Goal: Task Accomplishment & Management: Use online tool/utility

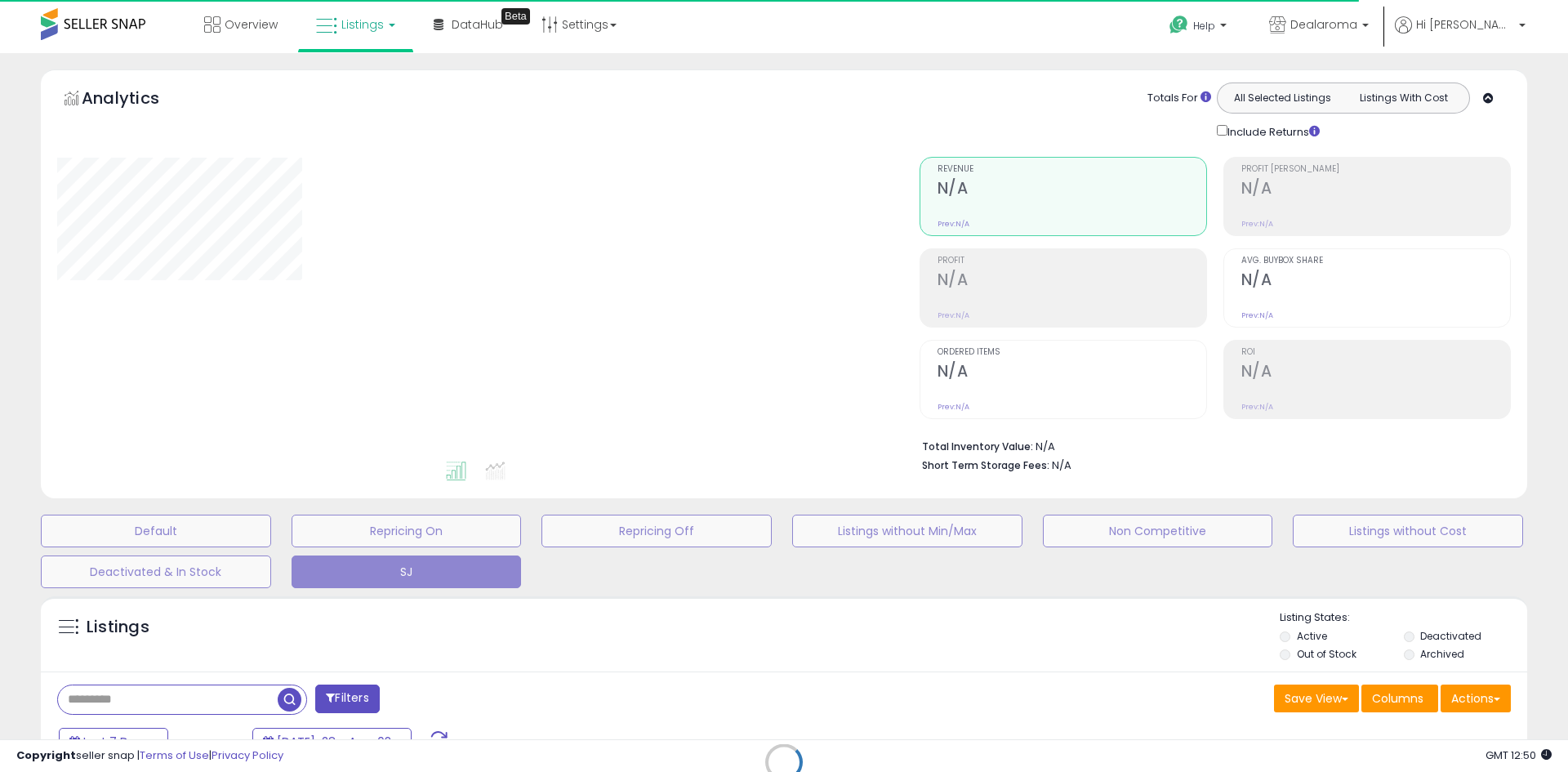
select select "**"
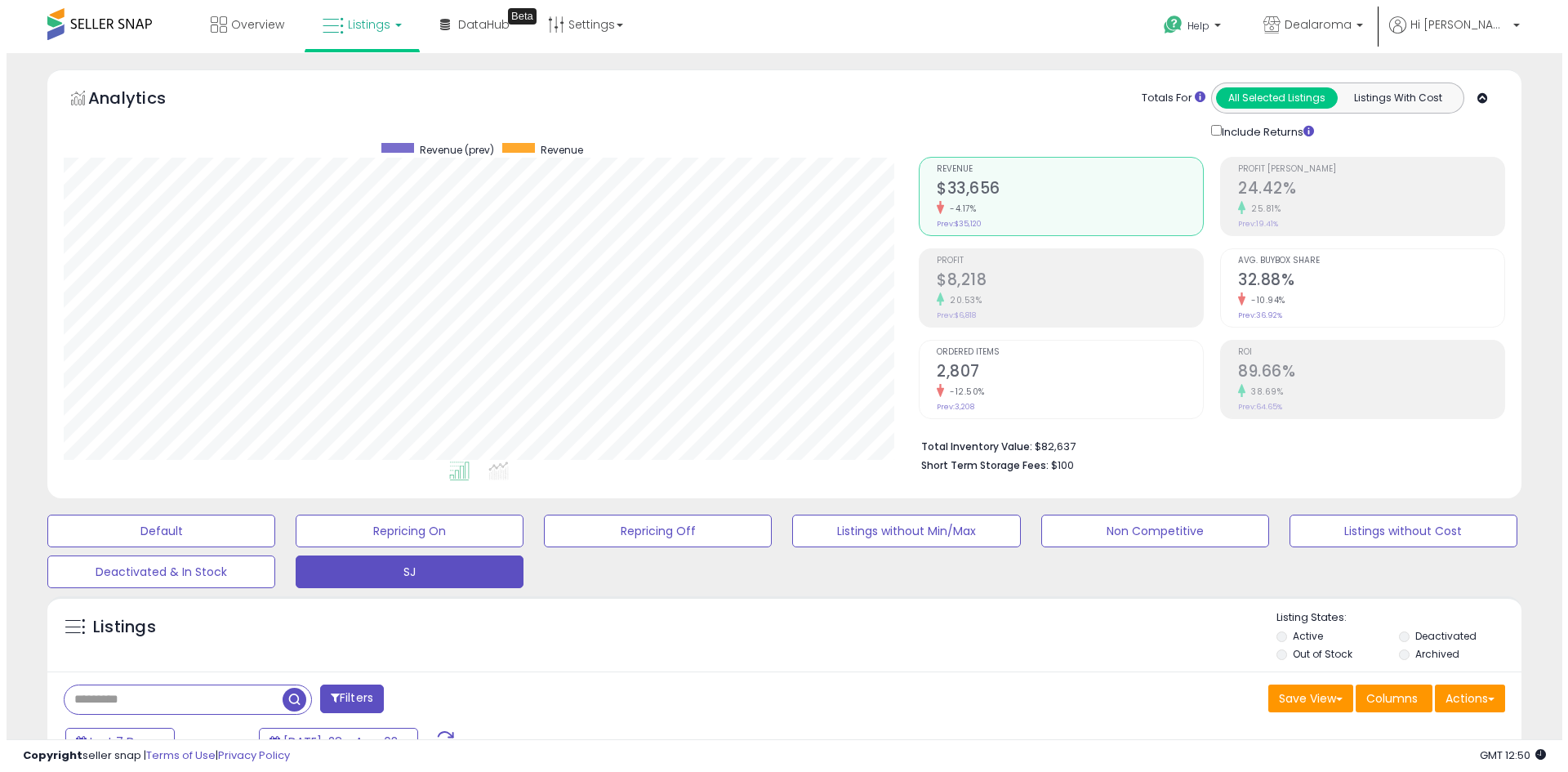
scroll to position [335, 855]
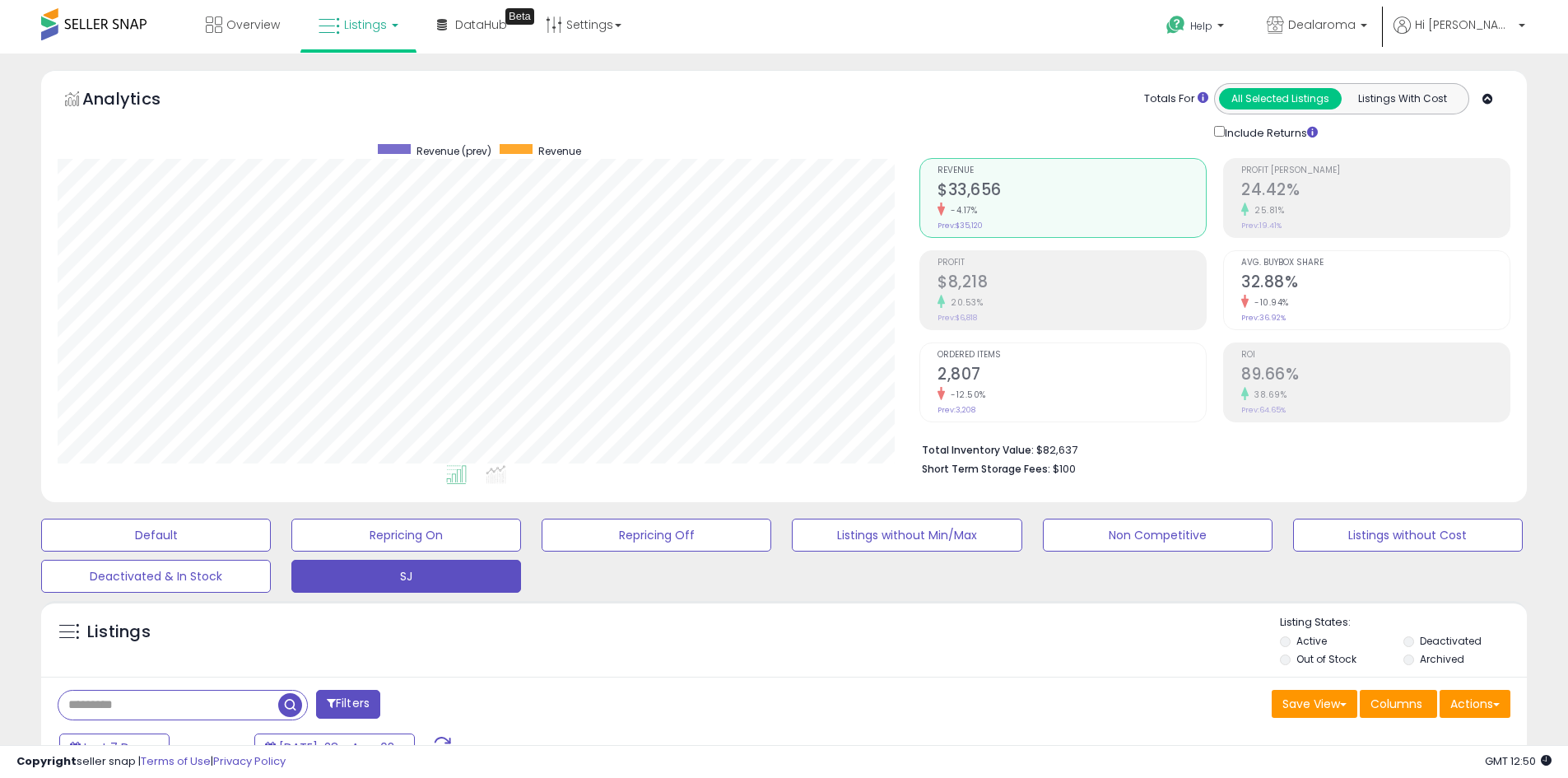
click at [995, 302] on div "20.53%" at bounding box center [1072, 302] width 269 height 16
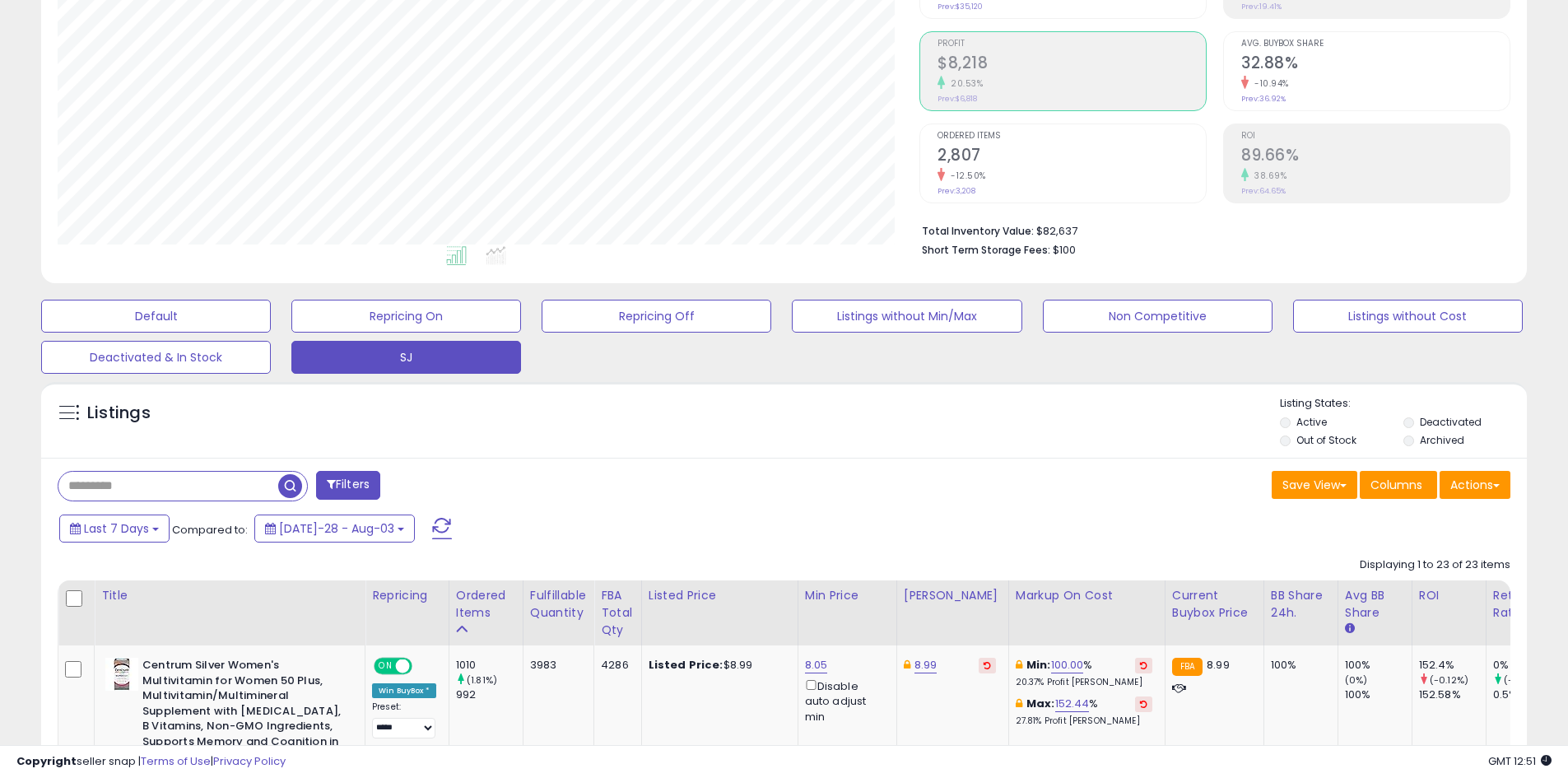
scroll to position [0, 0]
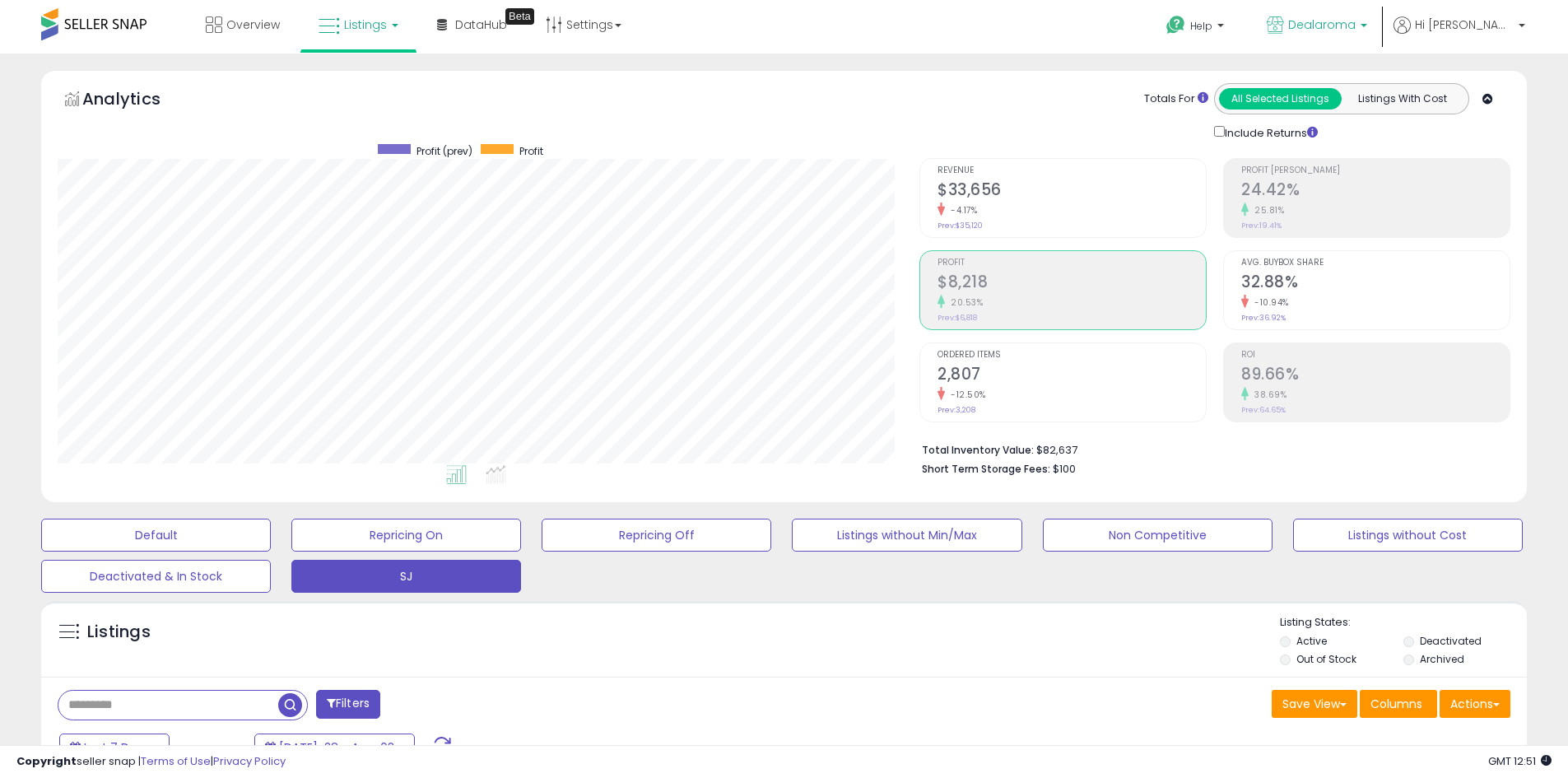
click at [1355, 20] on span "Dealaroma" at bounding box center [1321, 25] width 67 height 17
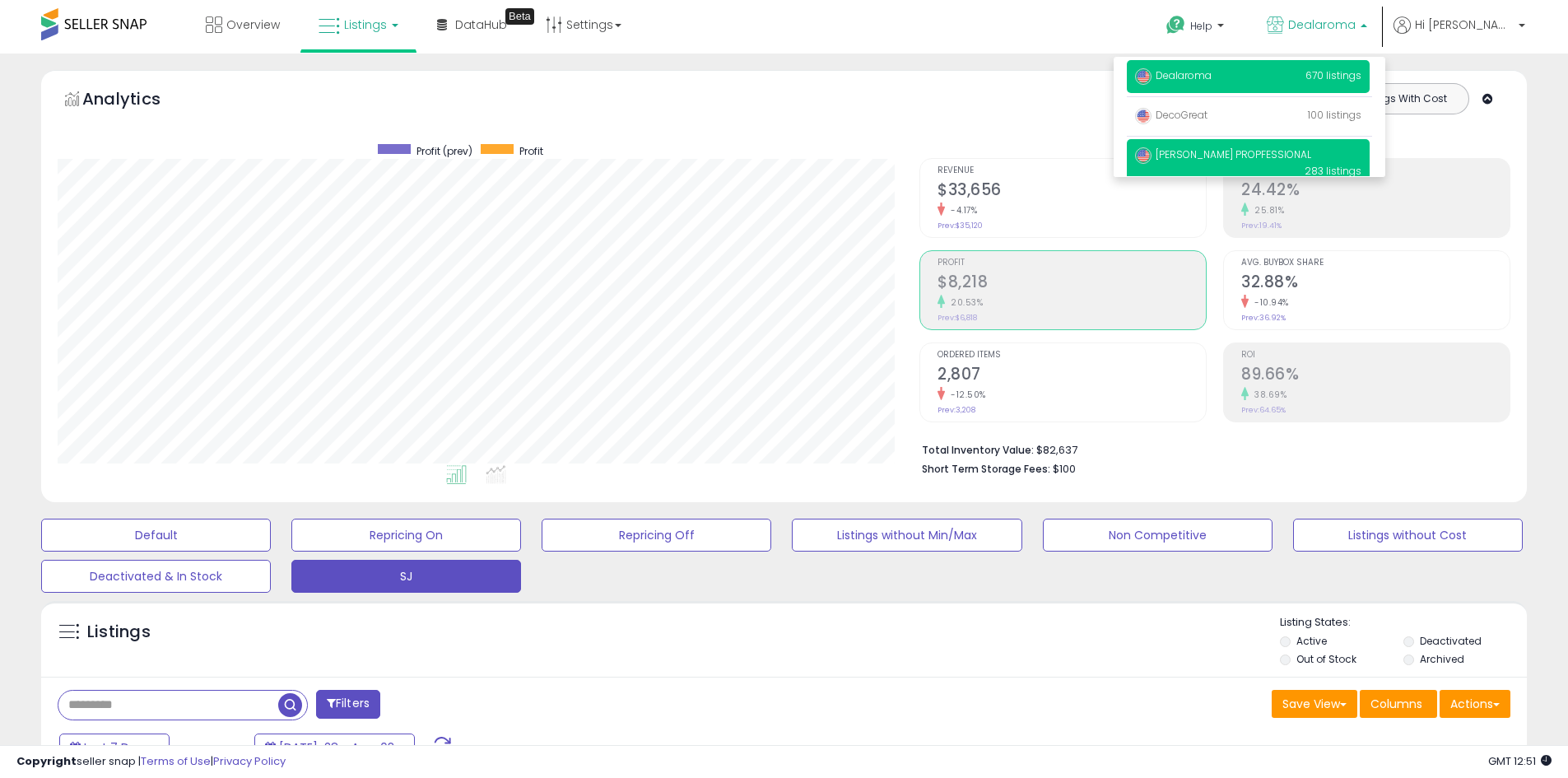
click at [1261, 148] on span "[PERSON_NAME] PROPFESSIONAL" at bounding box center [1222, 154] width 176 height 14
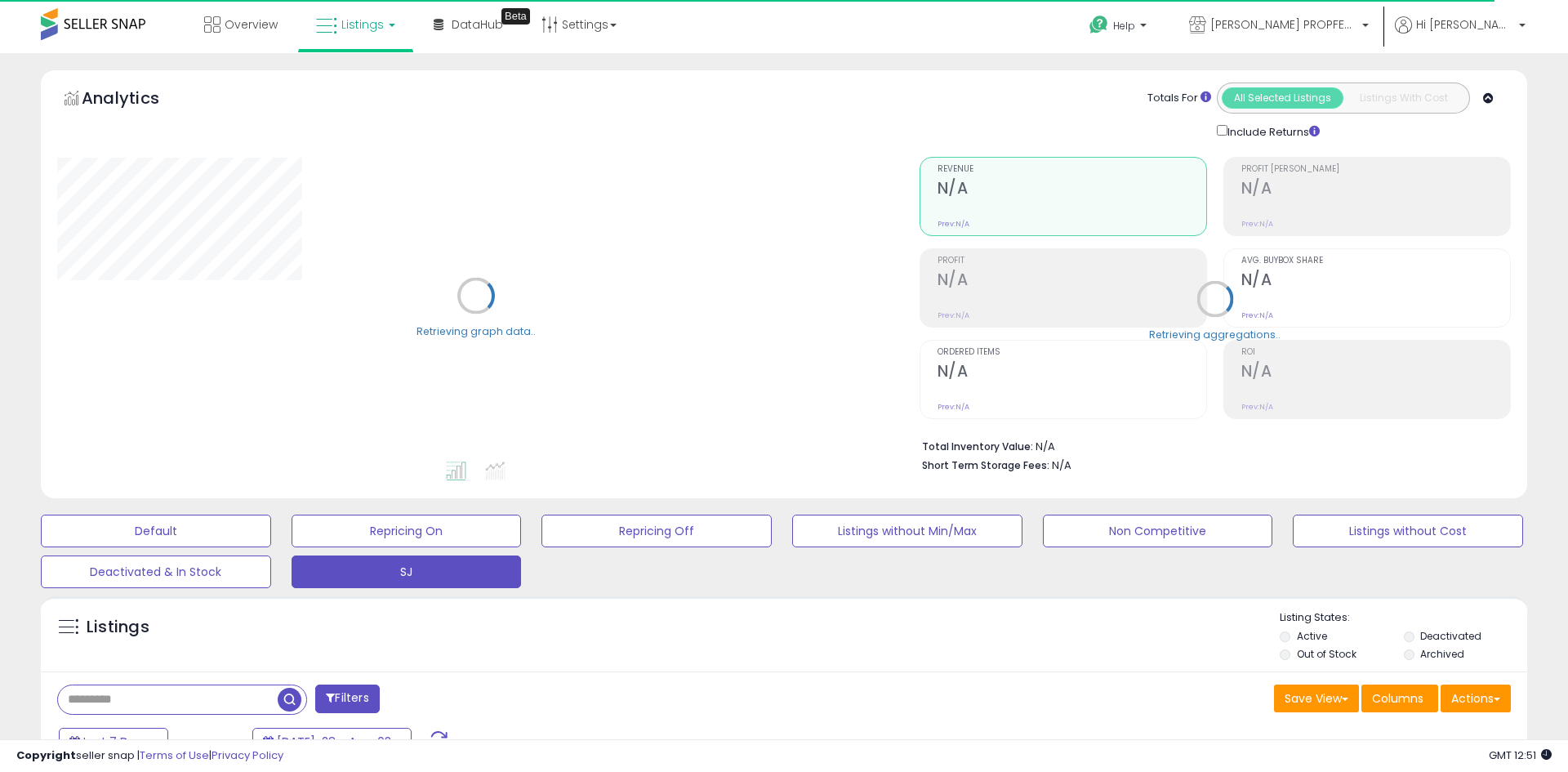
select select "**"
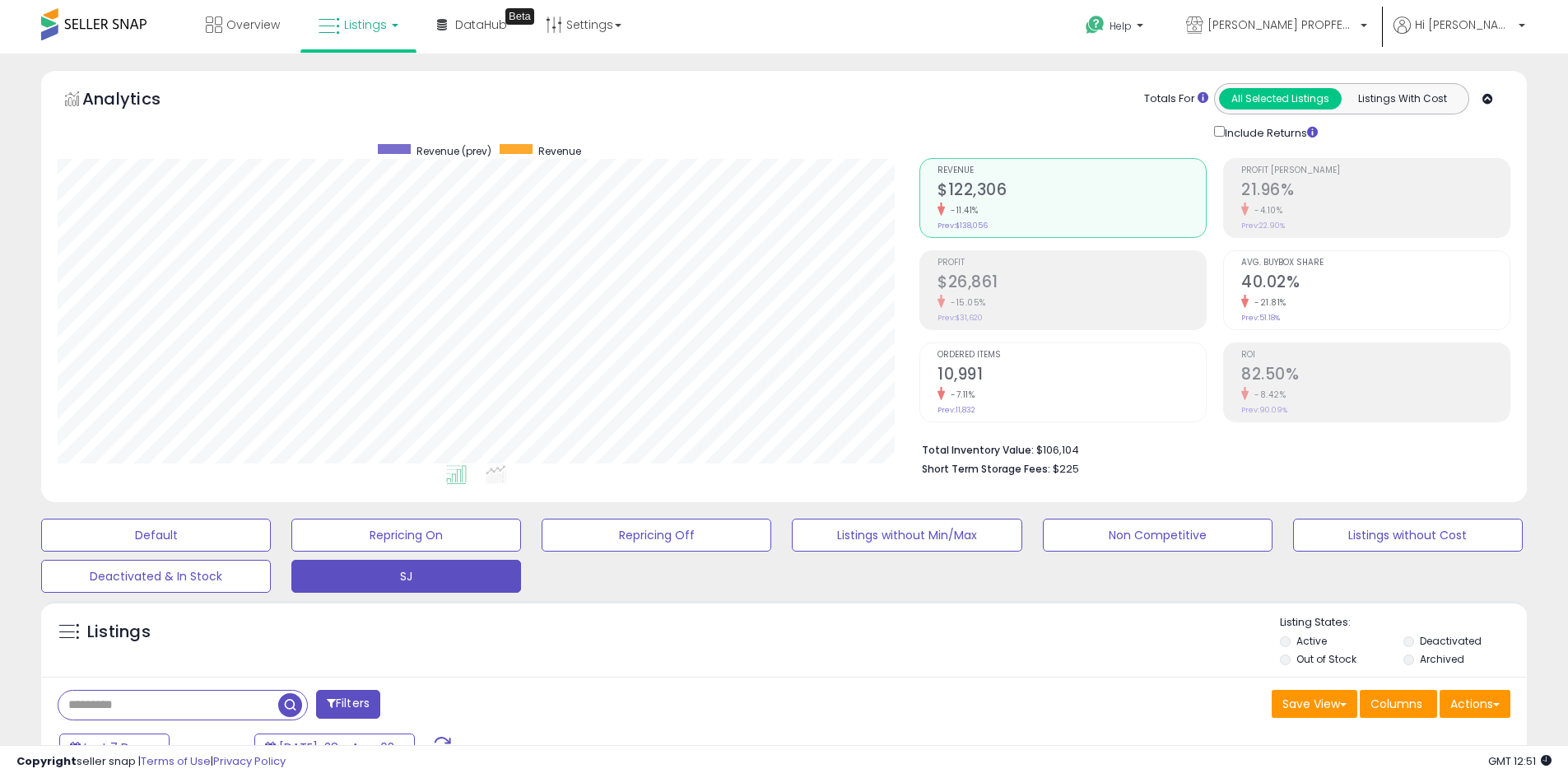
click at [1007, 300] on div "-15.05%" at bounding box center [1072, 302] width 269 height 16
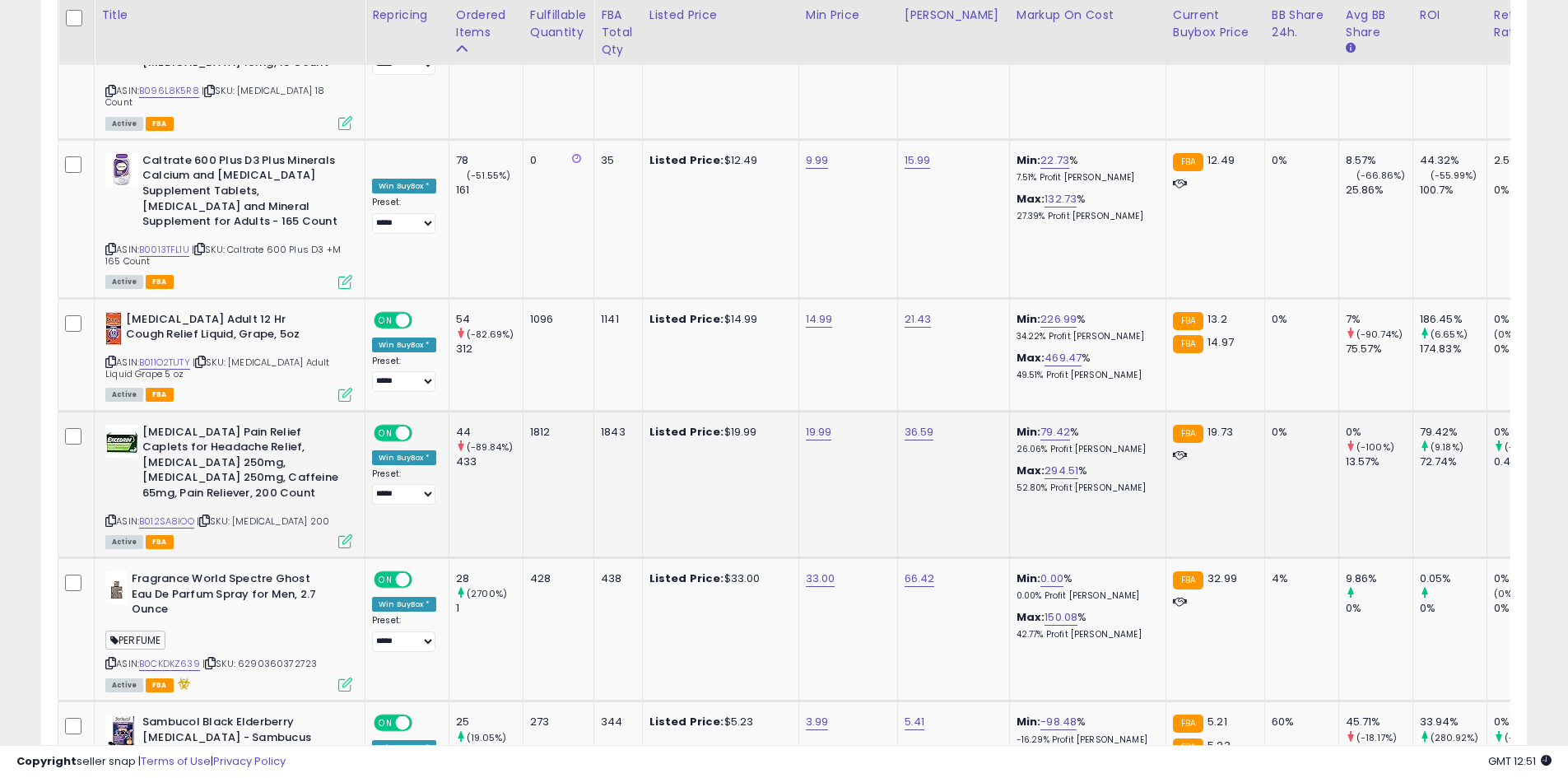
click at [113, 517] on icon at bounding box center [110, 521] width 11 height 9
click at [112, 517] on icon at bounding box center [110, 521] width 11 height 9
click at [689, 250] on div "*****" at bounding box center [804, 242] width 237 height 43
type input "*****"
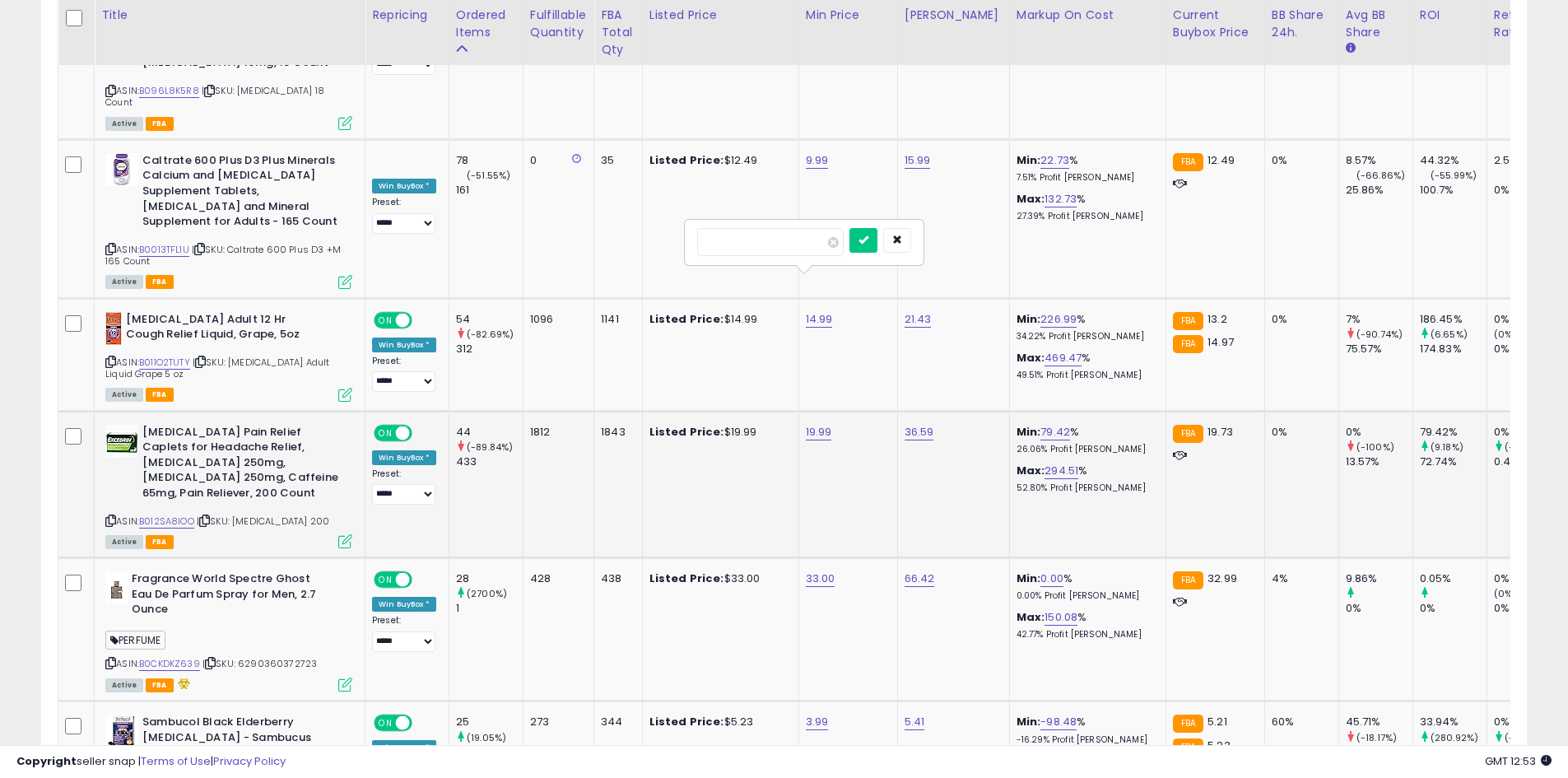
click button "submit" at bounding box center [863, 240] width 28 height 25
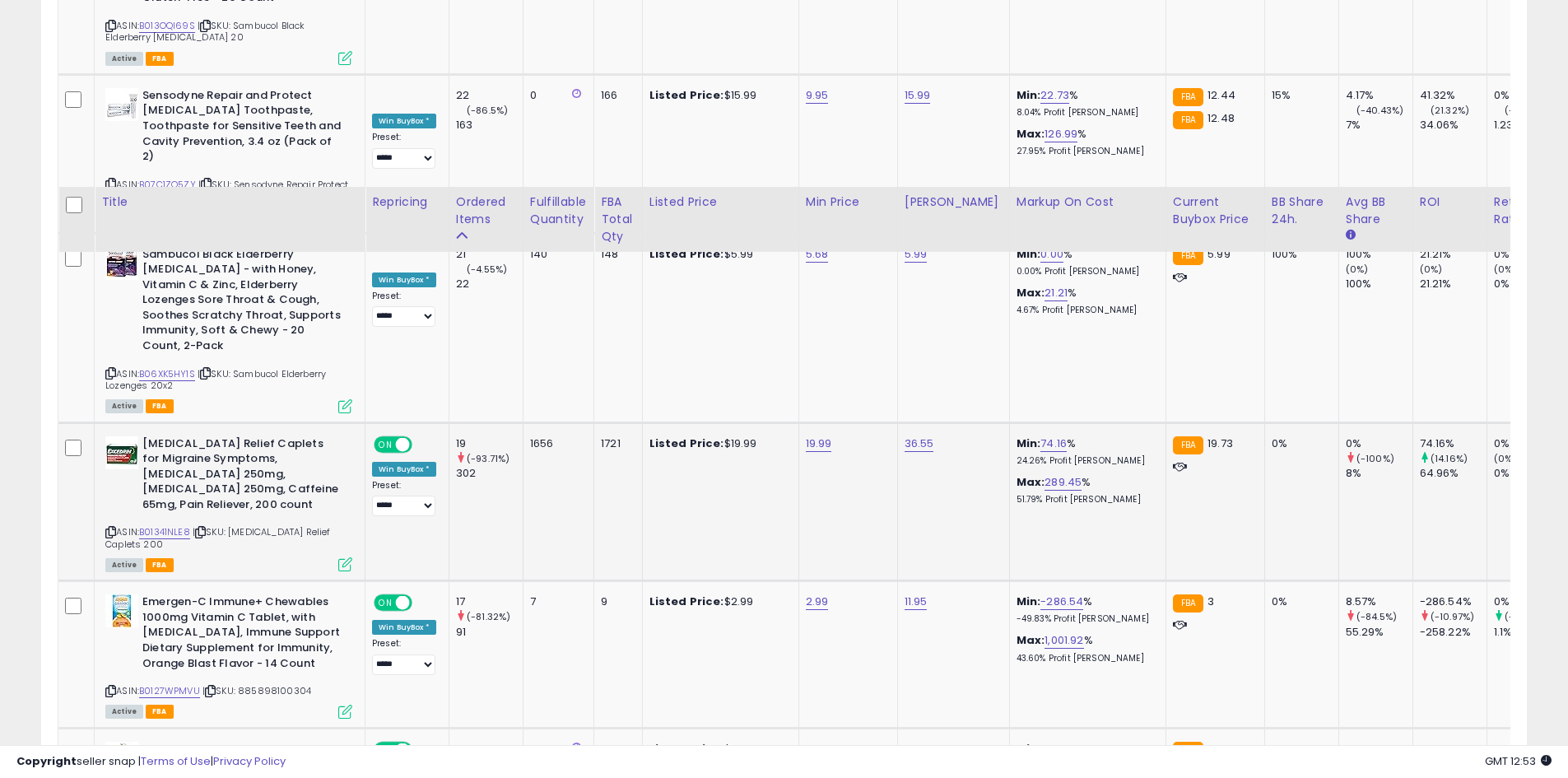
scroll to position [3953, 0]
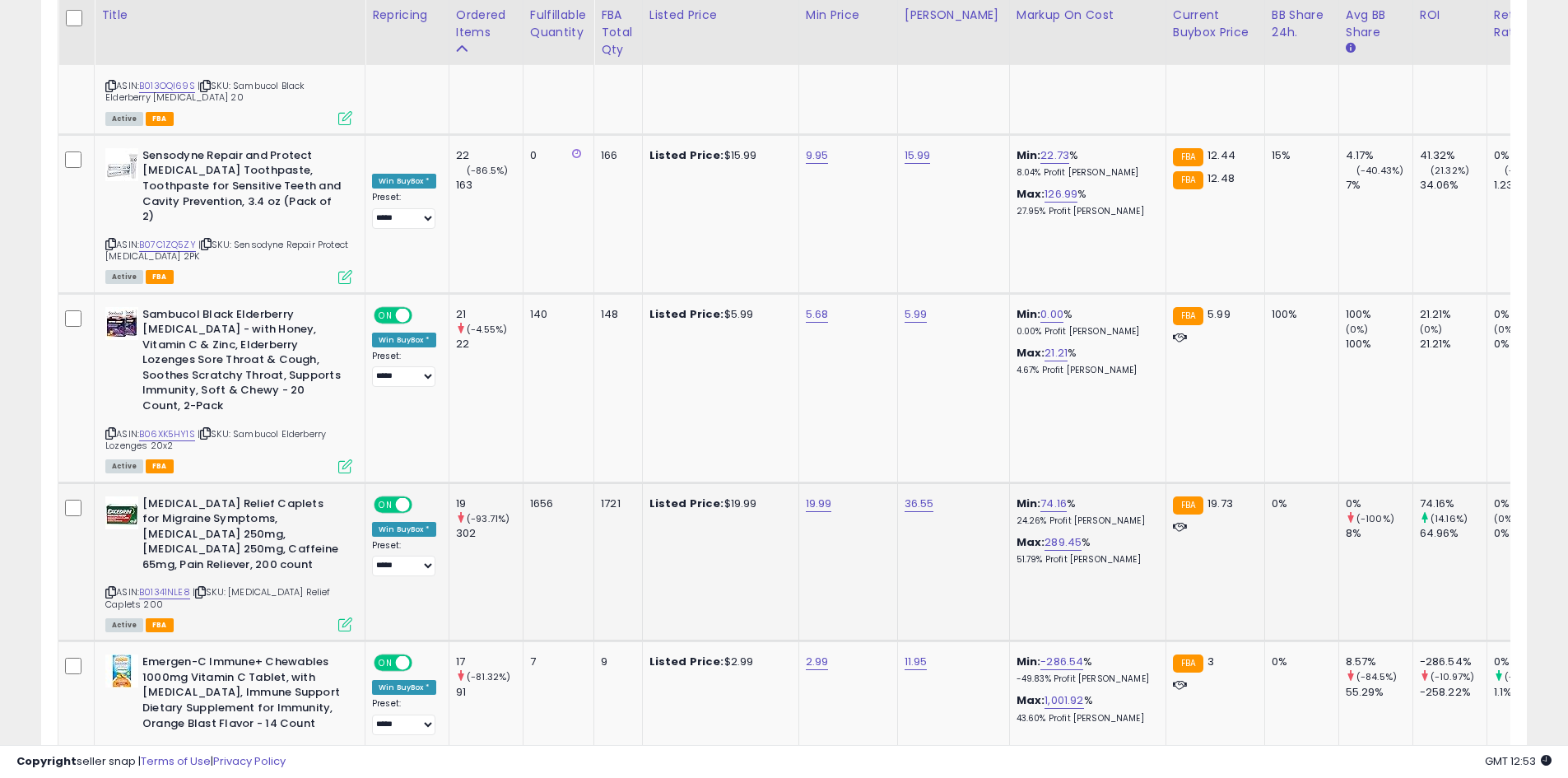
click at [109, 588] on icon at bounding box center [110, 593] width 11 height 9
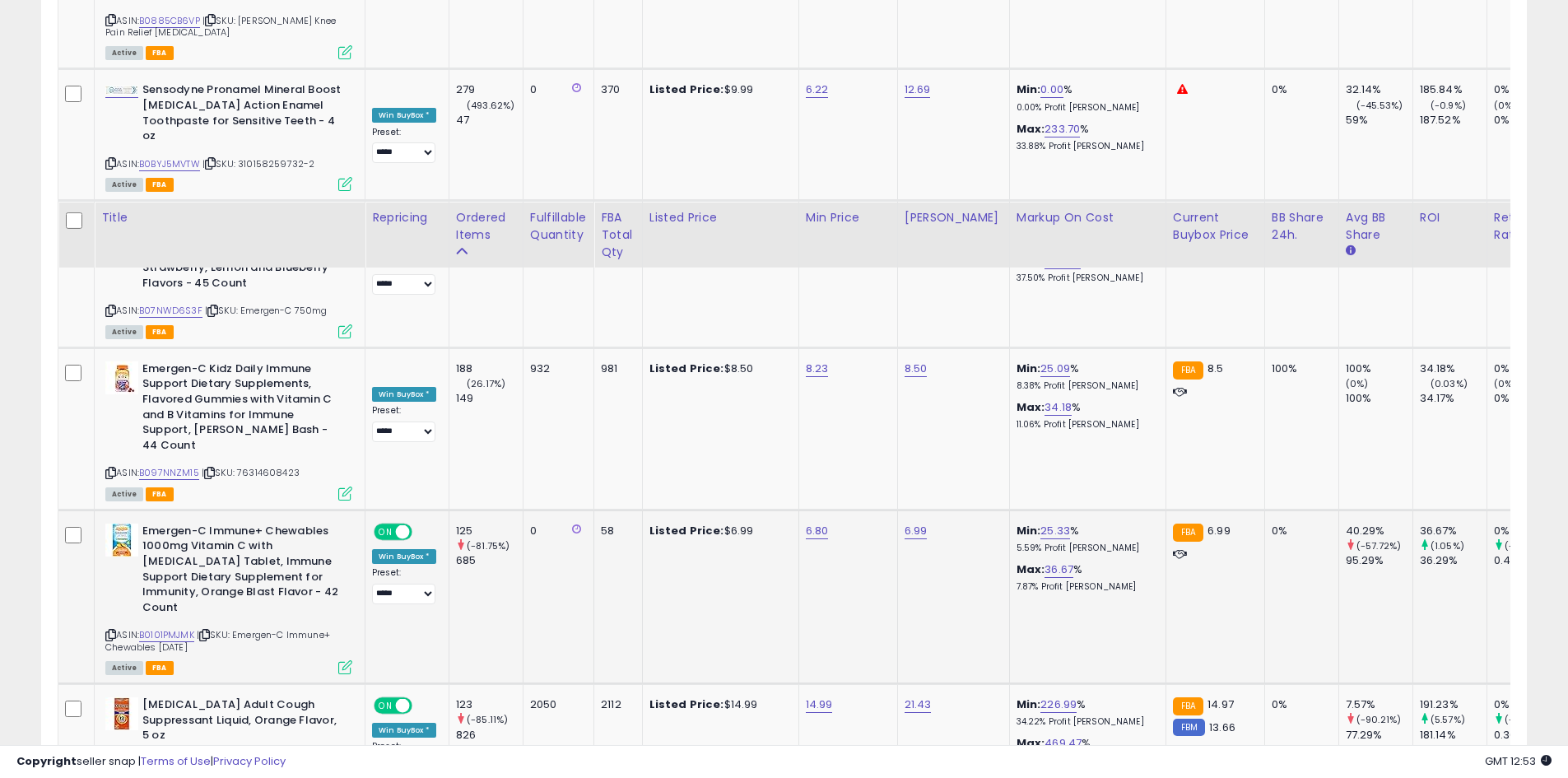
scroll to position [1976, 0]
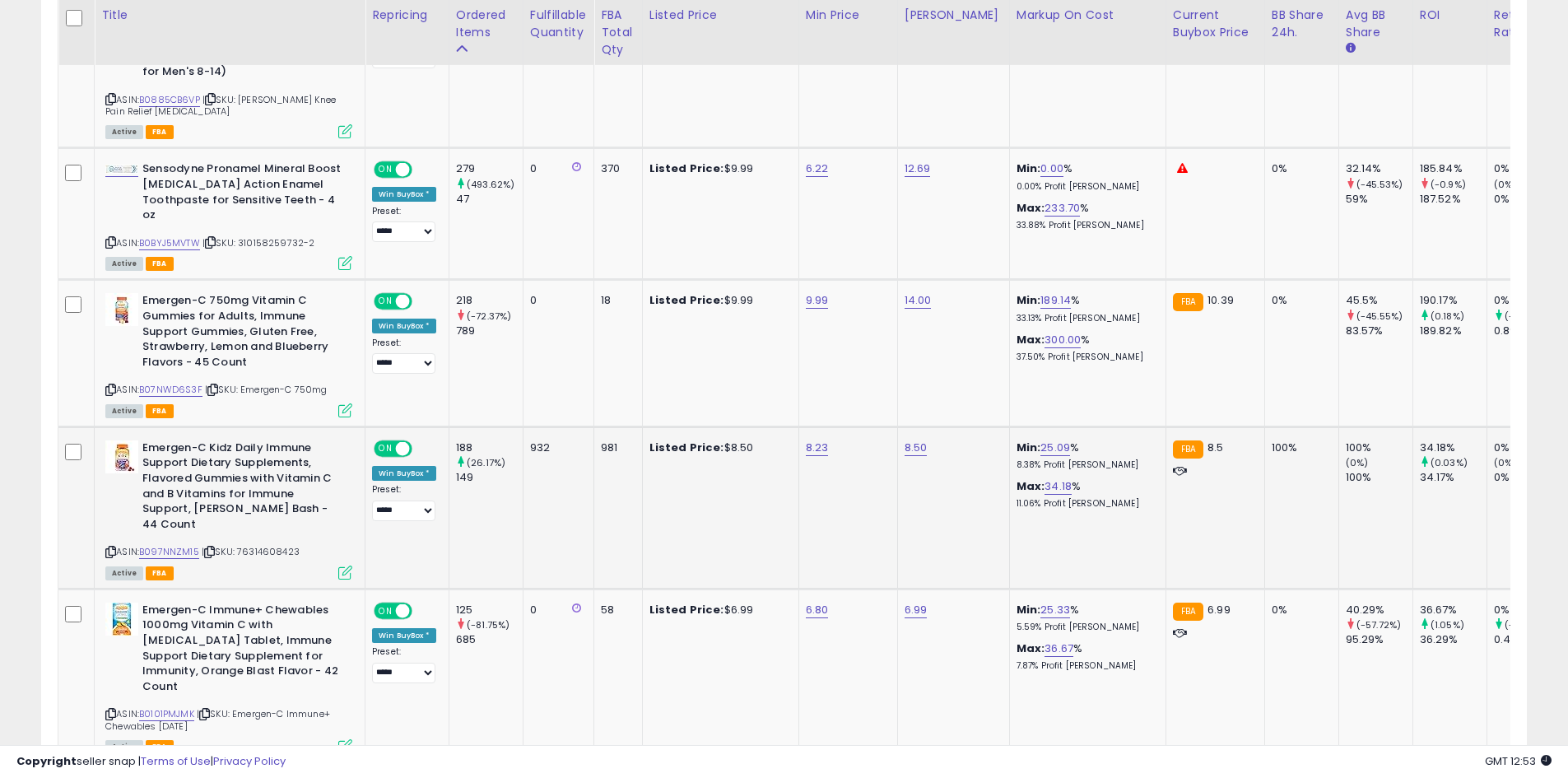
click at [110, 548] on icon at bounding box center [110, 552] width 11 height 9
click at [111, 710] on icon at bounding box center [110, 714] width 11 height 9
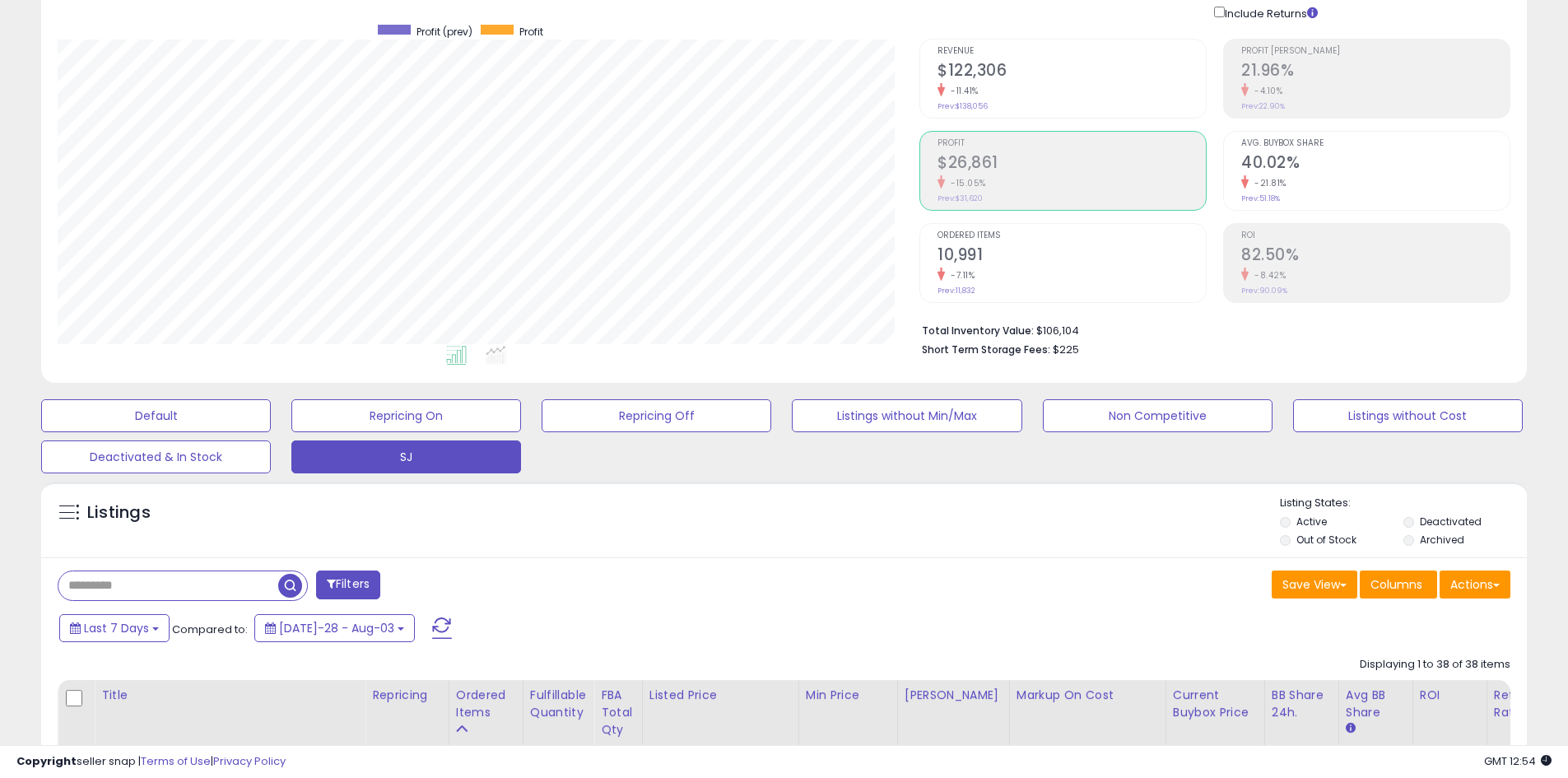
scroll to position [0, 0]
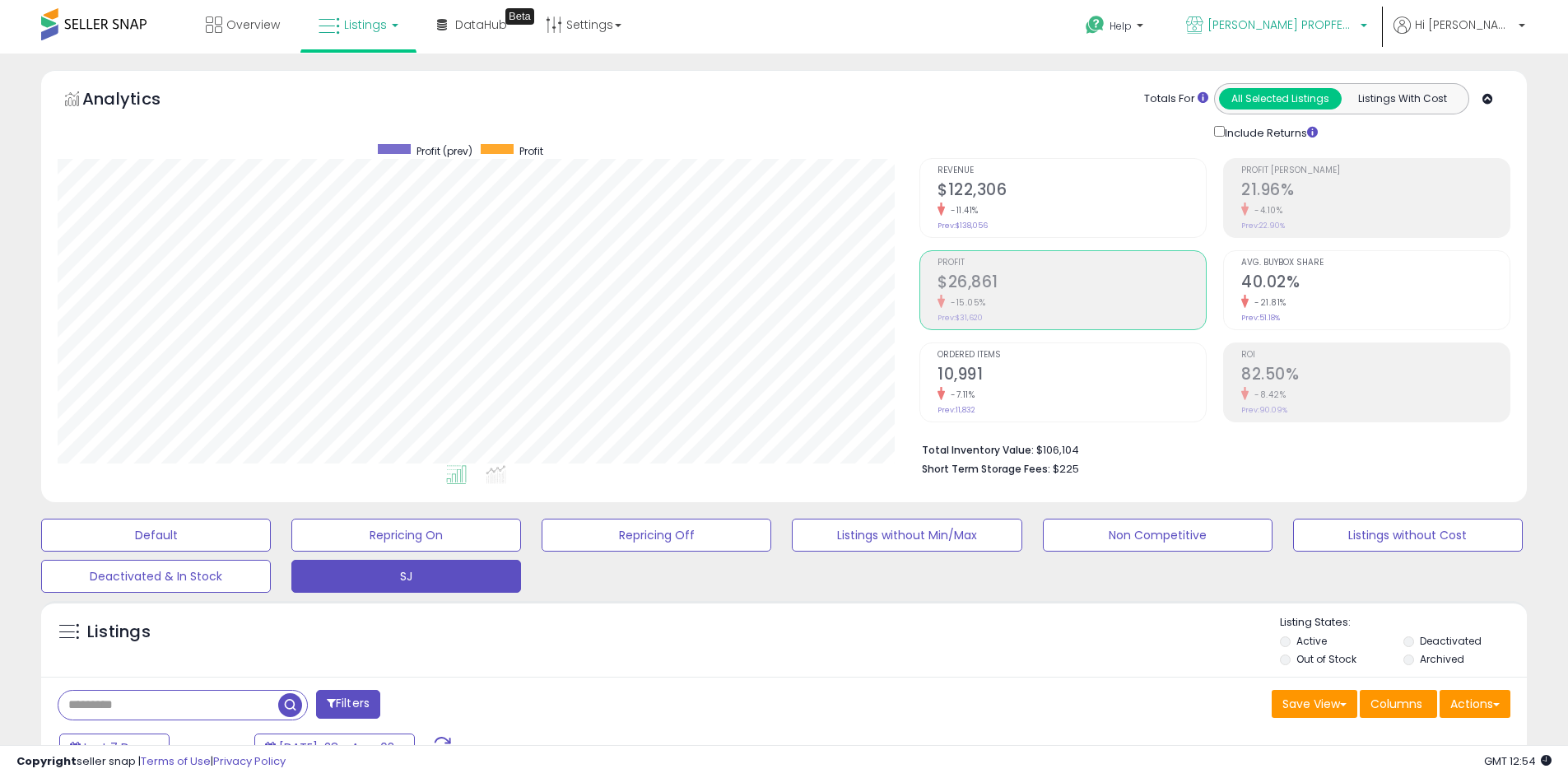
click at [1334, 28] on span "[PERSON_NAME] PROPFESSIONAL" at bounding box center [1281, 25] width 148 height 17
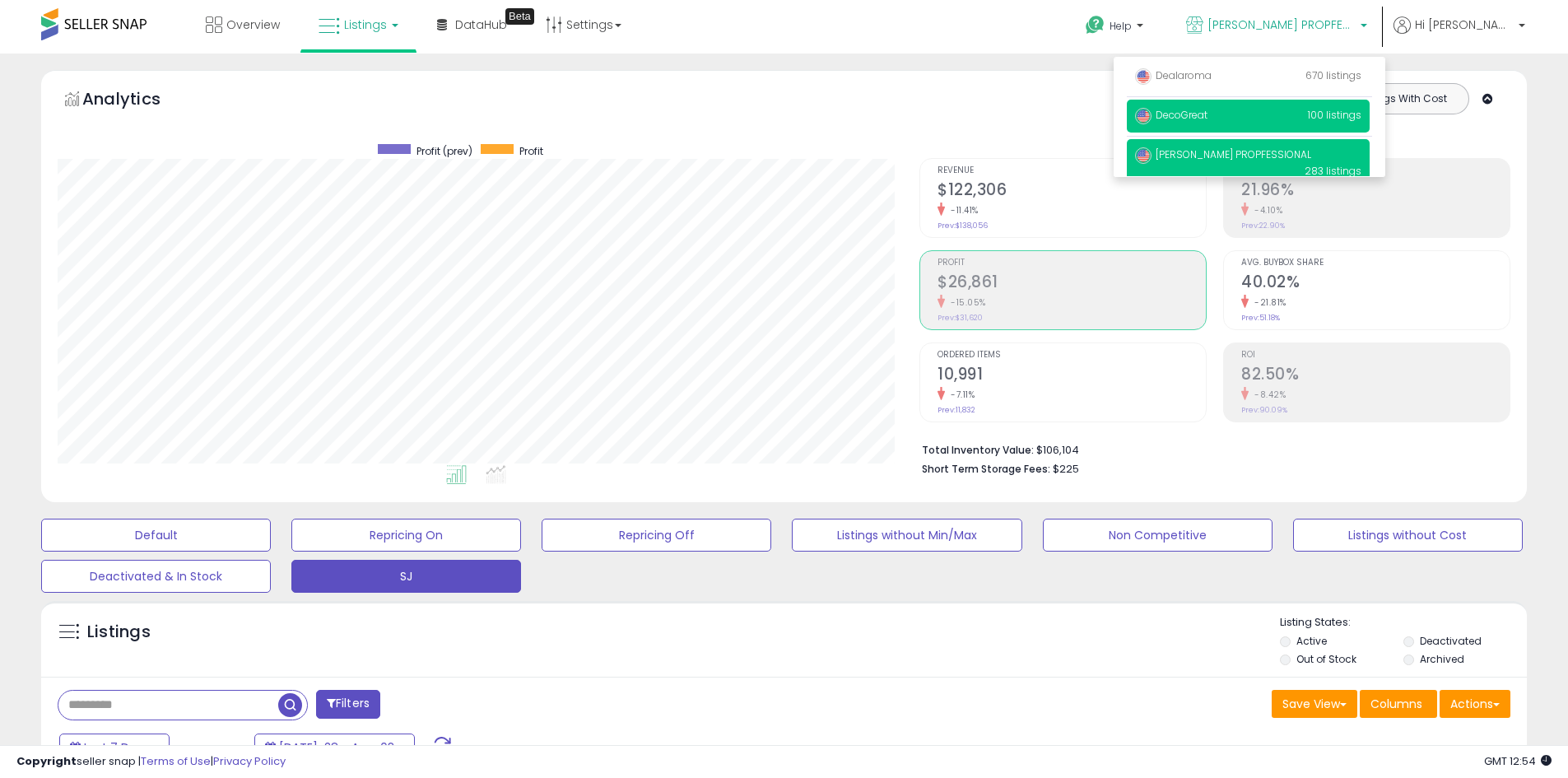
click at [1207, 121] on span "DecoGreat" at bounding box center [1170, 114] width 73 height 14
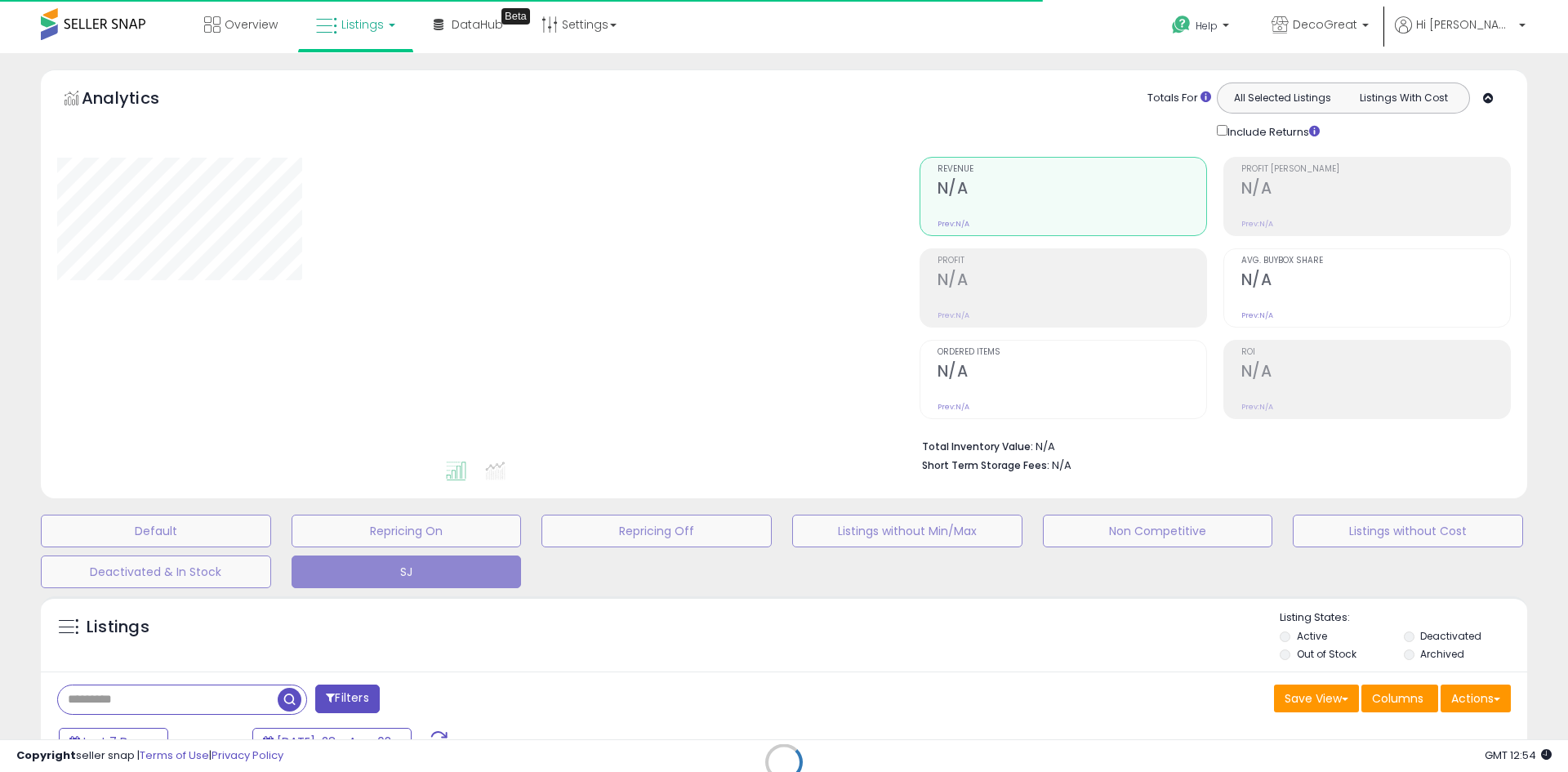
select select "**"
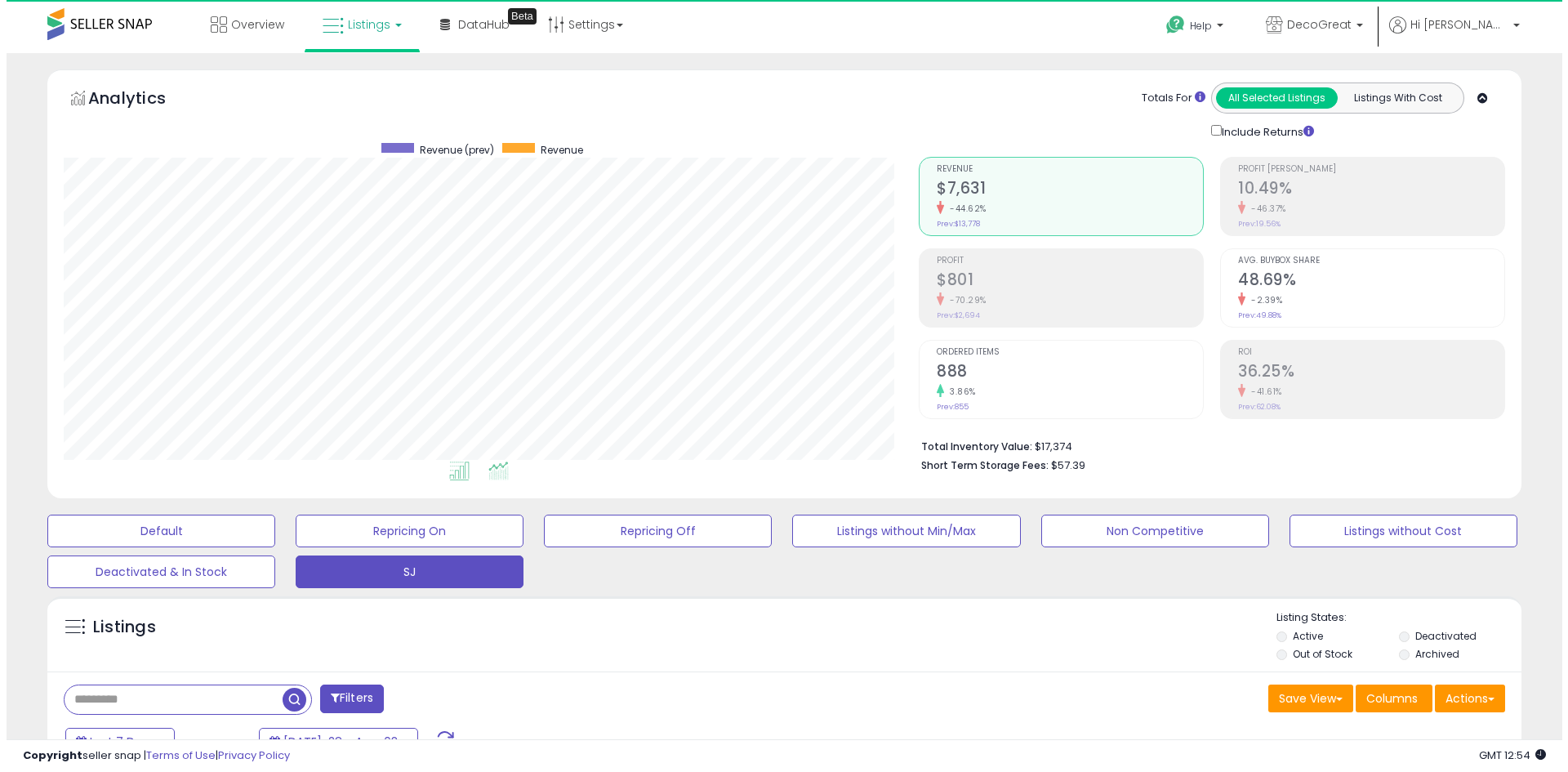
scroll to position [335, 855]
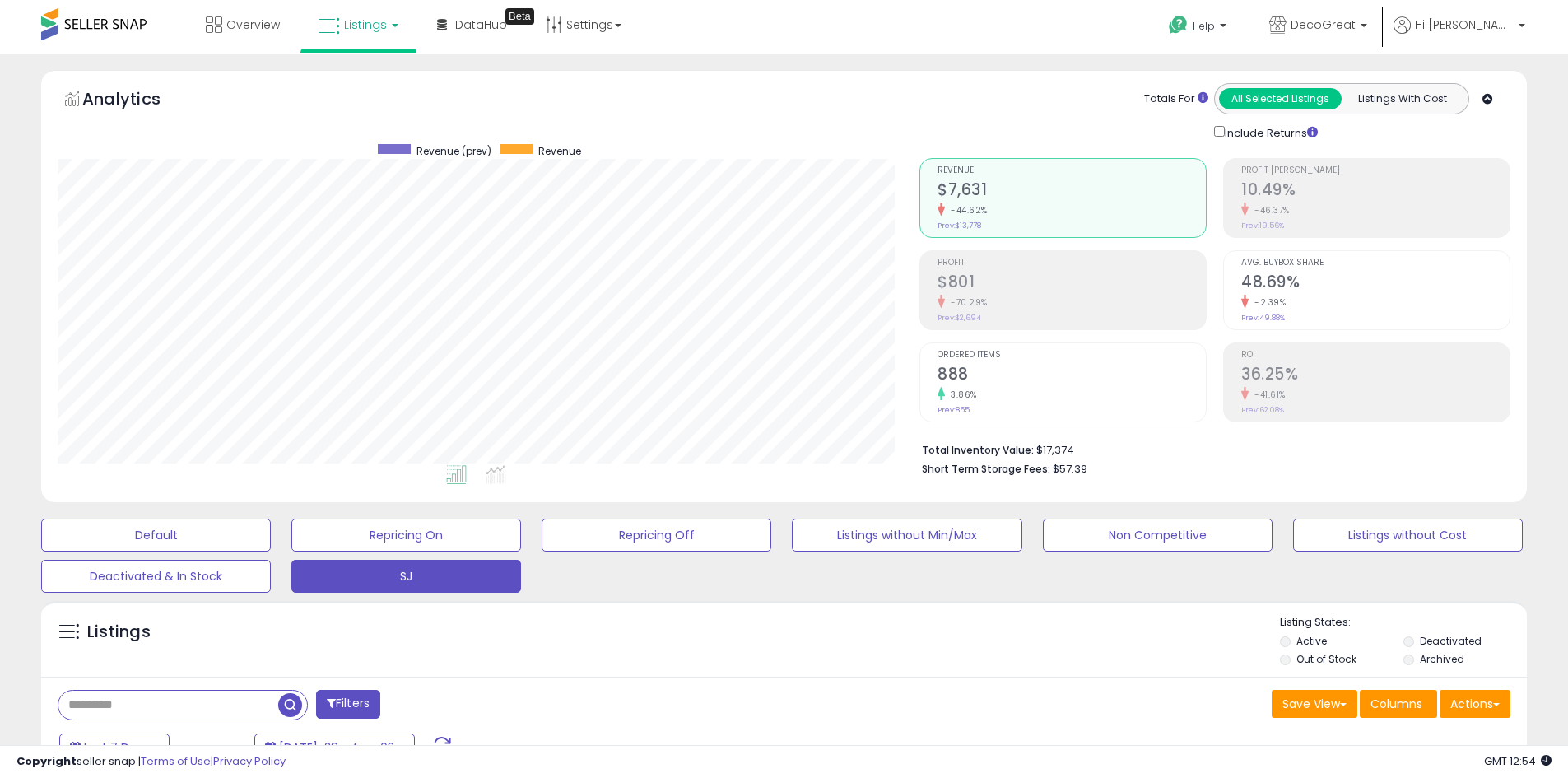
click at [985, 300] on small "-70.29%" at bounding box center [966, 302] width 43 height 12
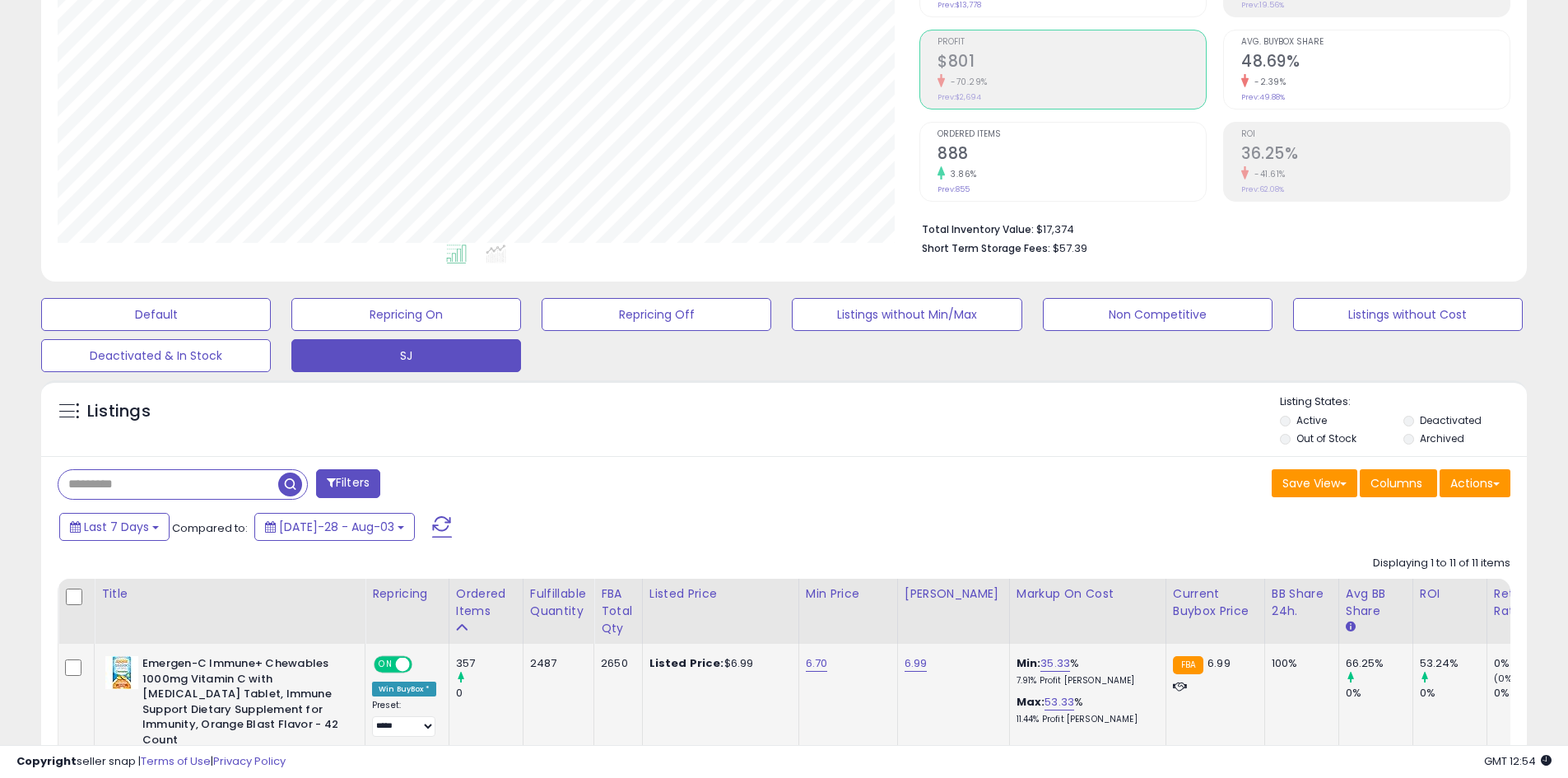
scroll to position [576, 0]
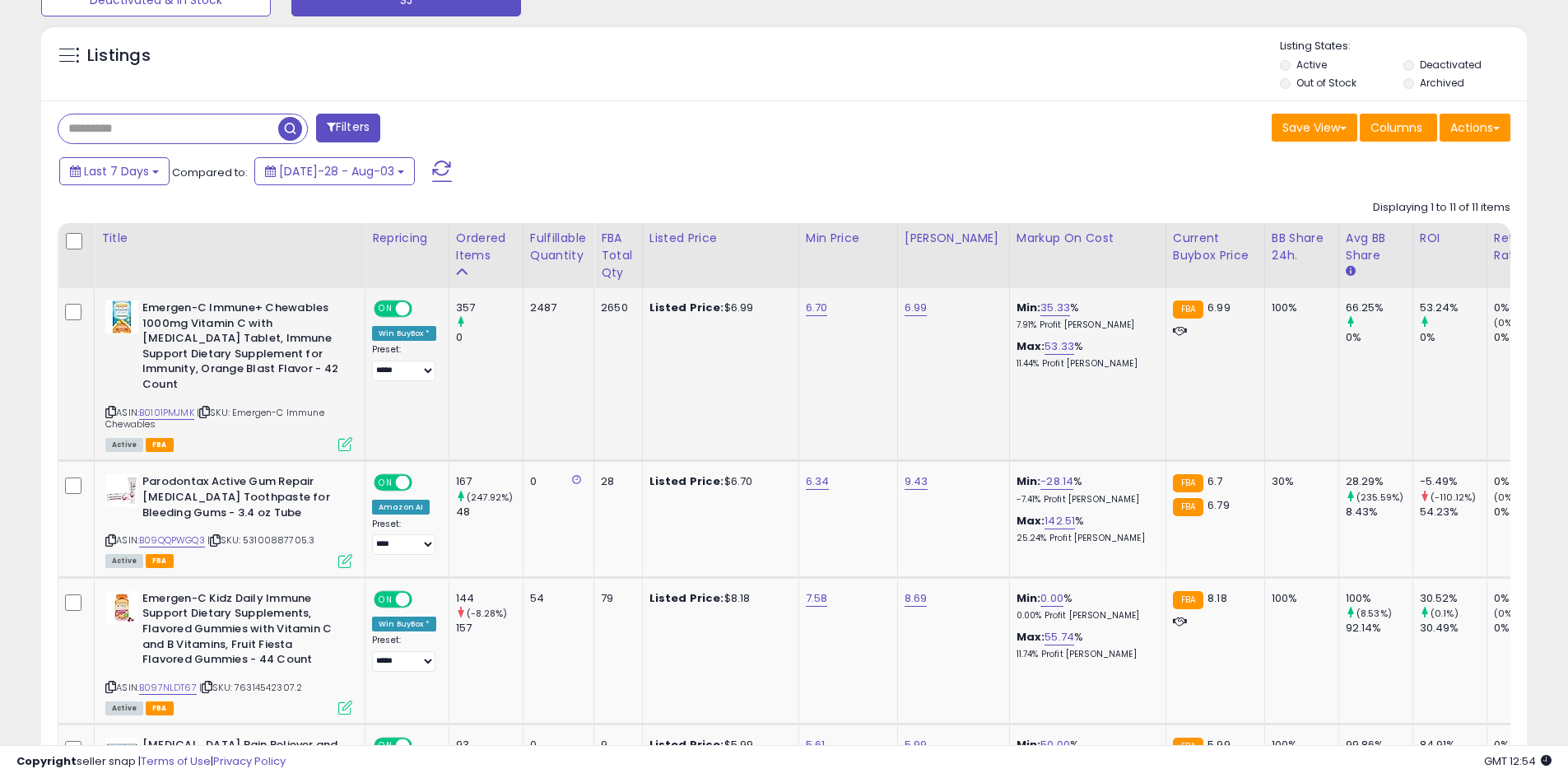
click at [110, 408] on icon at bounding box center [110, 412] width 11 height 9
click at [166, 132] on input "text" at bounding box center [167, 128] width 220 height 29
paste input "**********"
type input "**********"
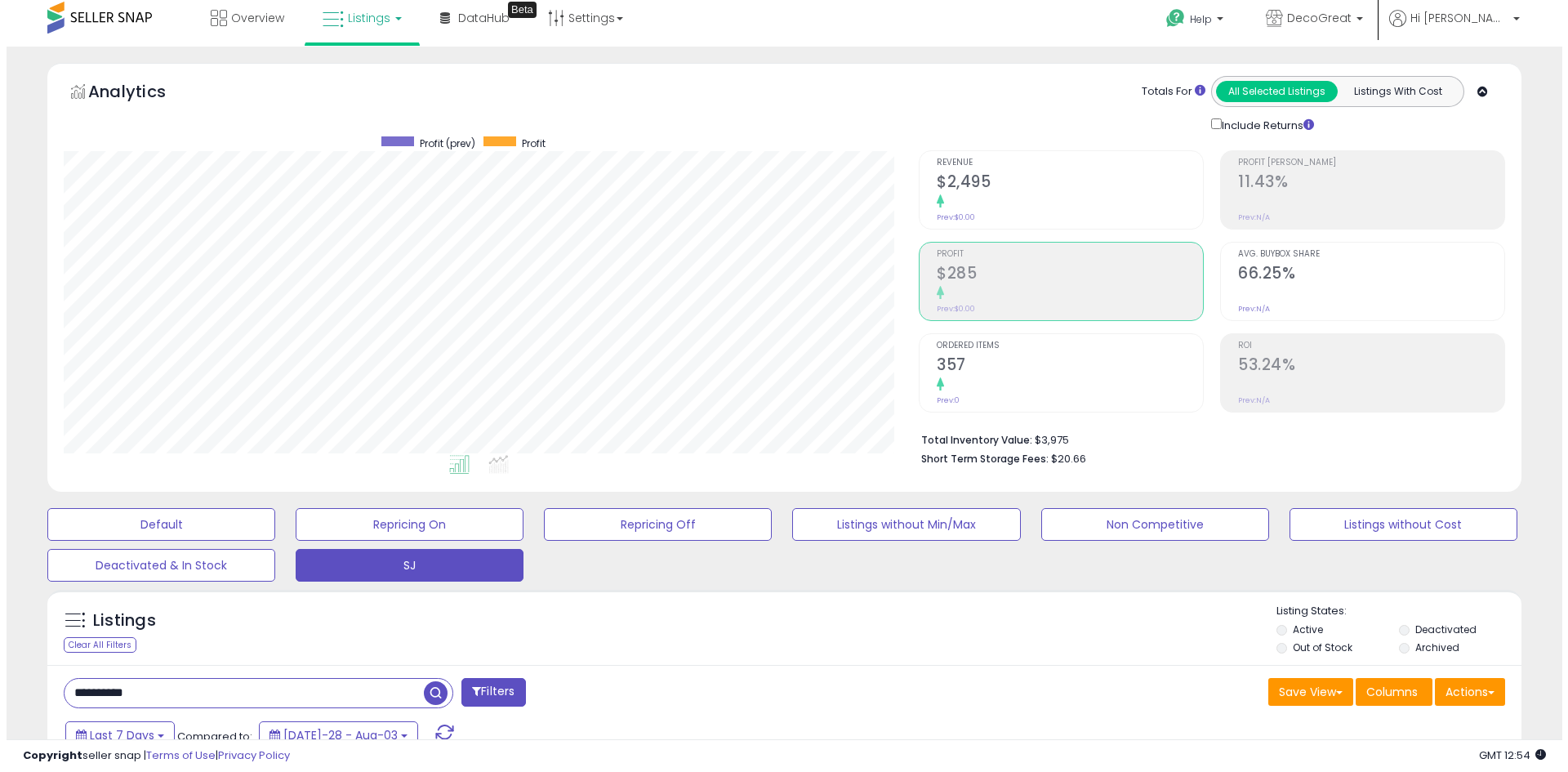
scroll to position [0, 0]
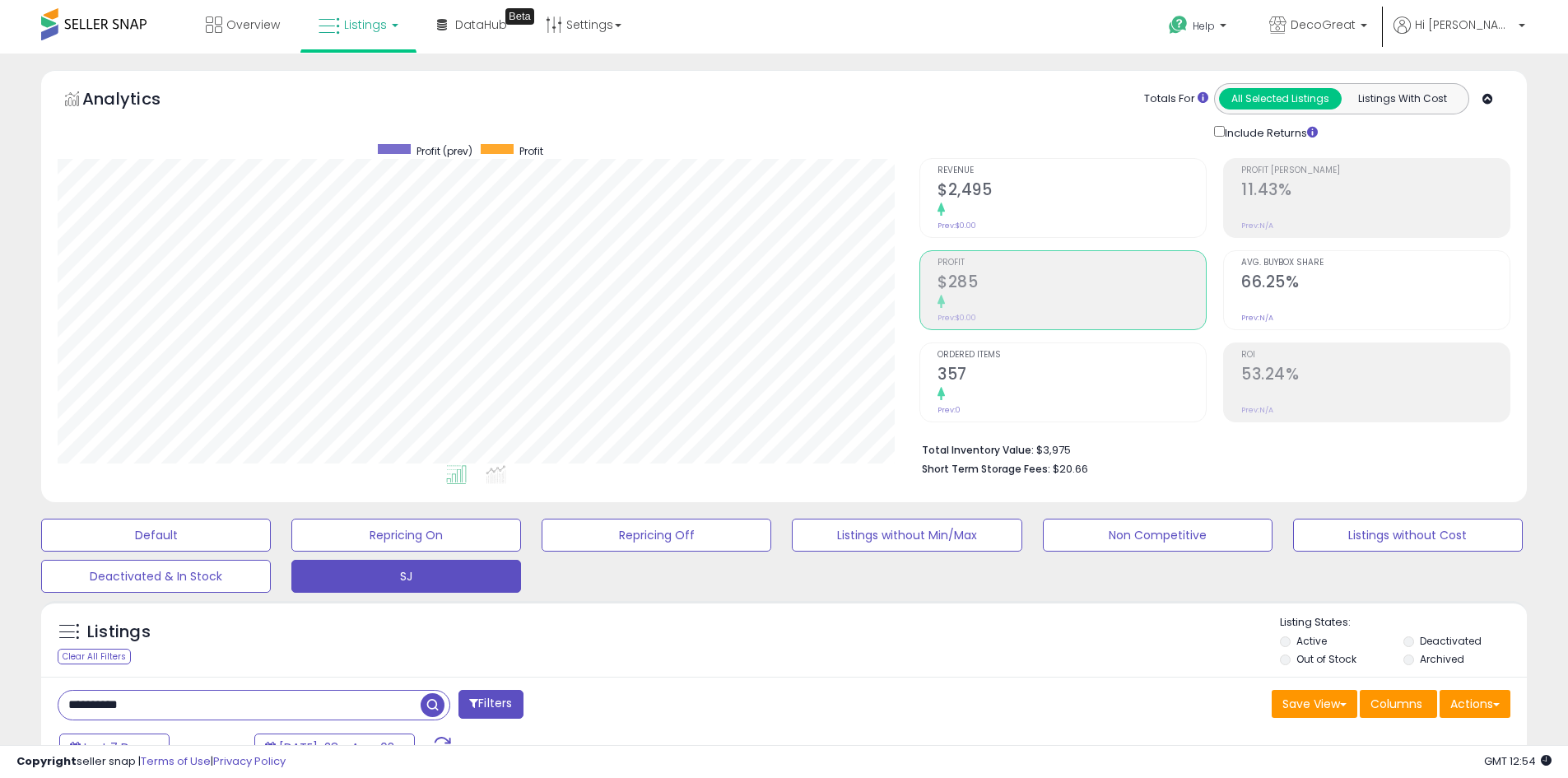
click at [1038, 358] on span "Ordered Items" at bounding box center [1072, 355] width 269 height 9
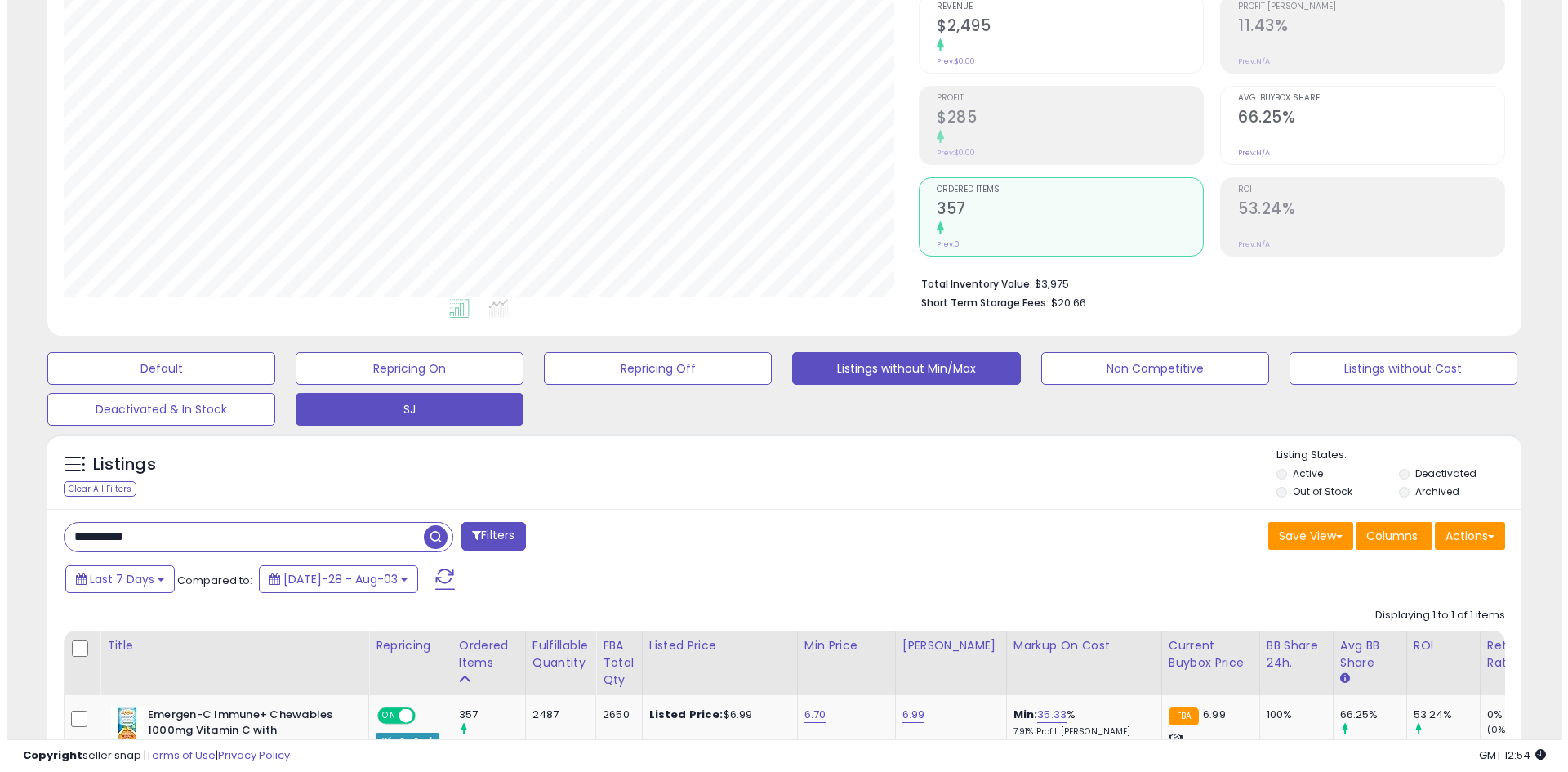
scroll to position [164, 0]
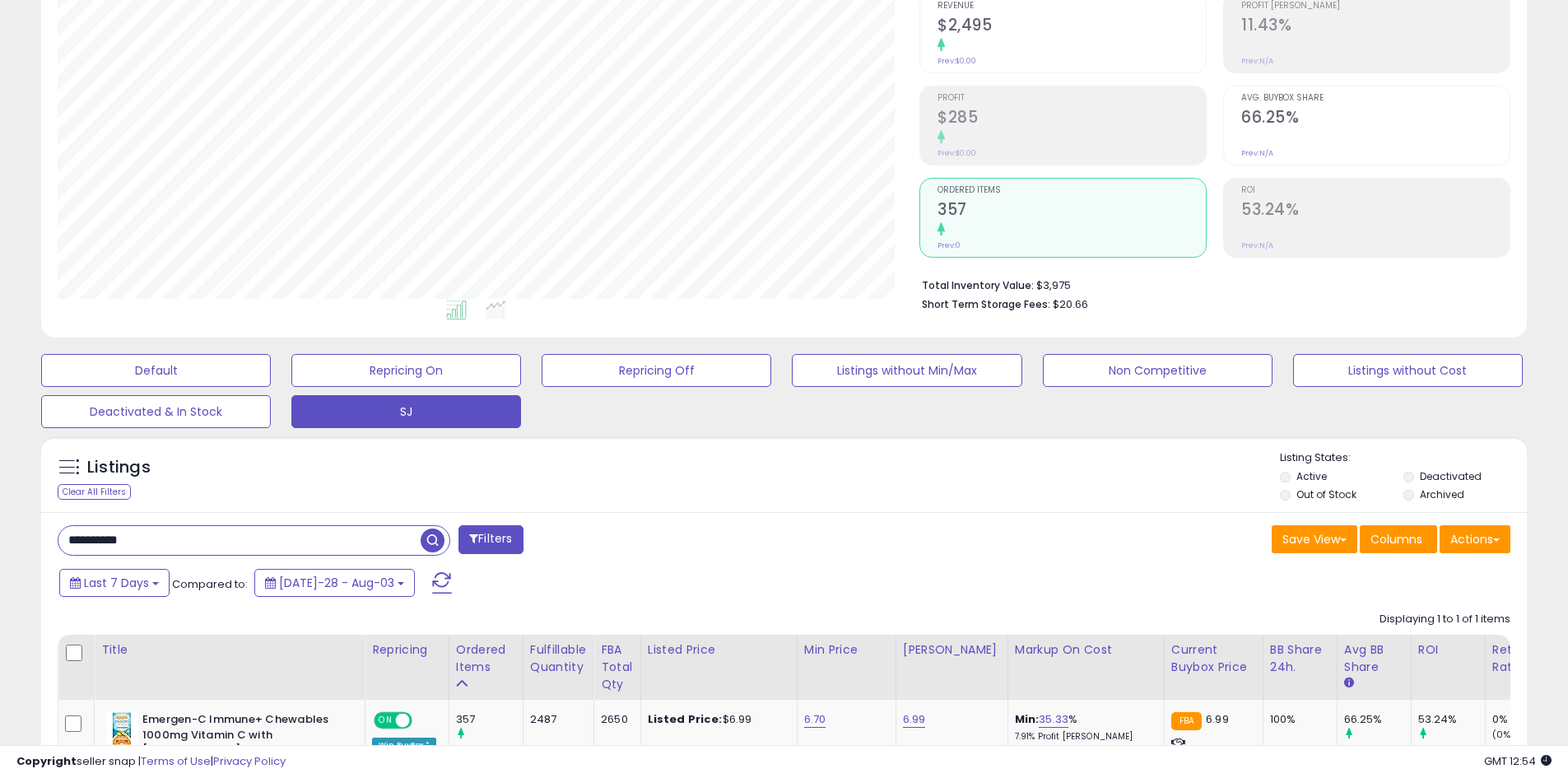
click at [1306, 229] on div at bounding box center [1376, 229] width 269 height 16
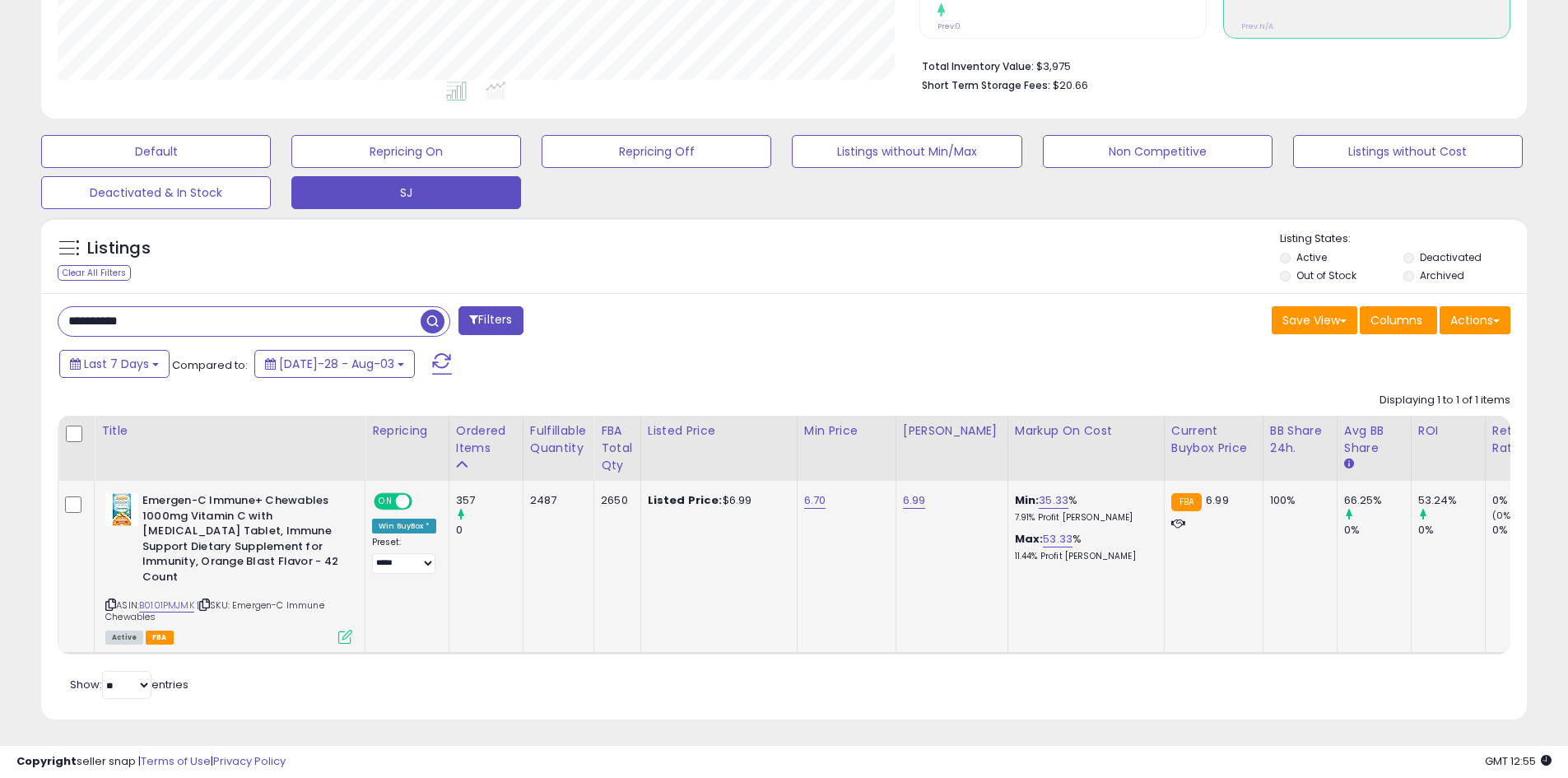
scroll to position [385, 0]
click at [332, 311] on input "**********" at bounding box center [239, 320] width 363 height 29
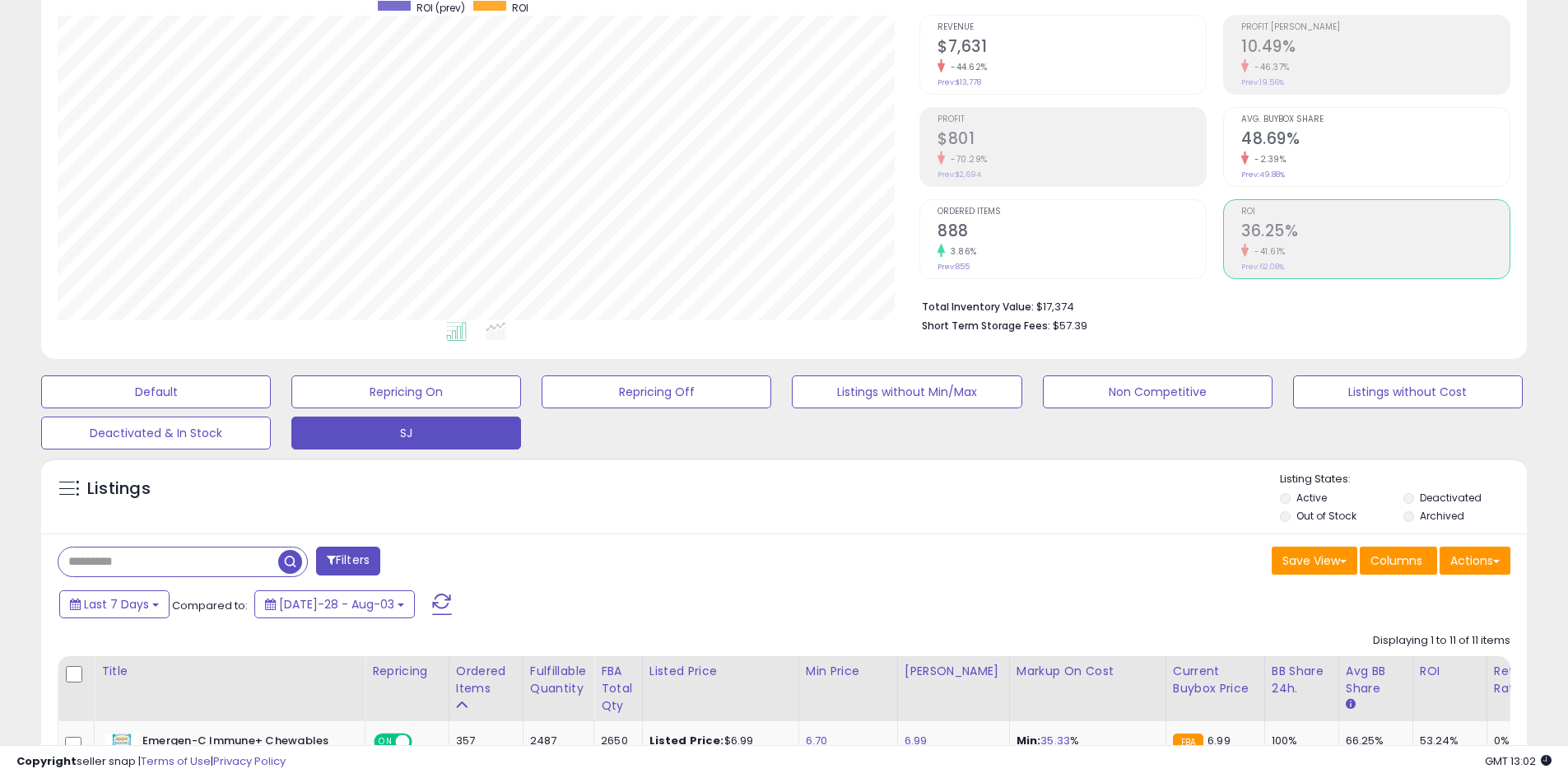
scroll to position [0, 0]
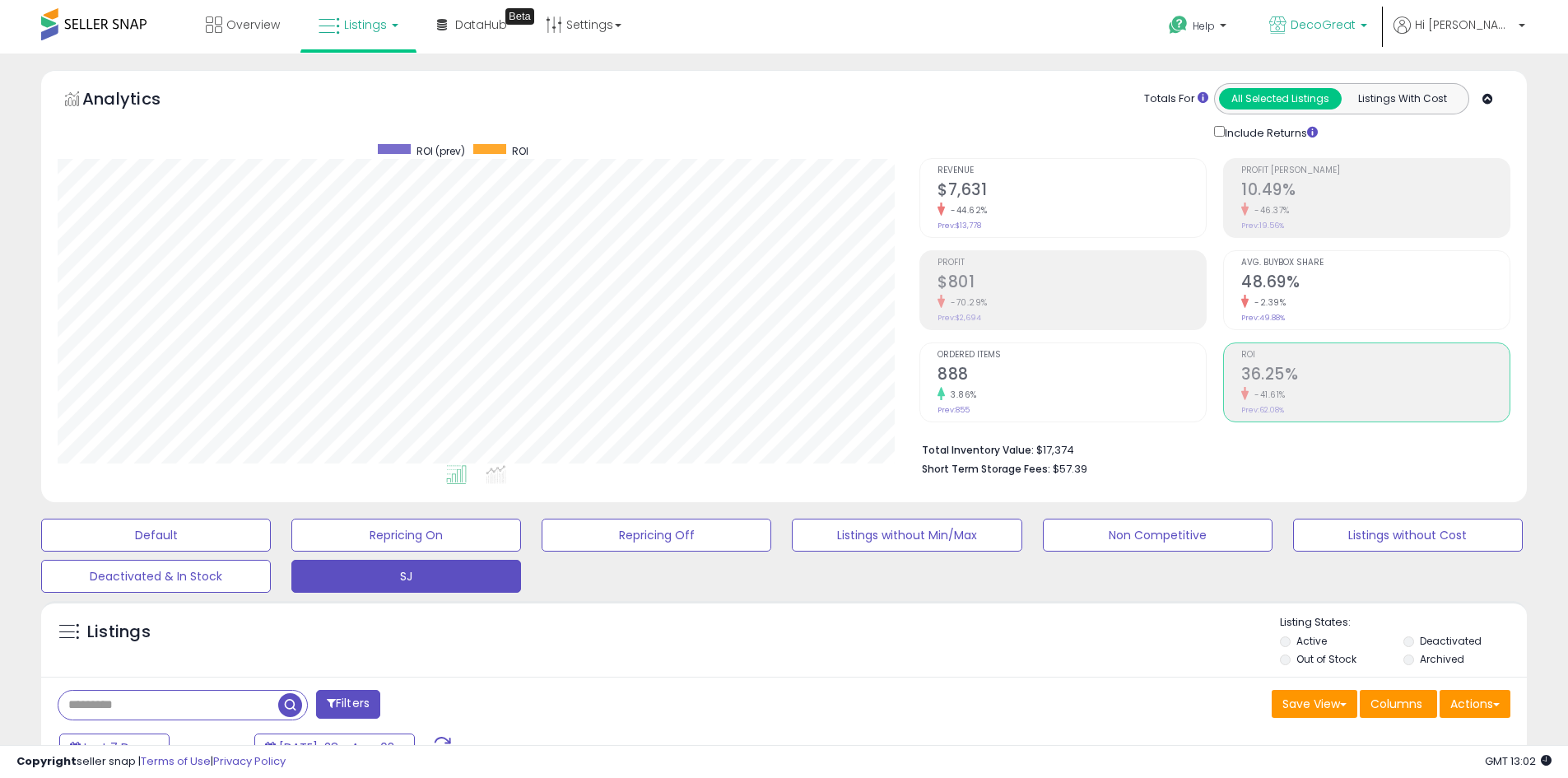
click at [1355, 17] on span "DecoGreat" at bounding box center [1322, 25] width 65 height 17
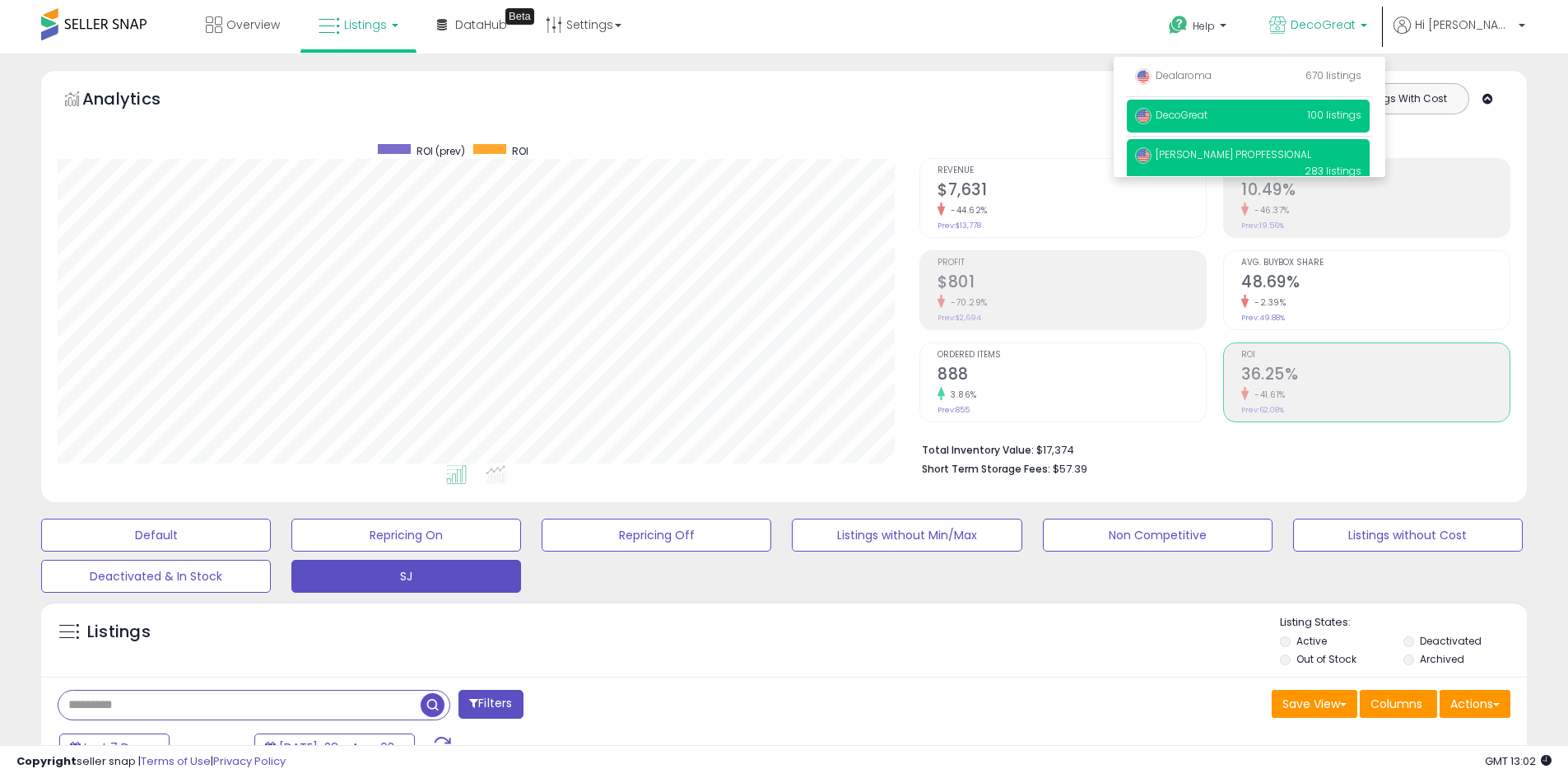
click at [1277, 160] on span "[PERSON_NAME] PROPFESSIONAL" at bounding box center [1222, 154] width 176 height 14
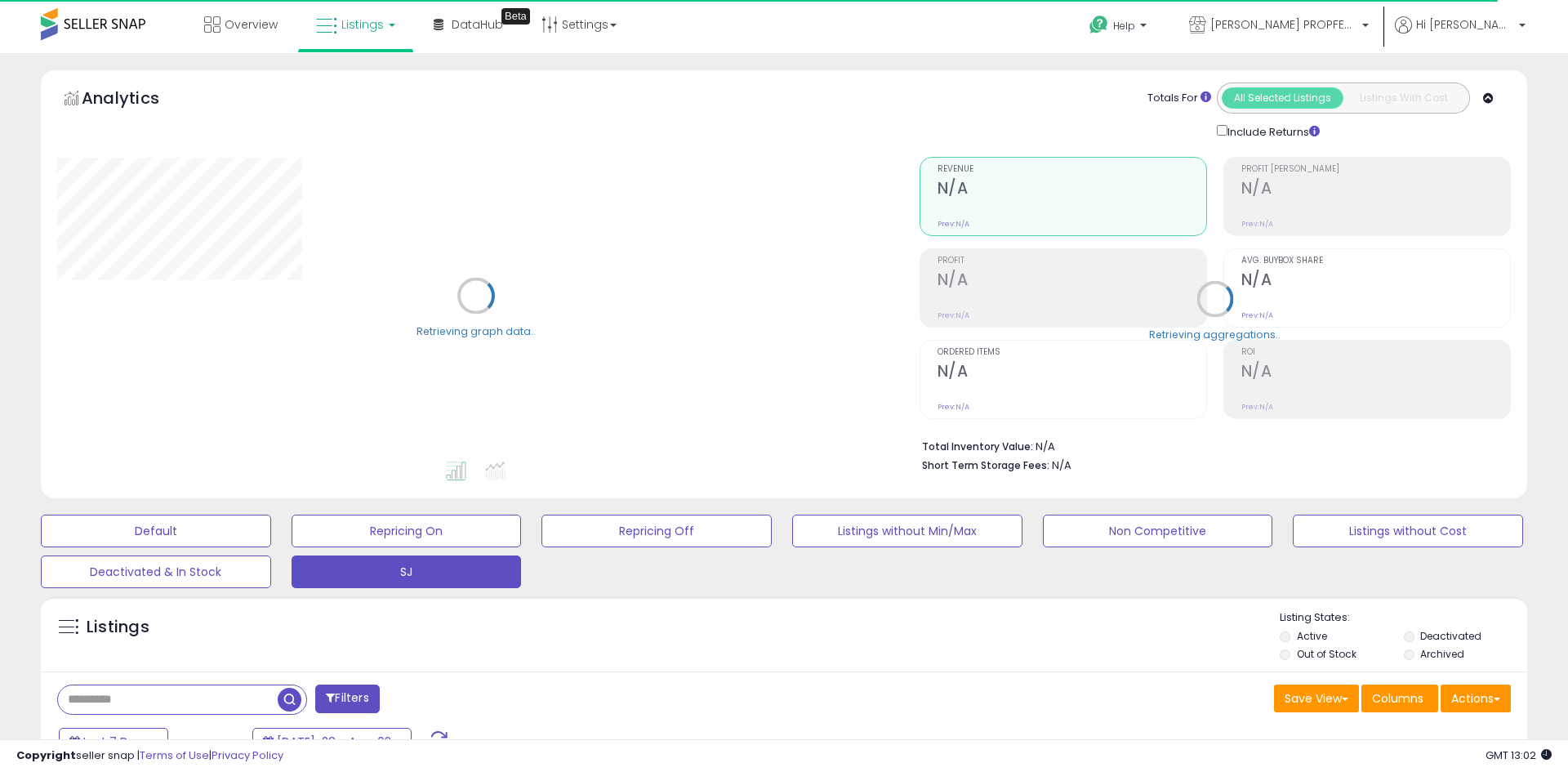
select select "**"
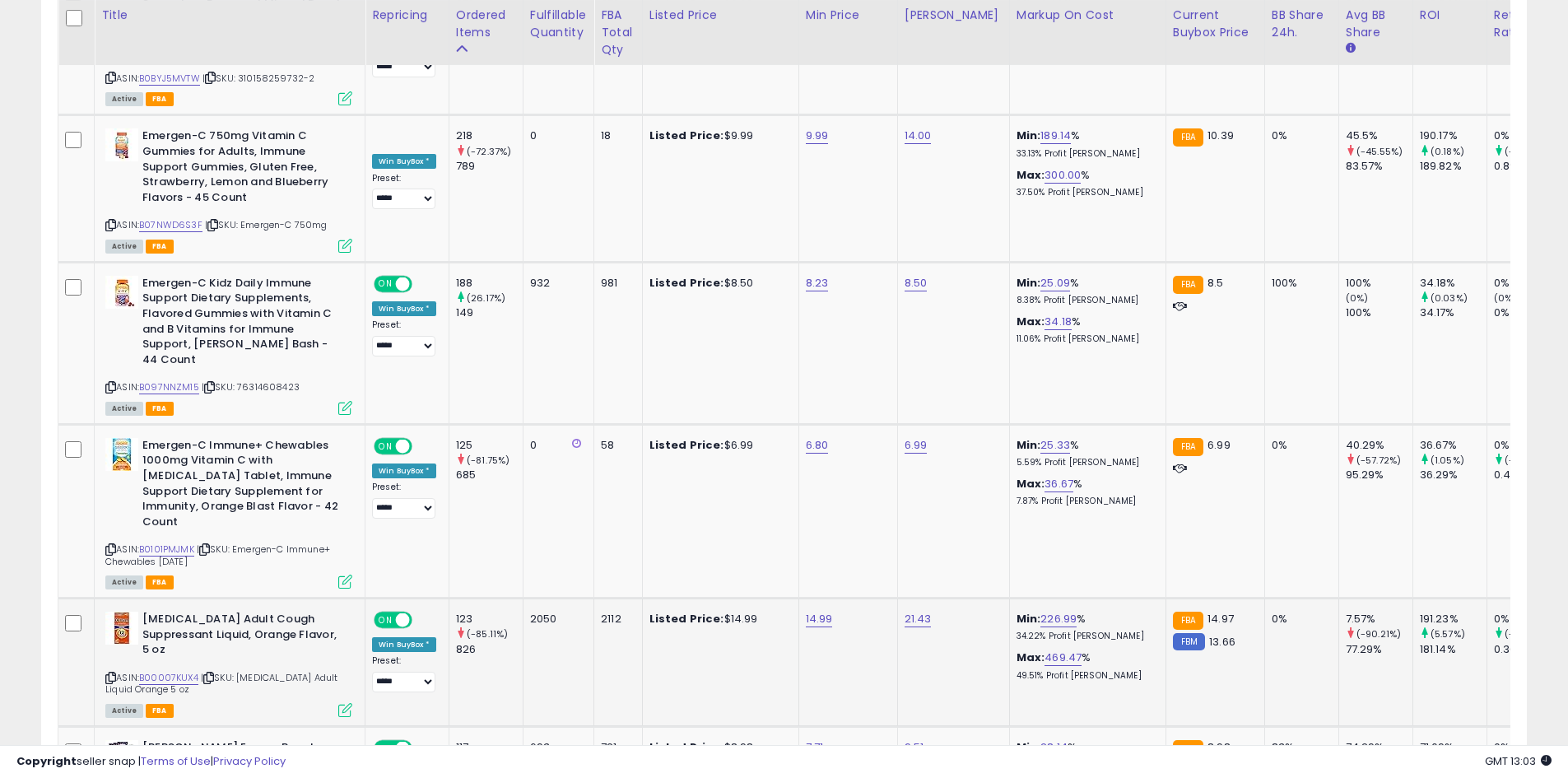
click at [112, 674] on icon at bounding box center [110, 679] width 11 height 9
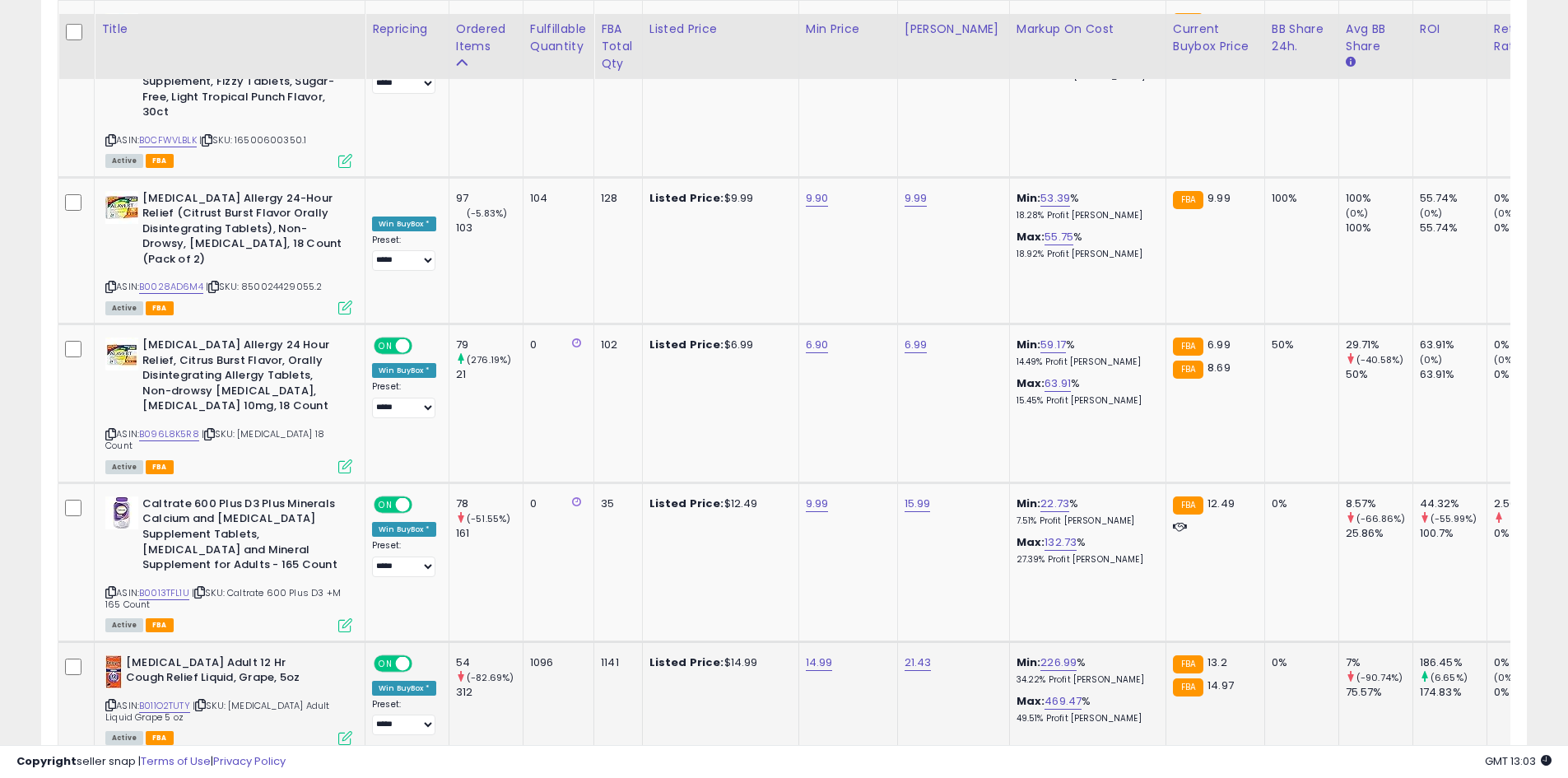
scroll to position [2882, 0]
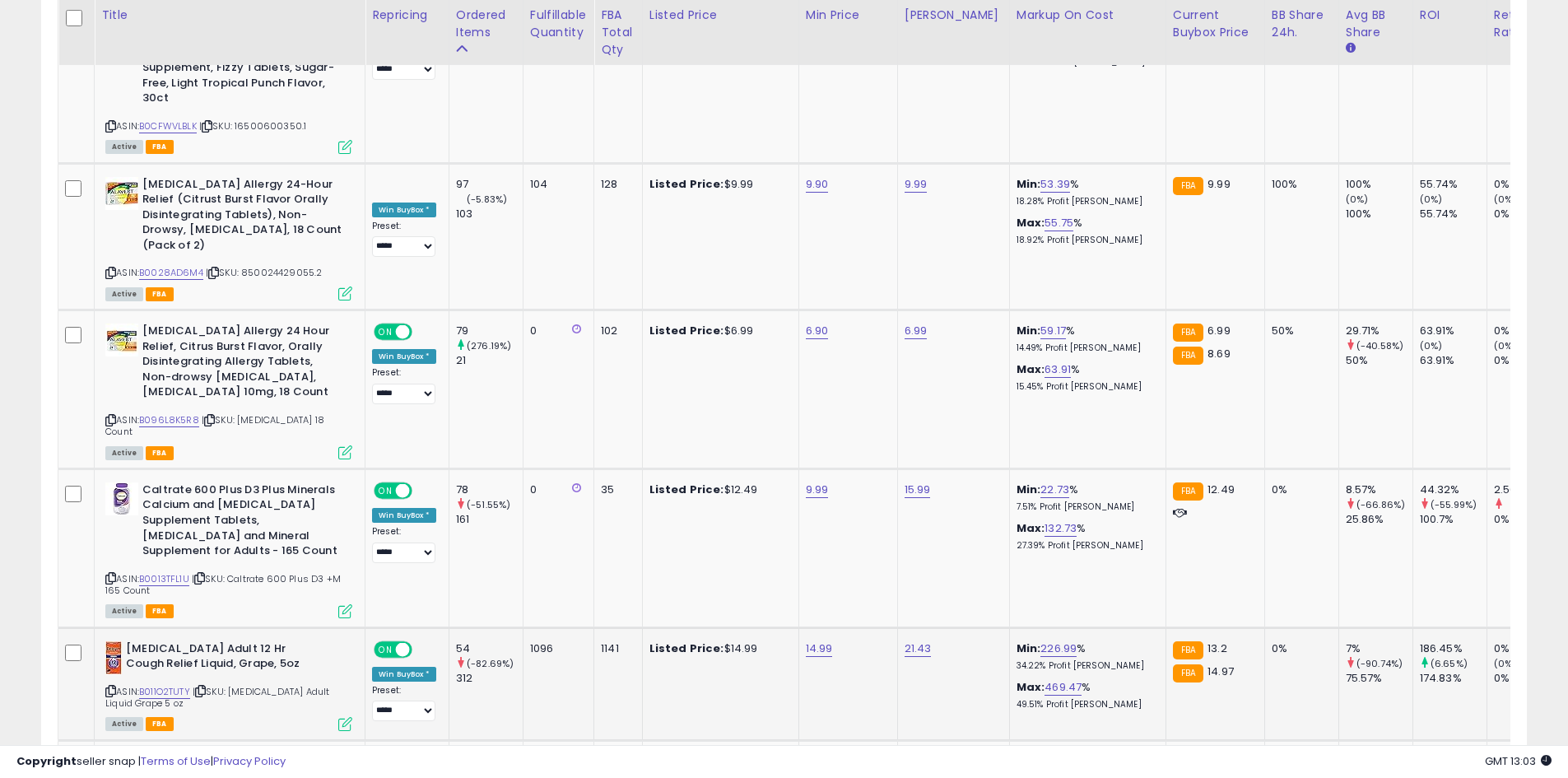
click at [109, 687] on icon at bounding box center [110, 691] width 11 height 9
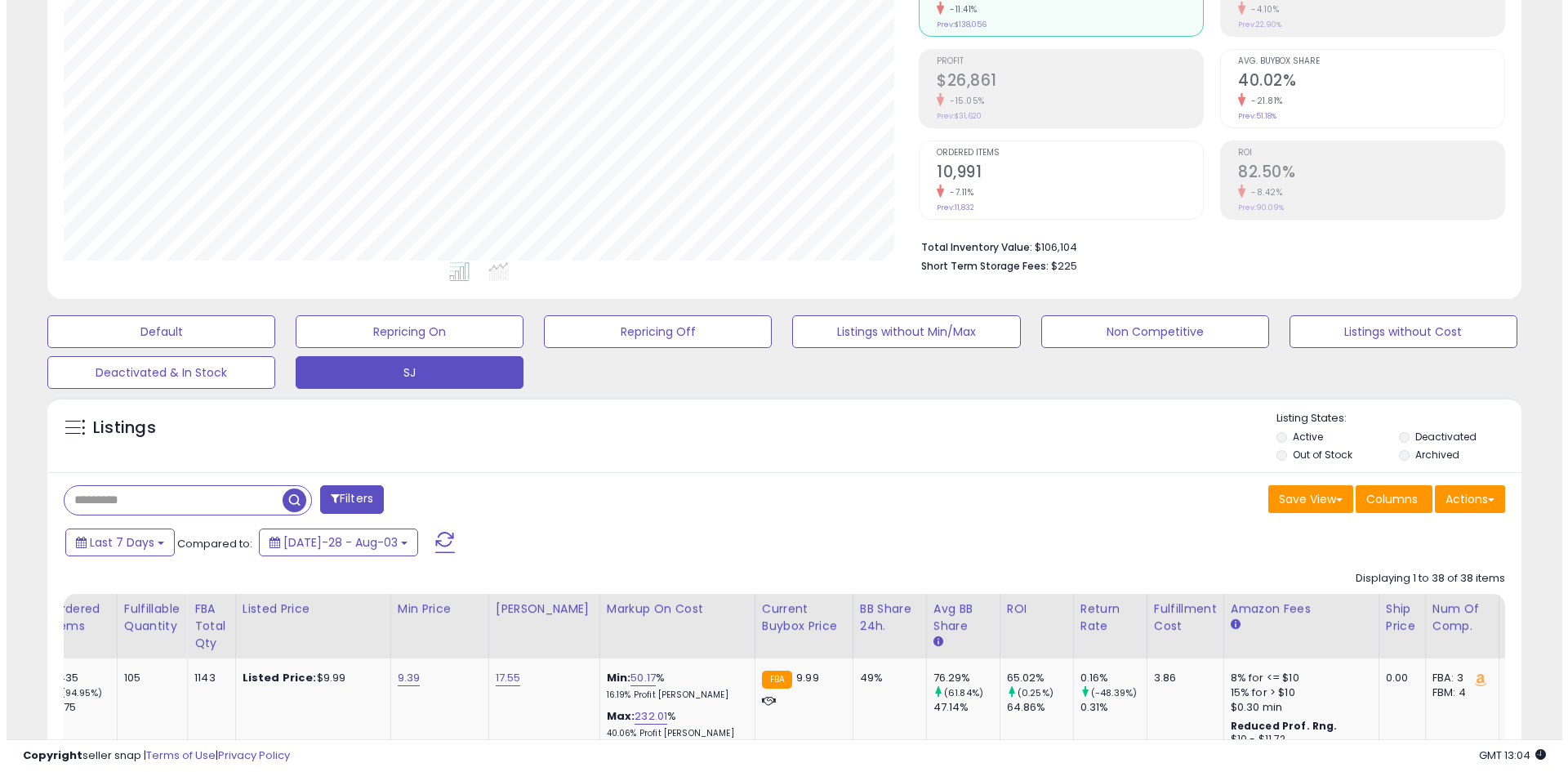
scroll to position [245, 0]
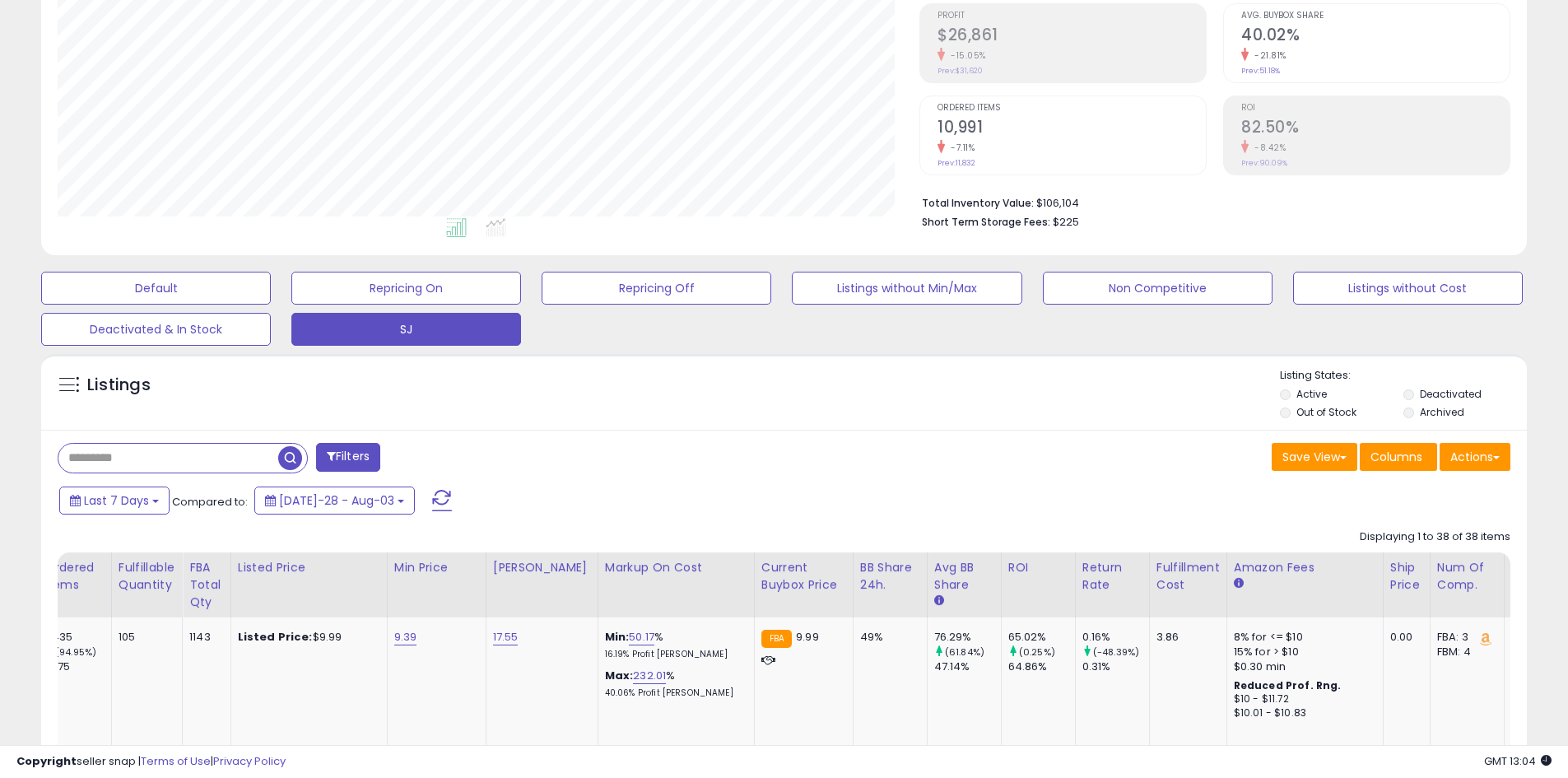
click at [370, 459] on button "Filters" at bounding box center [348, 457] width 64 height 29
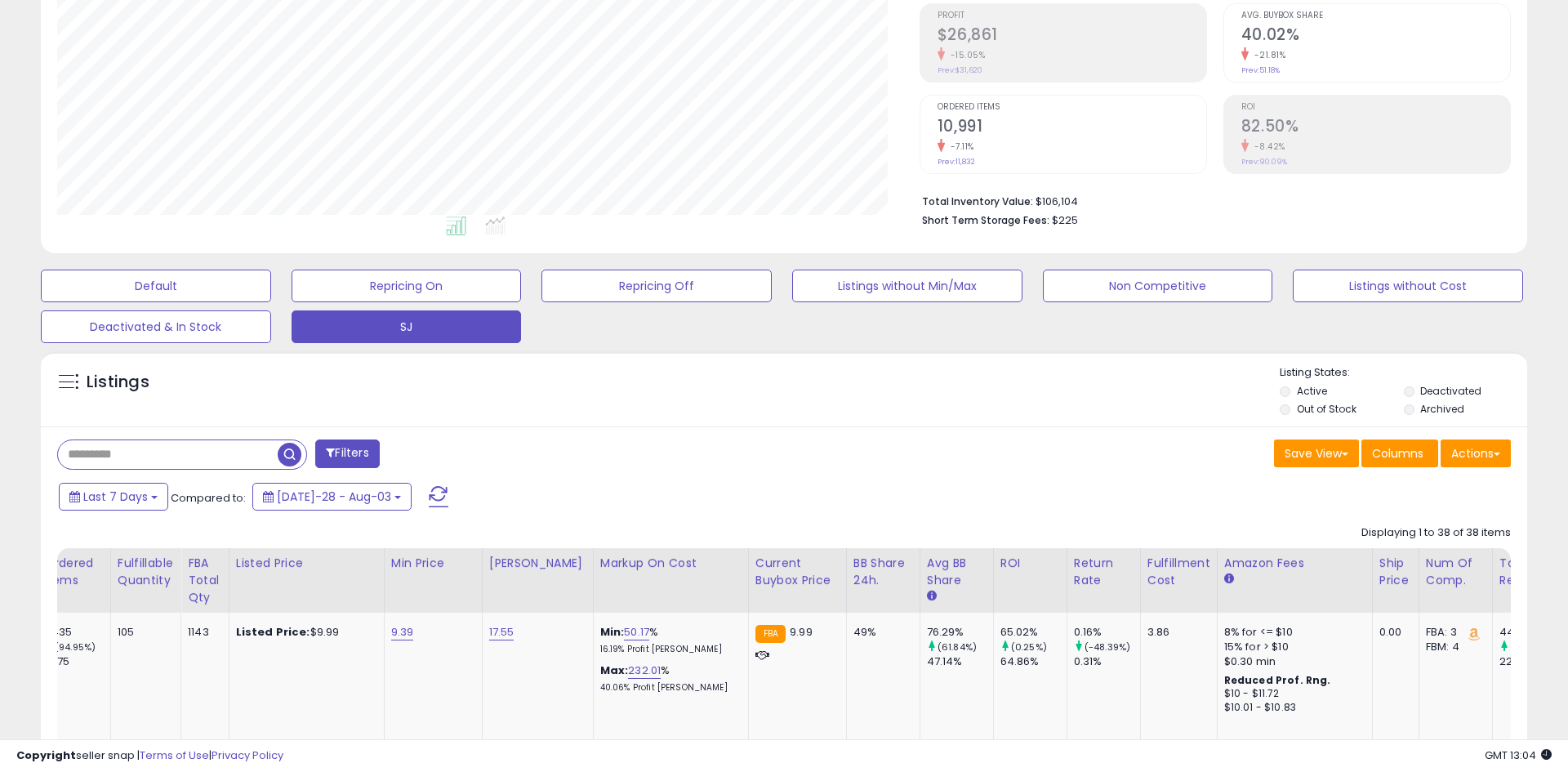
scroll to position [335, 862]
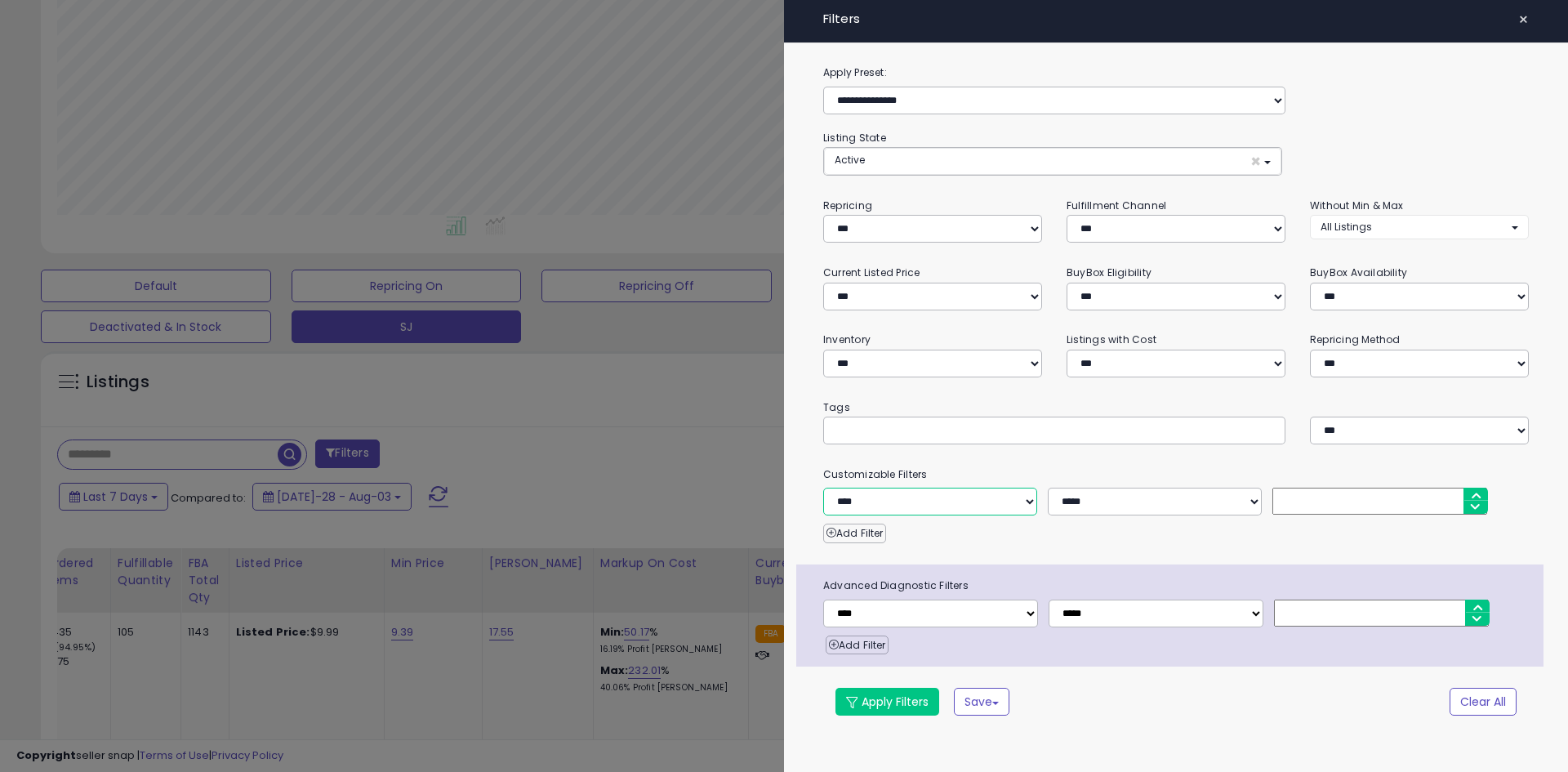
click at [947, 504] on select "**********" at bounding box center [931, 502] width 214 height 27
select select "**********"
click at [824, 488] on select "**********" at bounding box center [931, 502] width 214 height 27
click at [893, 703] on button "Apply Filters" at bounding box center [888, 702] width 104 height 27
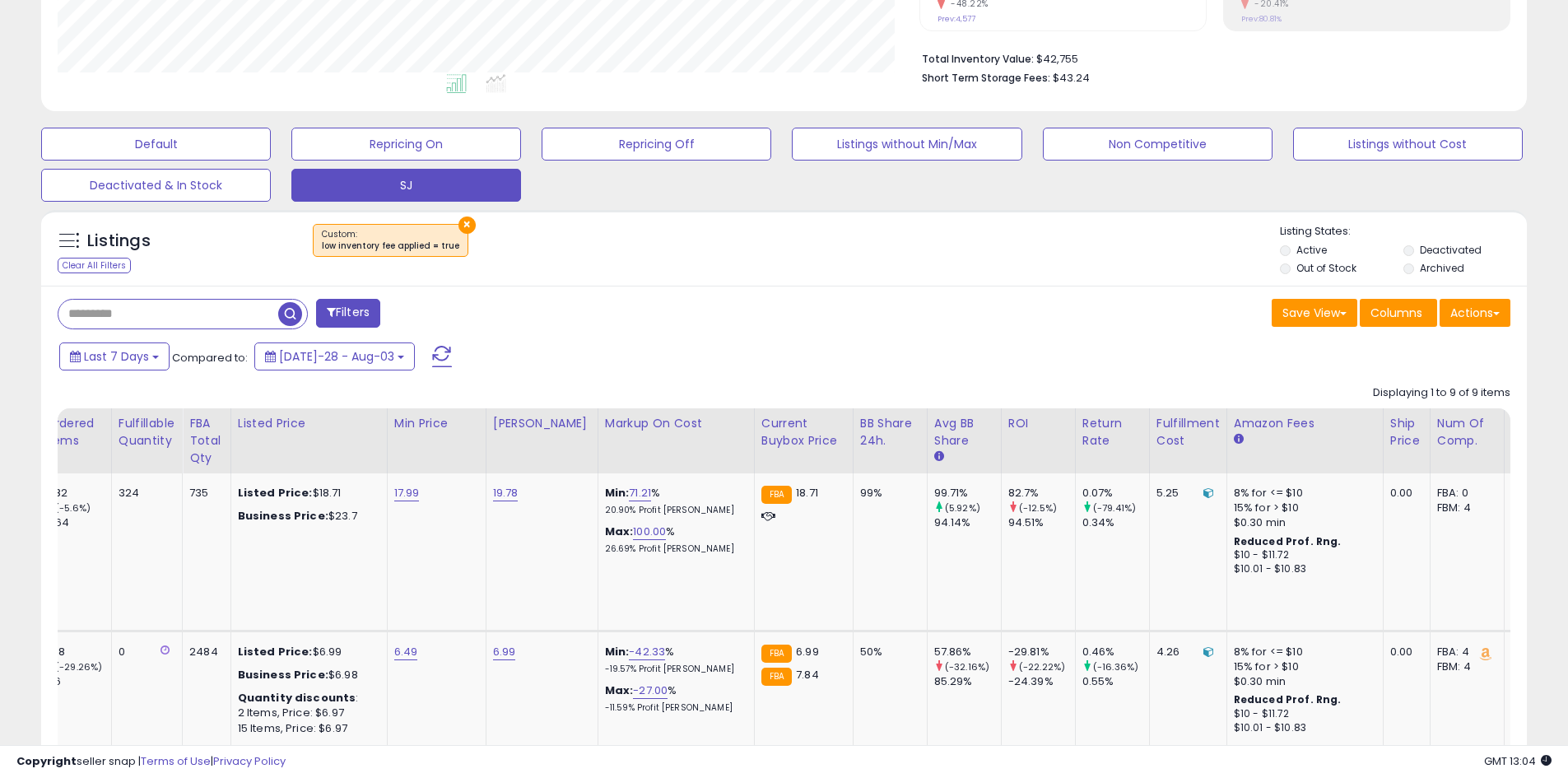
scroll to position [0, 0]
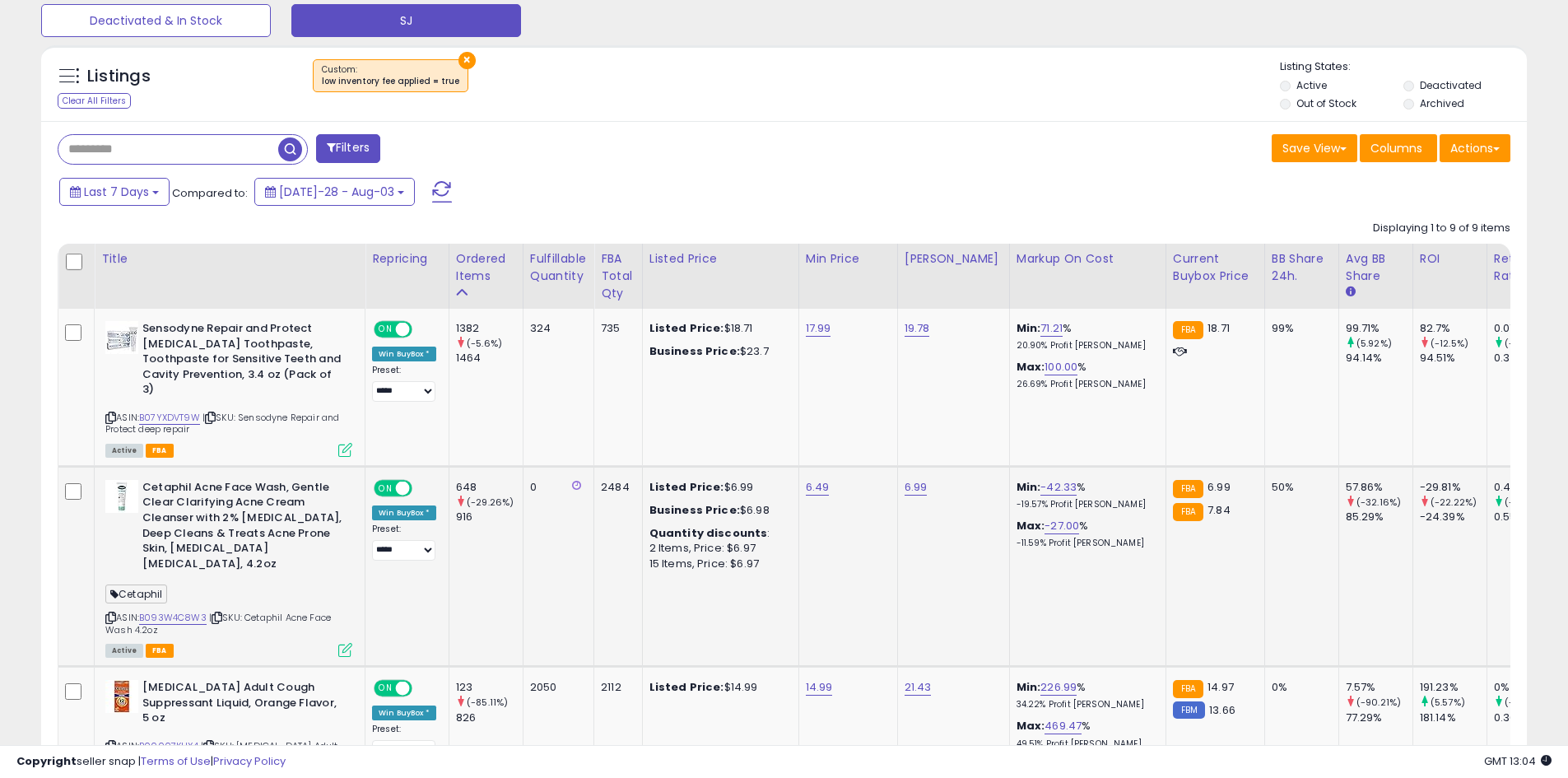
click at [106, 613] on icon at bounding box center [110, 618] width 11 height 9
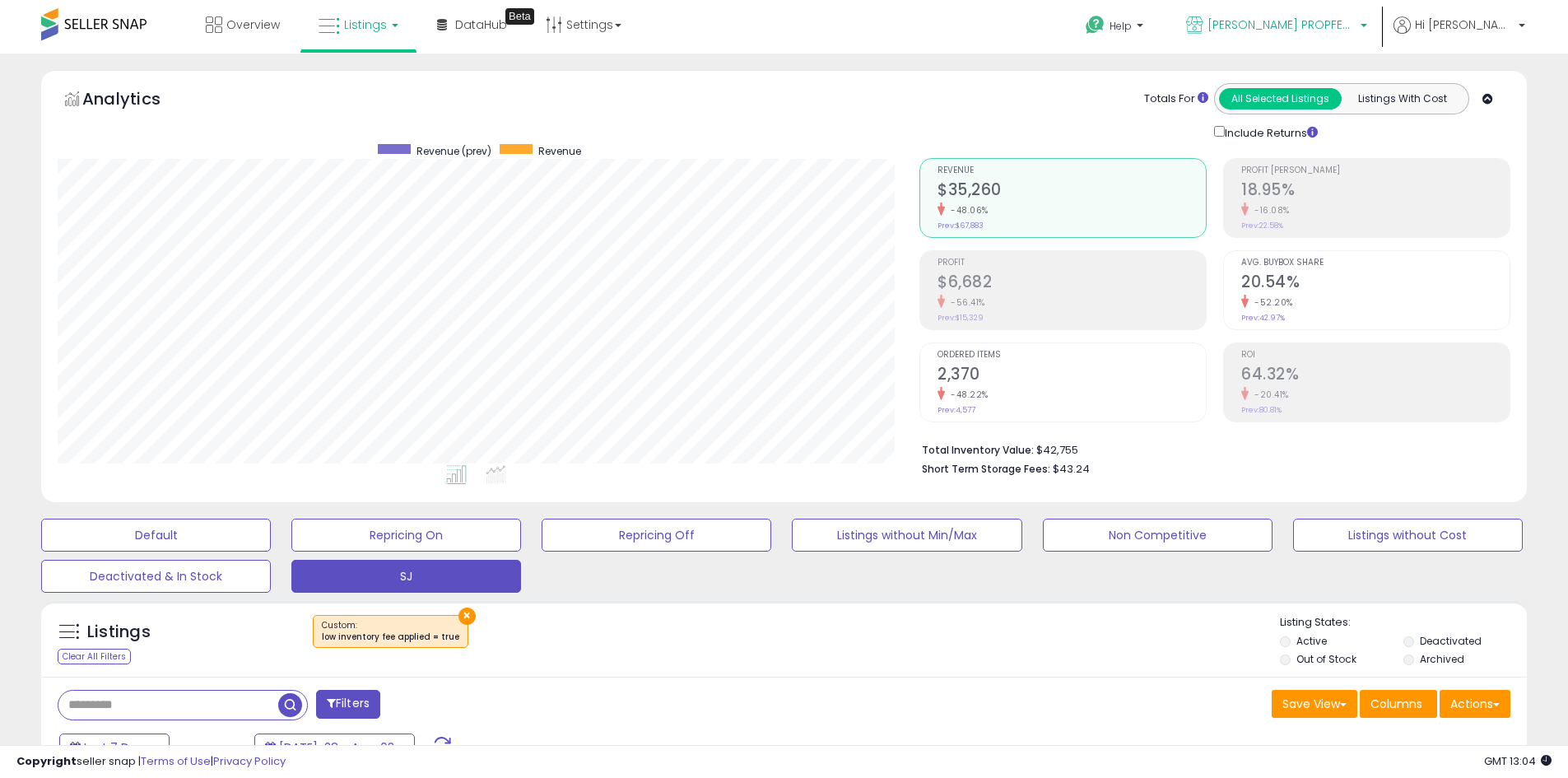
click at [1331, 16] on link "[PERSON_NAME] PROPFESSIONAL" at bounding box center [1276, 27] width 206 height 53
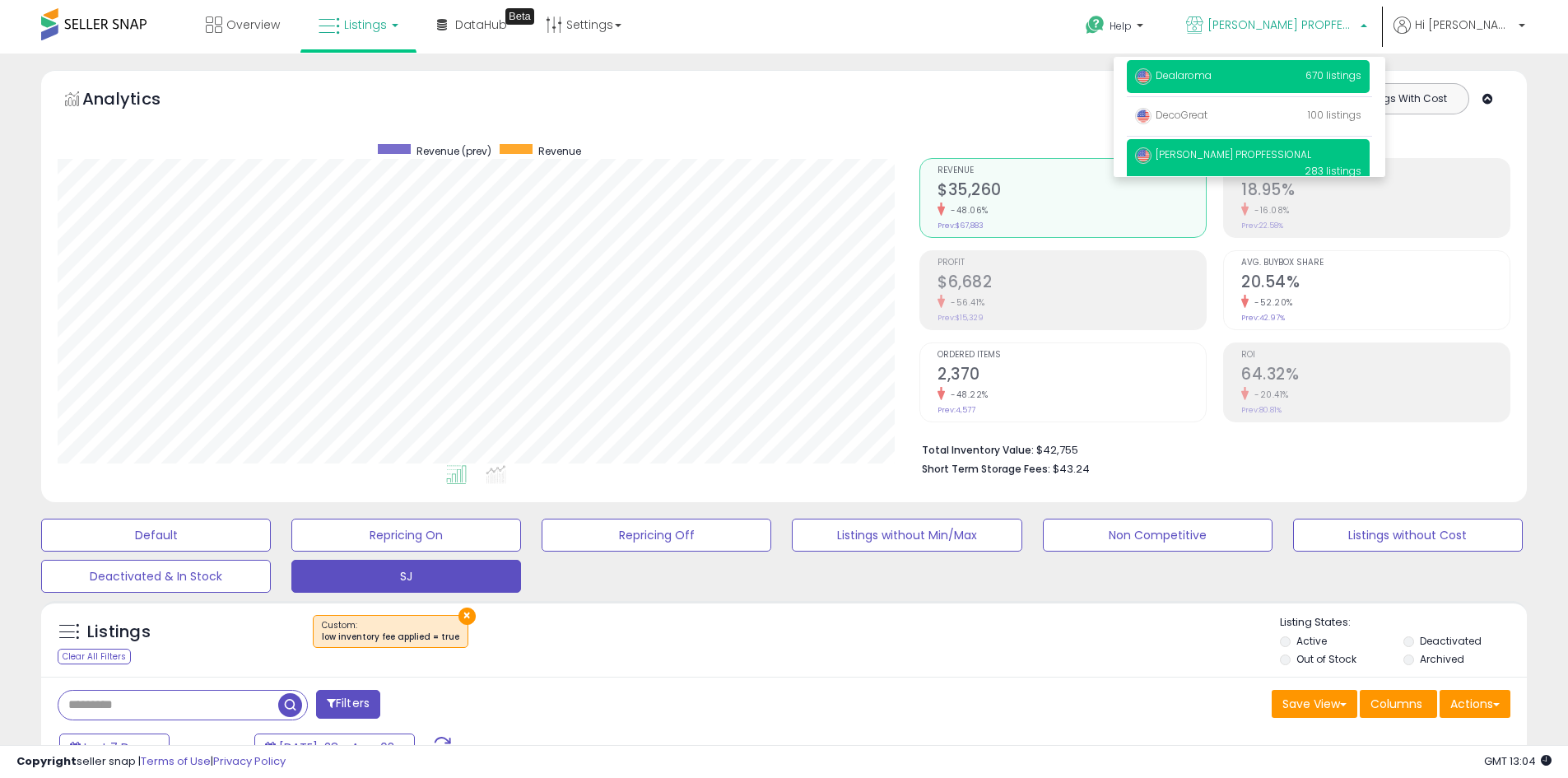
click at [1242, 85] on p "Dealaroma 670 listings" at bounding box center [1248, 76] width 243 height 33
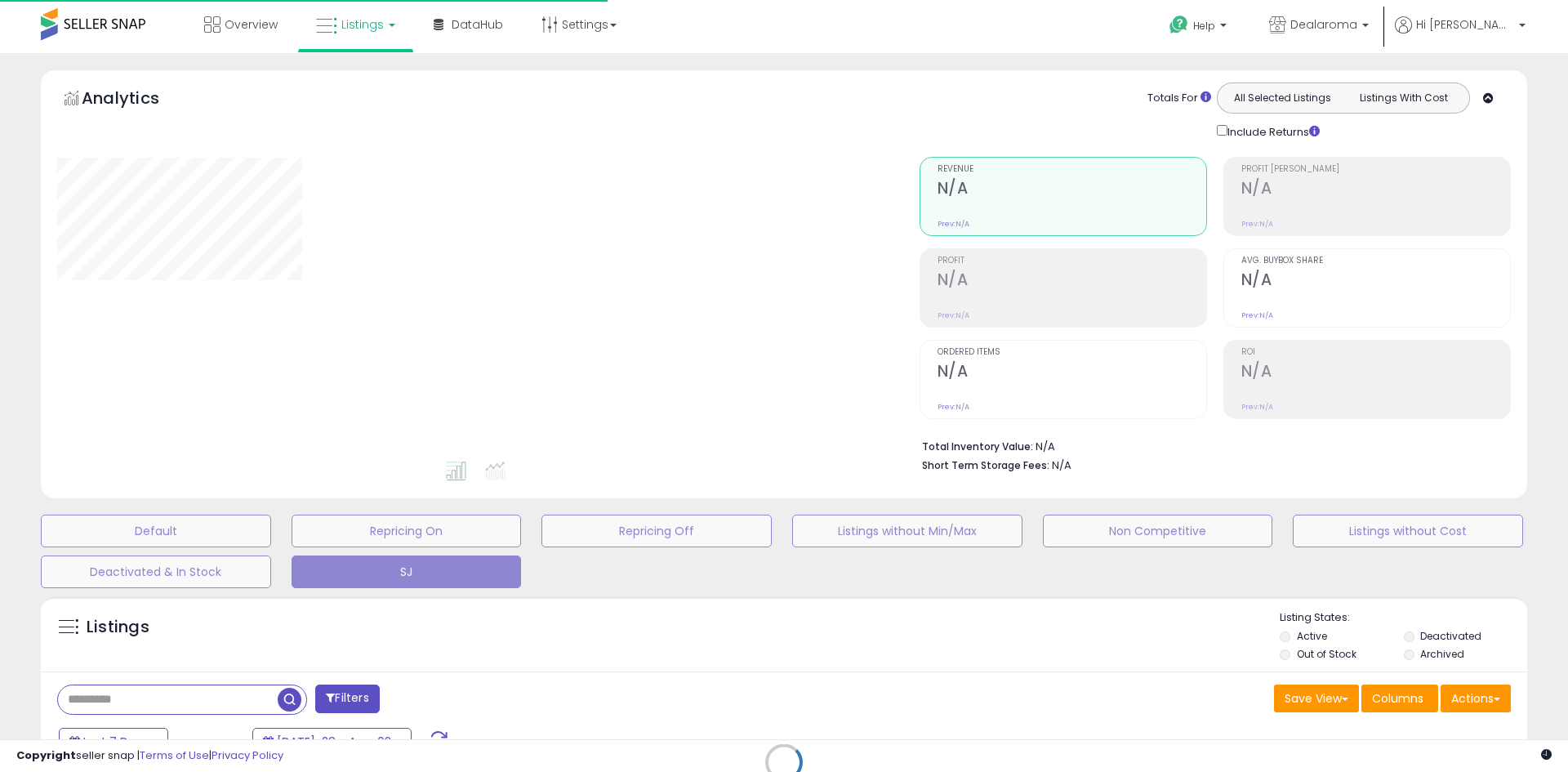
select select "**"
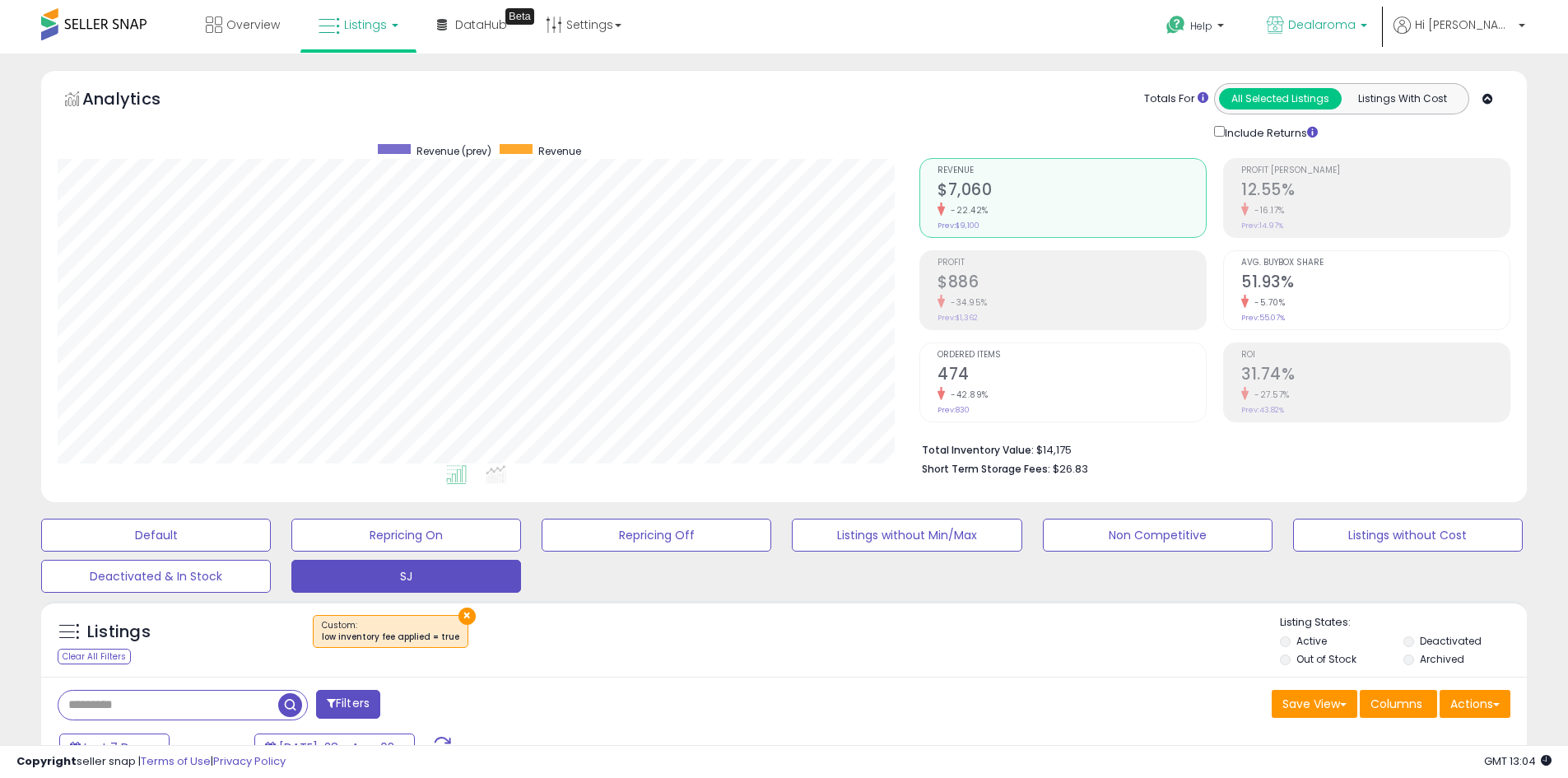
click at [1284, 27] on icon at bounding box center [1274, 25] width 17 height 17
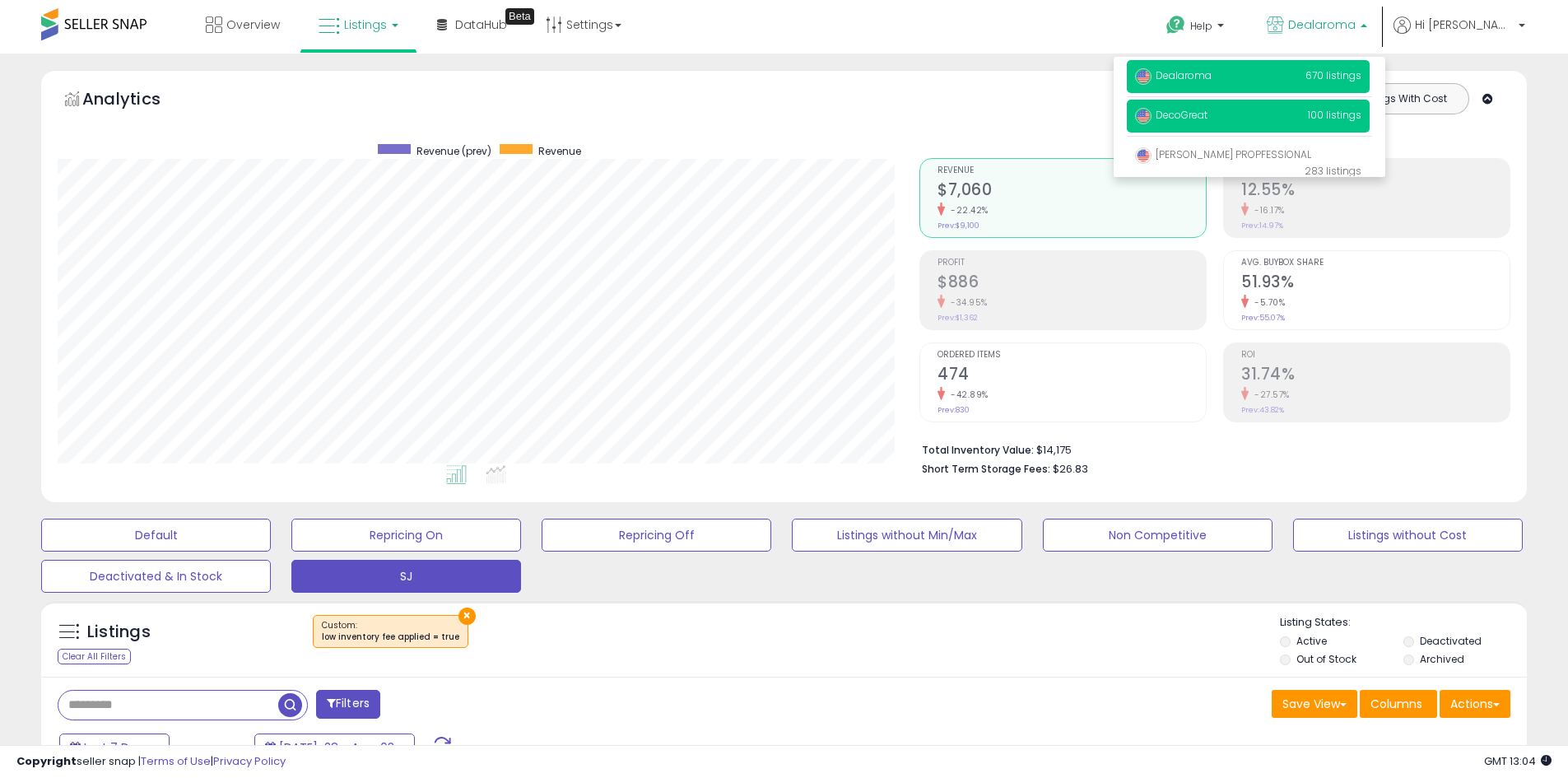
click at [1271, 113] on p "DecoGreat 100 listings" at bounding box center [1248, 116] width 243 height 33
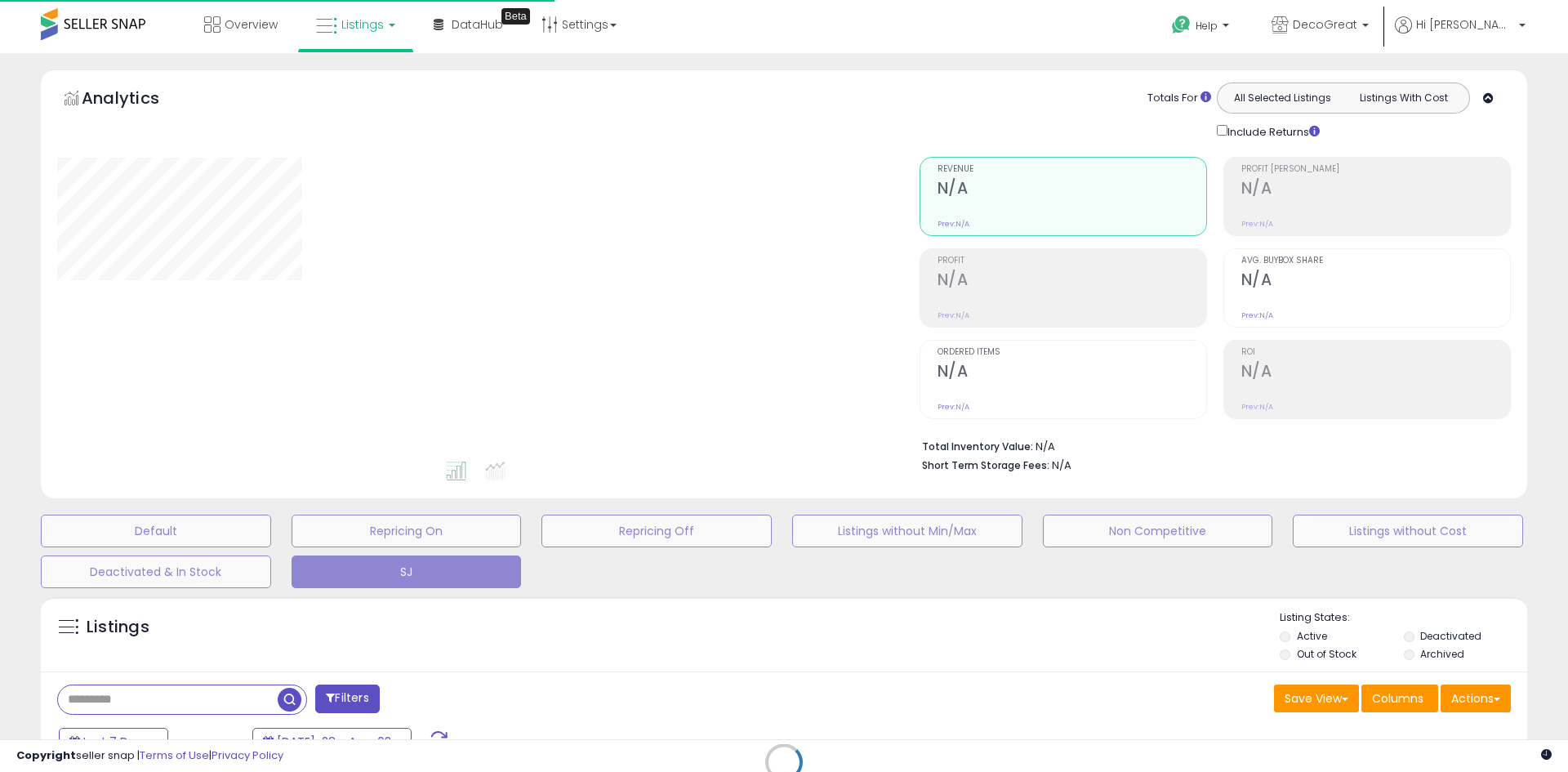
select select "**"
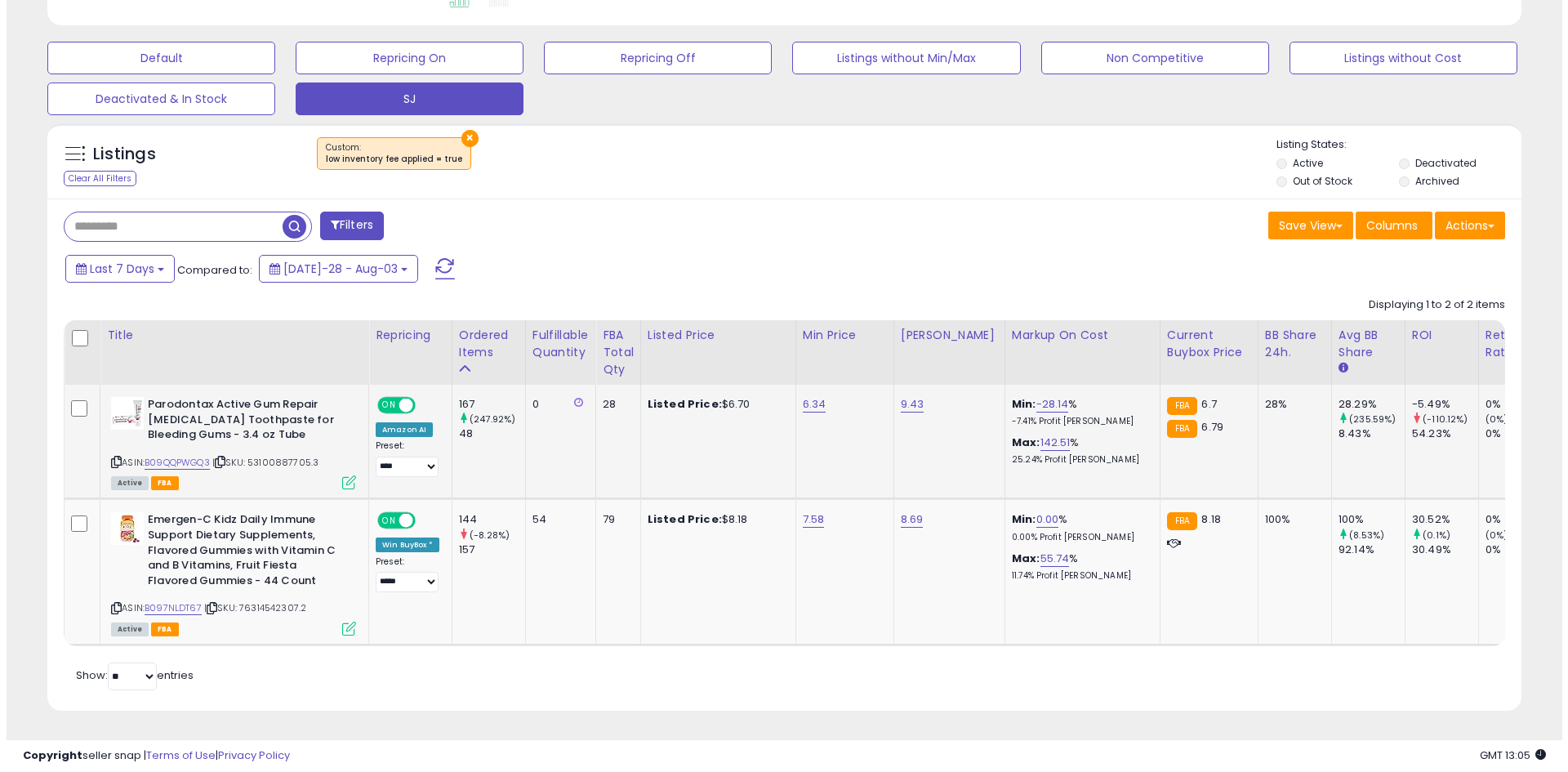
scroll to position [335, 855]
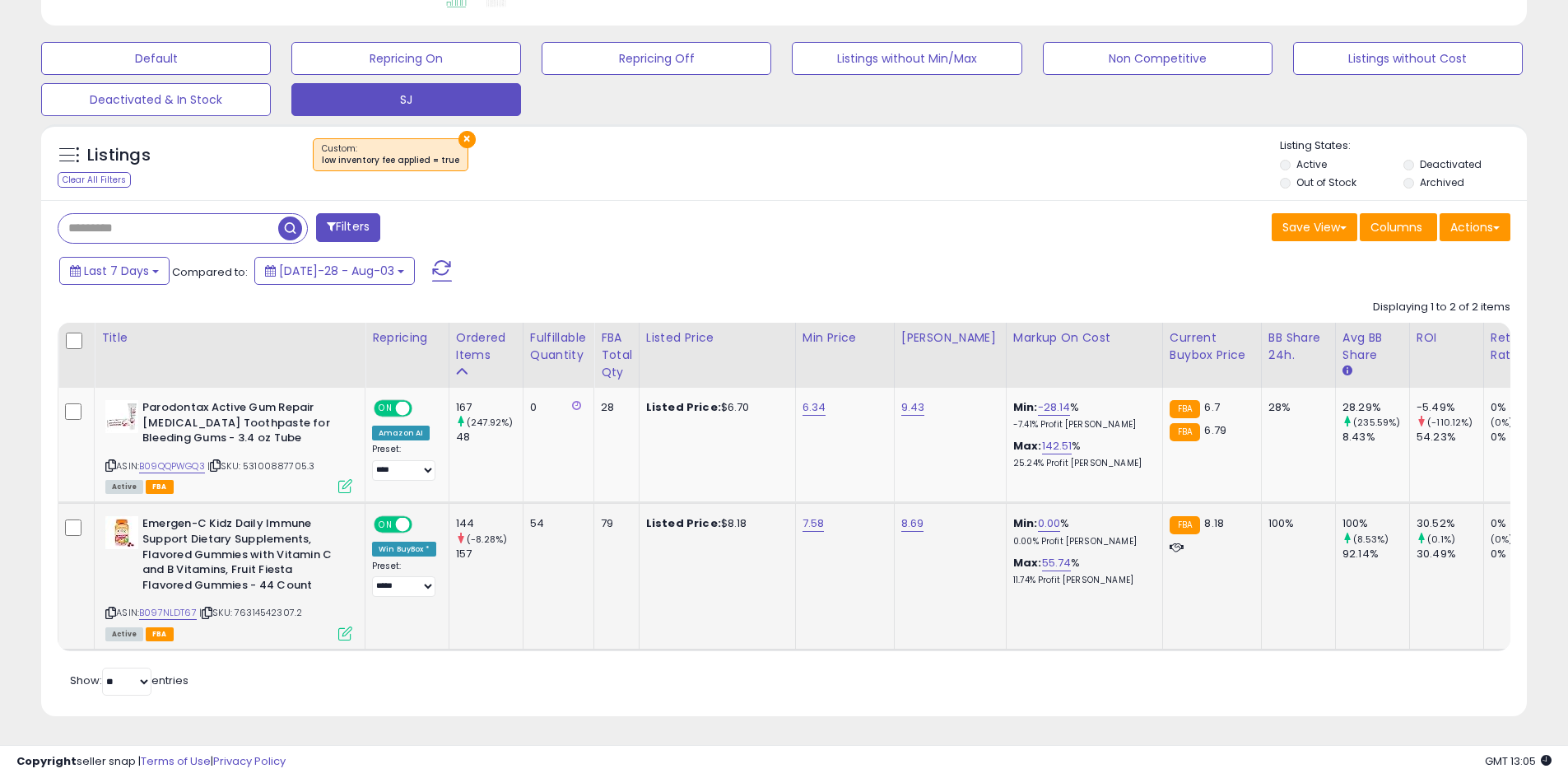
click at [252, 549] on b "Emergen-C Kidz Daily Immune Support Dietary Supplements, Flavored Gummies with …" at bounding box center [242, 557] width 200 height 81
click at [259, 552] on b "Emergen-C Kidz Daily Immune Support Dietary Supplements, Flavored Gummies with …" at bounding box center [242, 557] width 200 height 81
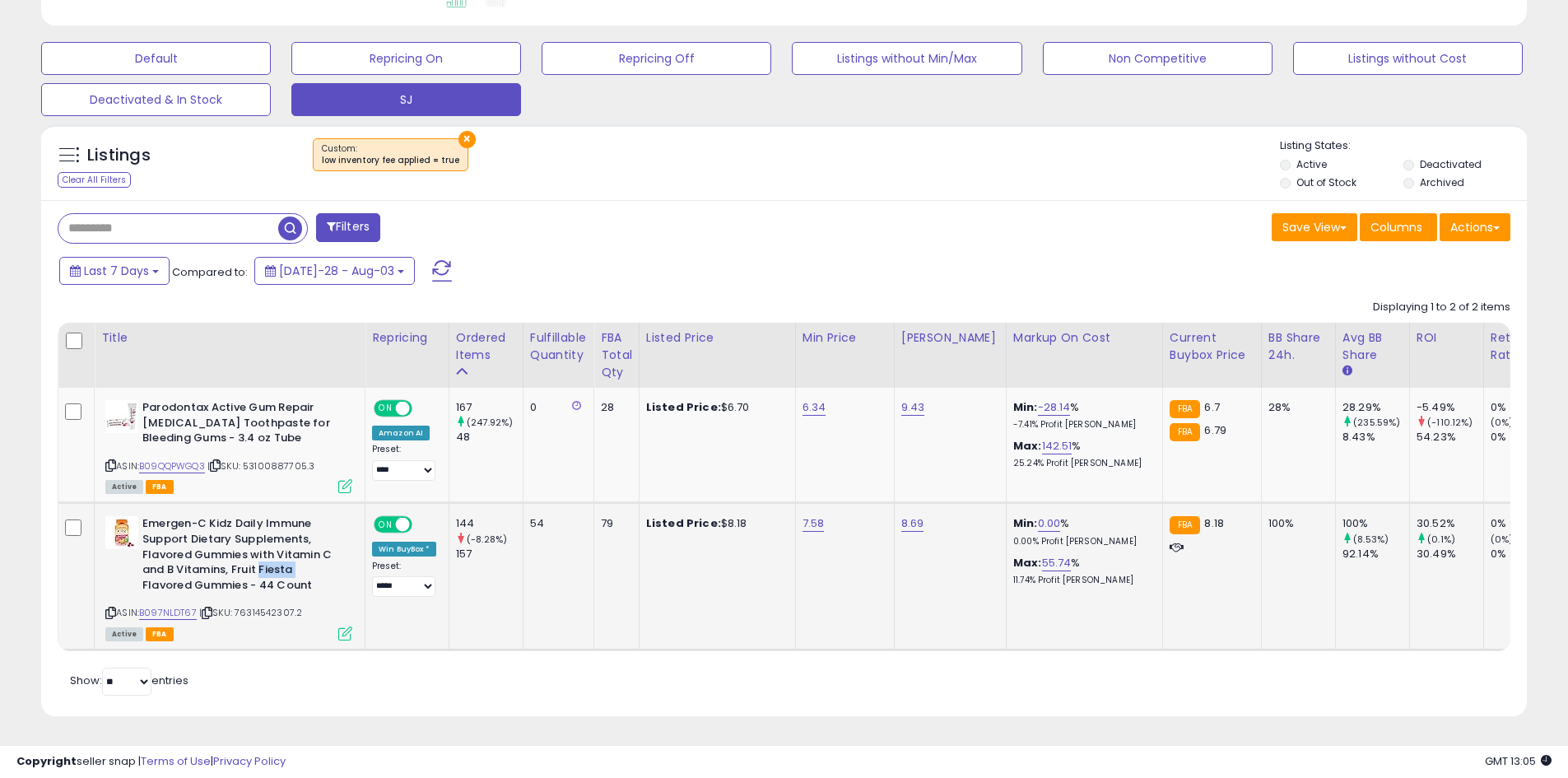
click at [259, 552] on b "Emergen-C Kidz Daily Immune Support Dietary Supplements, Flavored Gummies with …" at bounding box center [242, 557] width 200 height 81
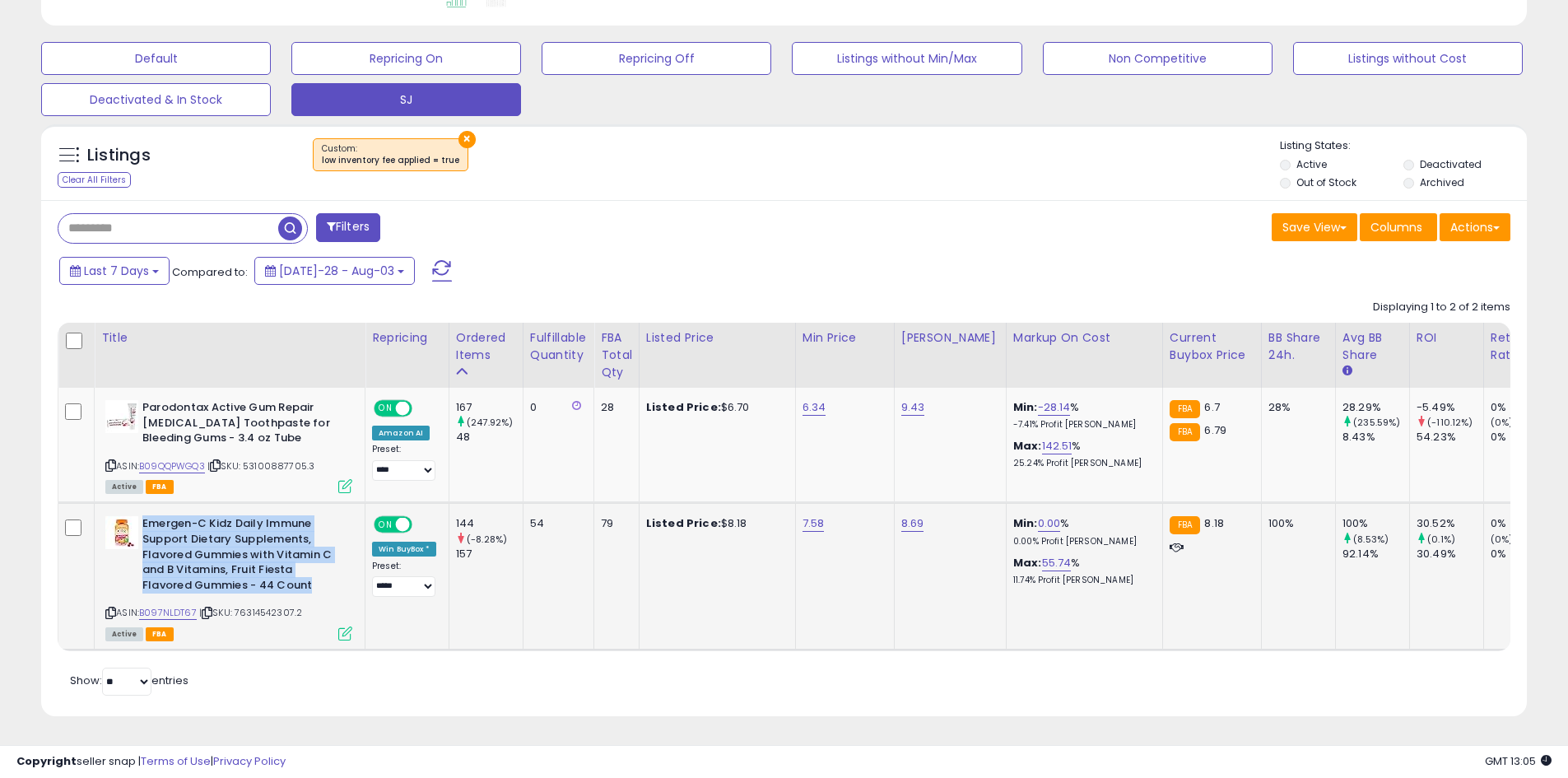
click at [259, 552] on b "Emergen-C Kidz Daily Immune Support Dietary Supplements, Flavored Gummies with …" at bounding box center [242, 557] width 200 height 81
click at [259, 551] on b "Emergen-C Kidz Daily Immune Support Dietary Supplements, Flavored Gummies with …" at bounding box center [242, 557] width 200 height 81
click at [263, 551] on b "Emergen-C Kidz Daily Immune Support Dietary Supplements, Flavored Gummies with …" at bounding box center [242, 557] width 200 height 81
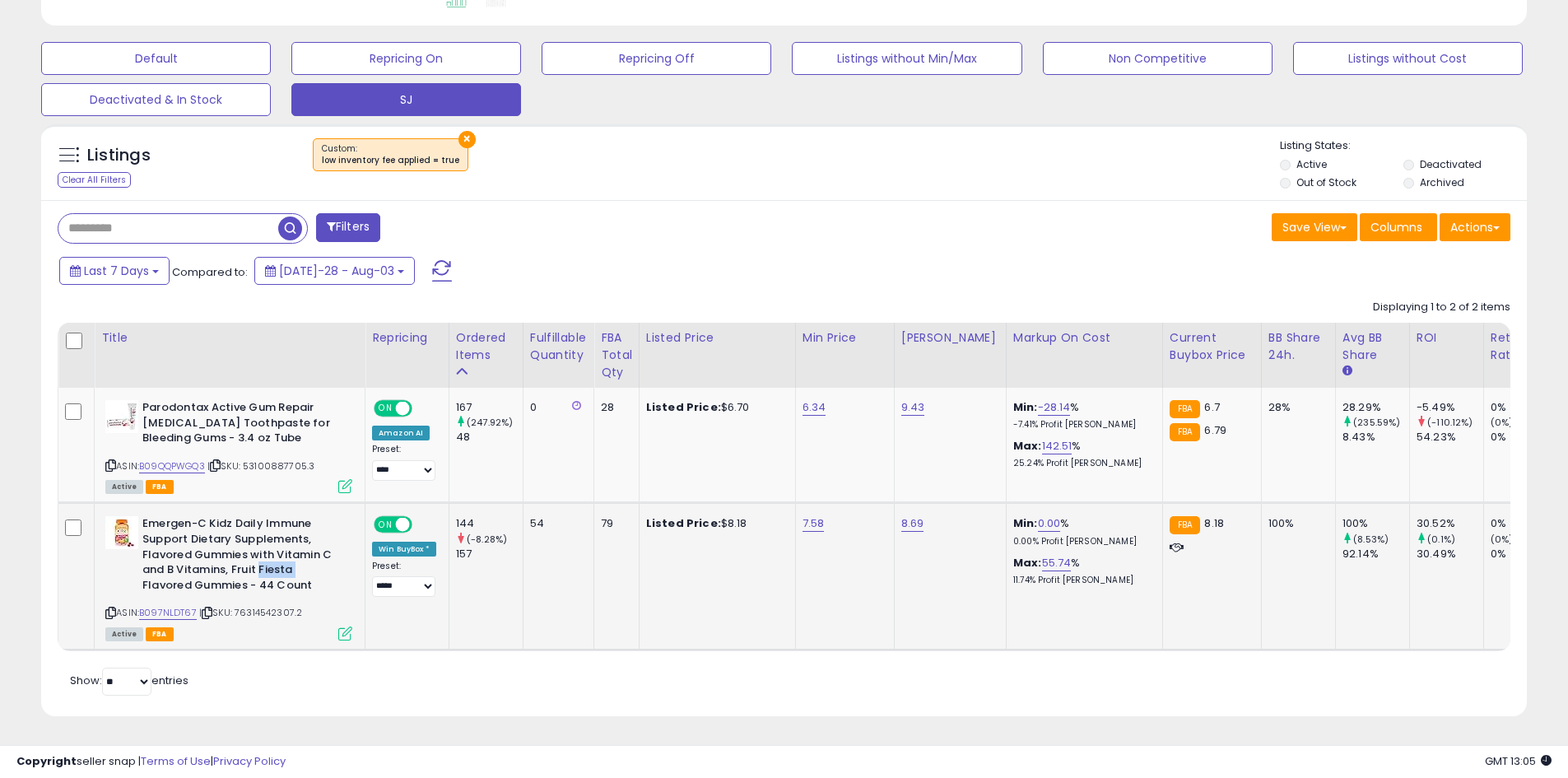
click at [263, 551] on b "Emergen-C Kidz Daily Immune Support Dietary Supplements, Flavored Gummies with …" at bounding box center [242, 557] width 200 height 81
click at [269, 551] on b "Emergen-C Kidz Daily Immune Support Dietary Supplements, Flavored Gummies with …" at bounding box center [242, 557] width 200 height 81
click at [338, 628] on div "Active FBA" at bounding box center [228, 633] width 247 height 12
click at [350, 627] on icon at bounding box center [345, 633] width 14 height 14
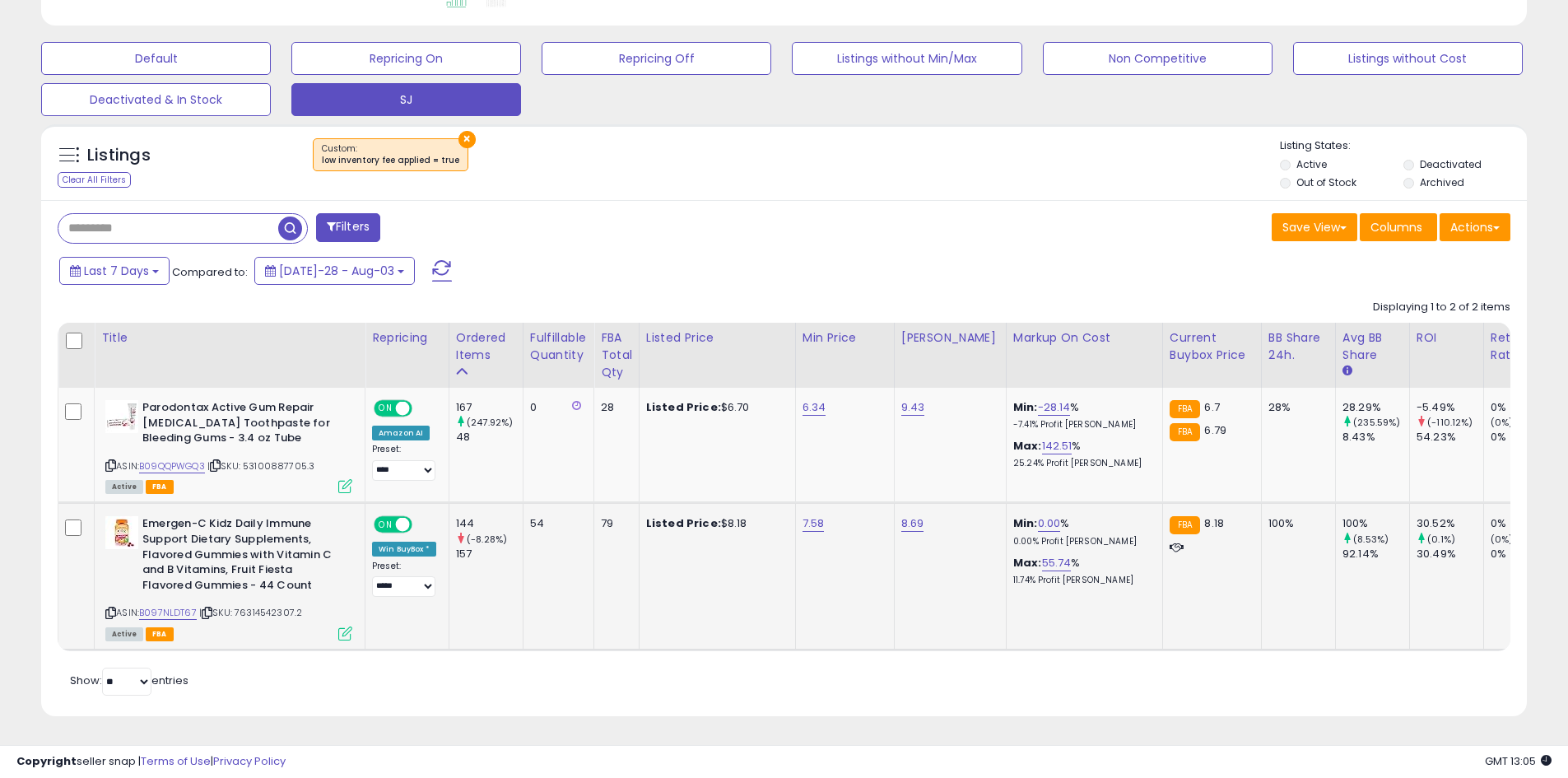
scroll to position [338, 869]
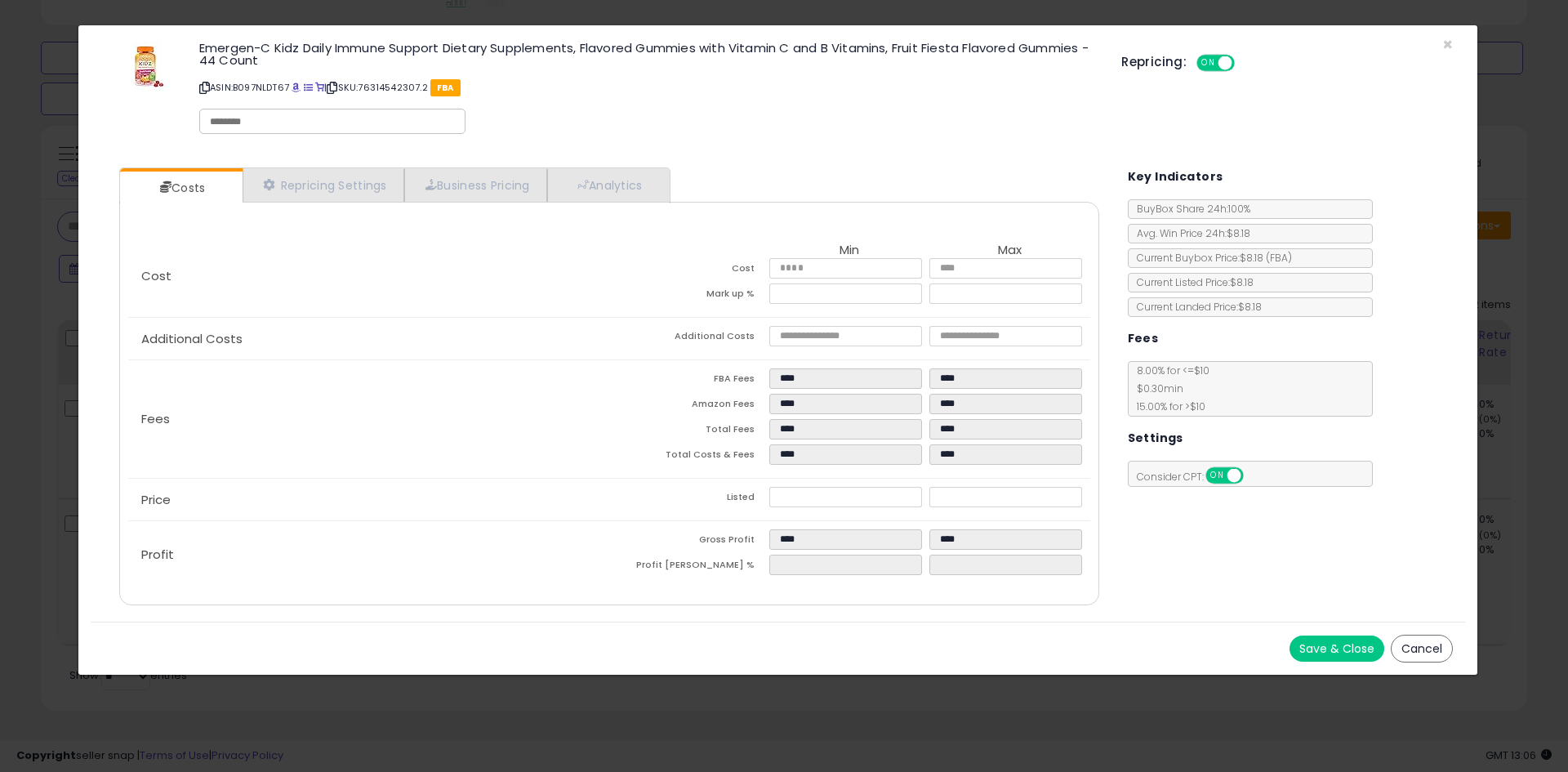
click at [1415, 647] on button "Cancel" at bounding box center [1422, 649] width 62 height 27
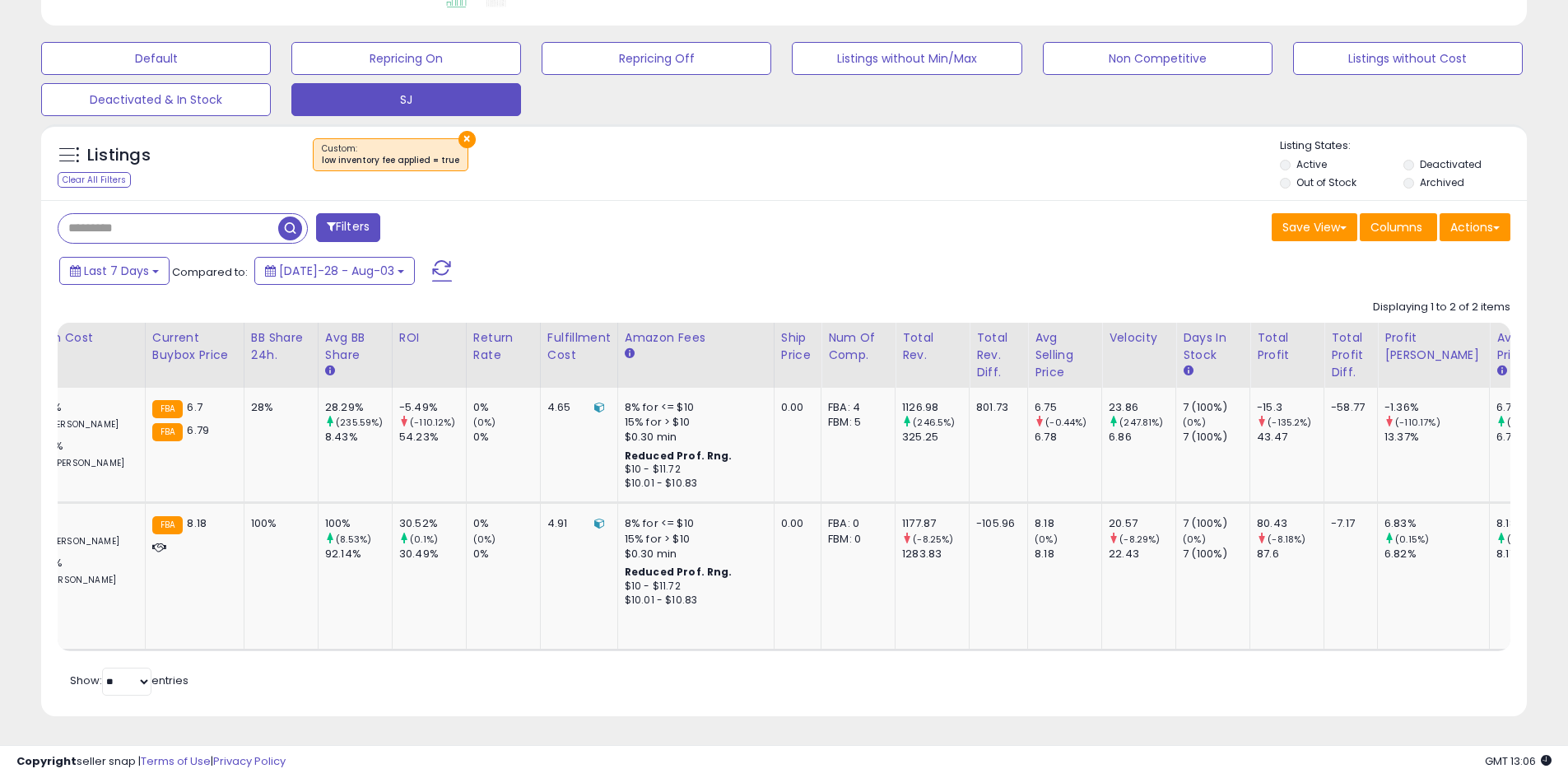
scroll to position [0, 0]
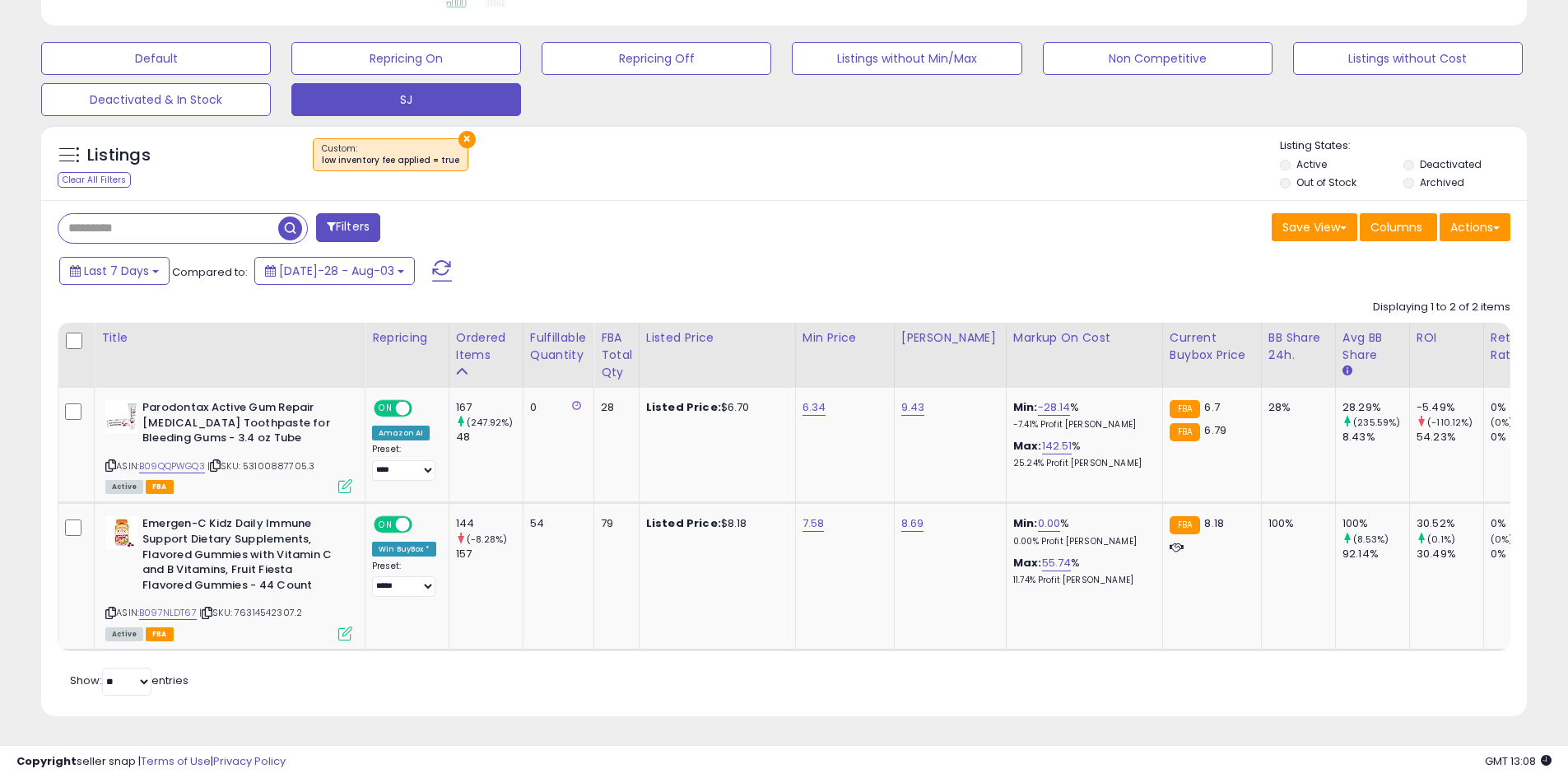
click at [565, 214] on div "Filters" at bounding box center [414, 230] width 739 height 33
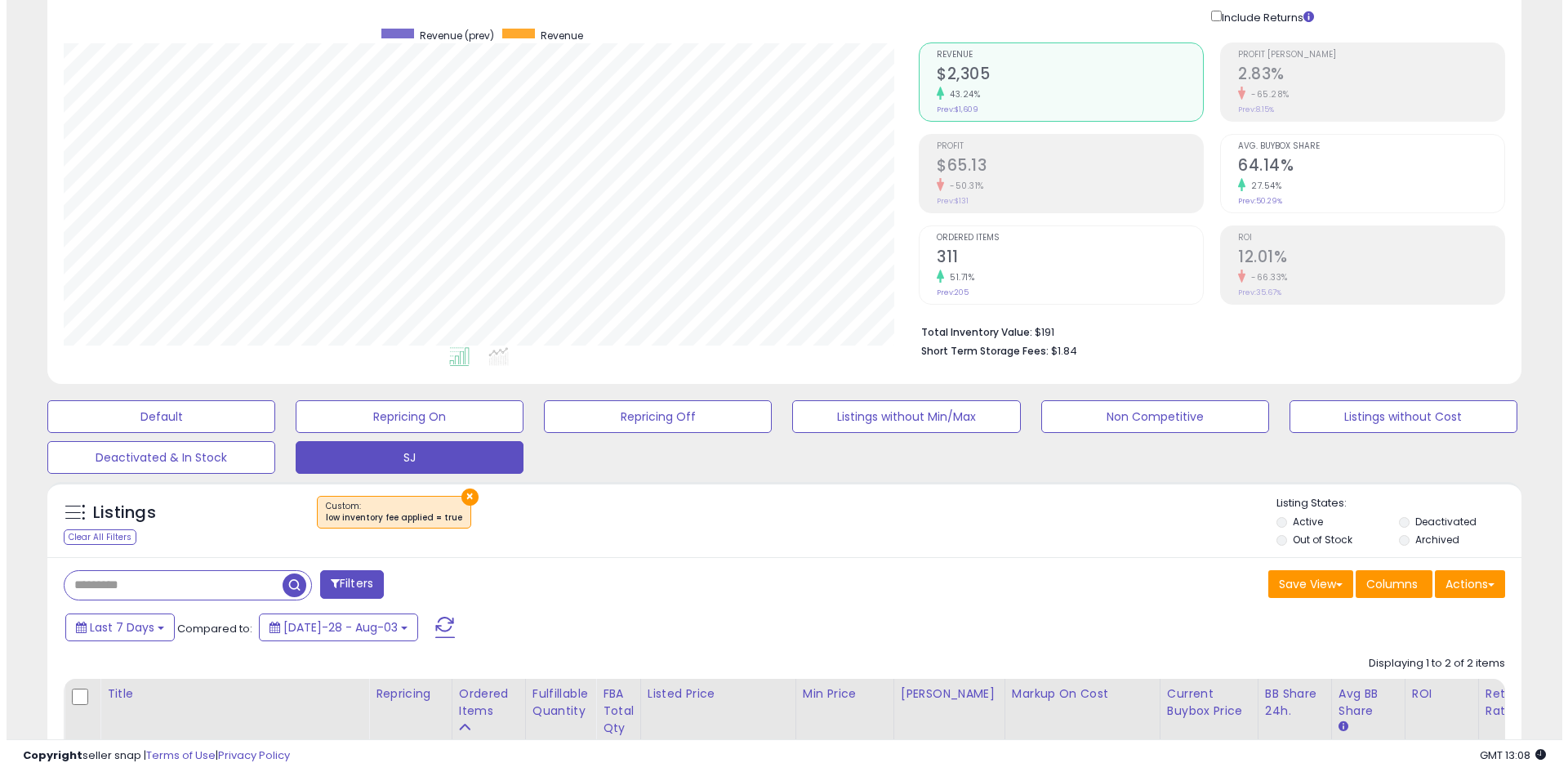
scroll to position [77, 0]
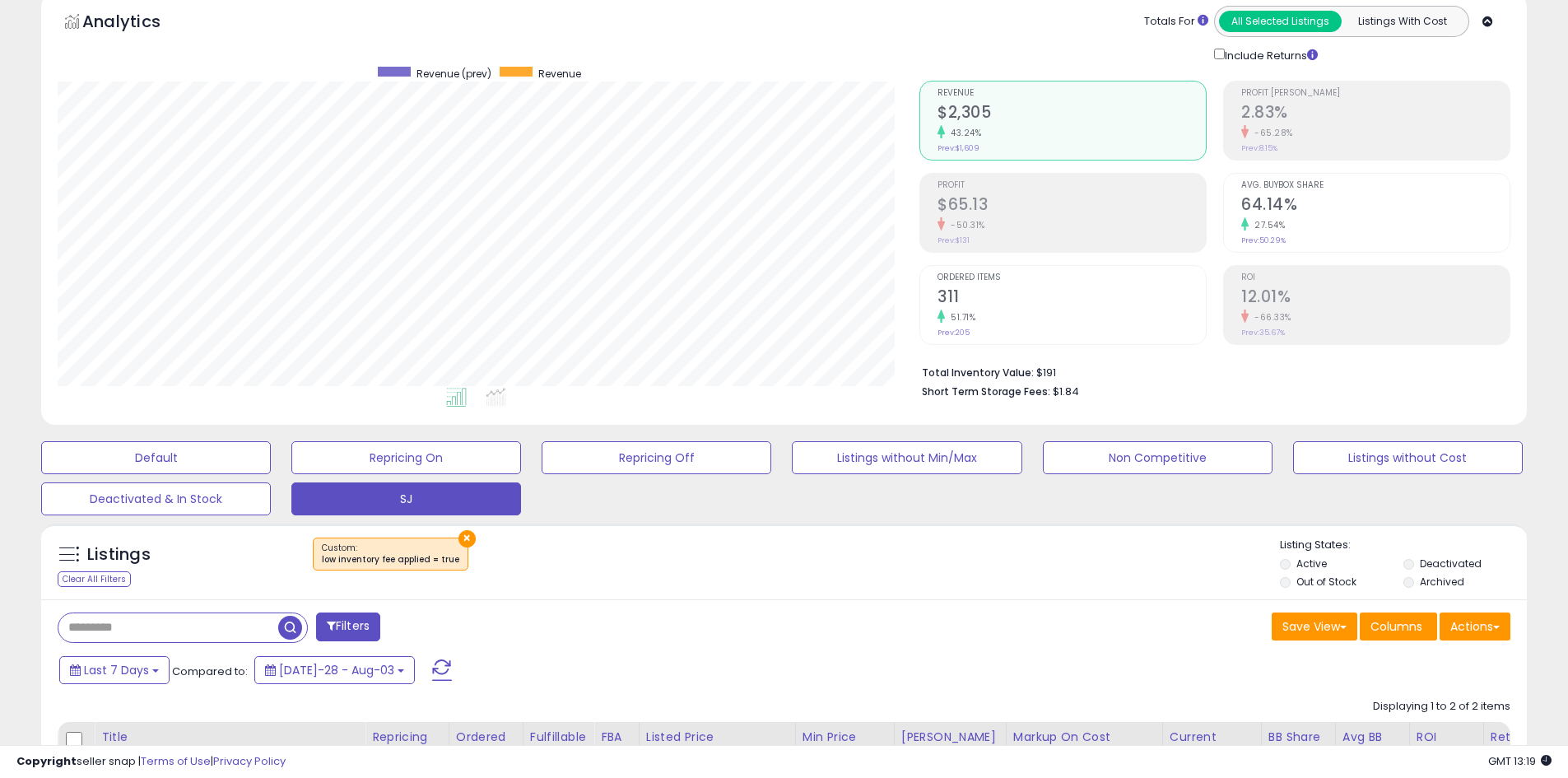
click at [461, 539] on button "×" at bounding box center [467, 539] width 17 height 17
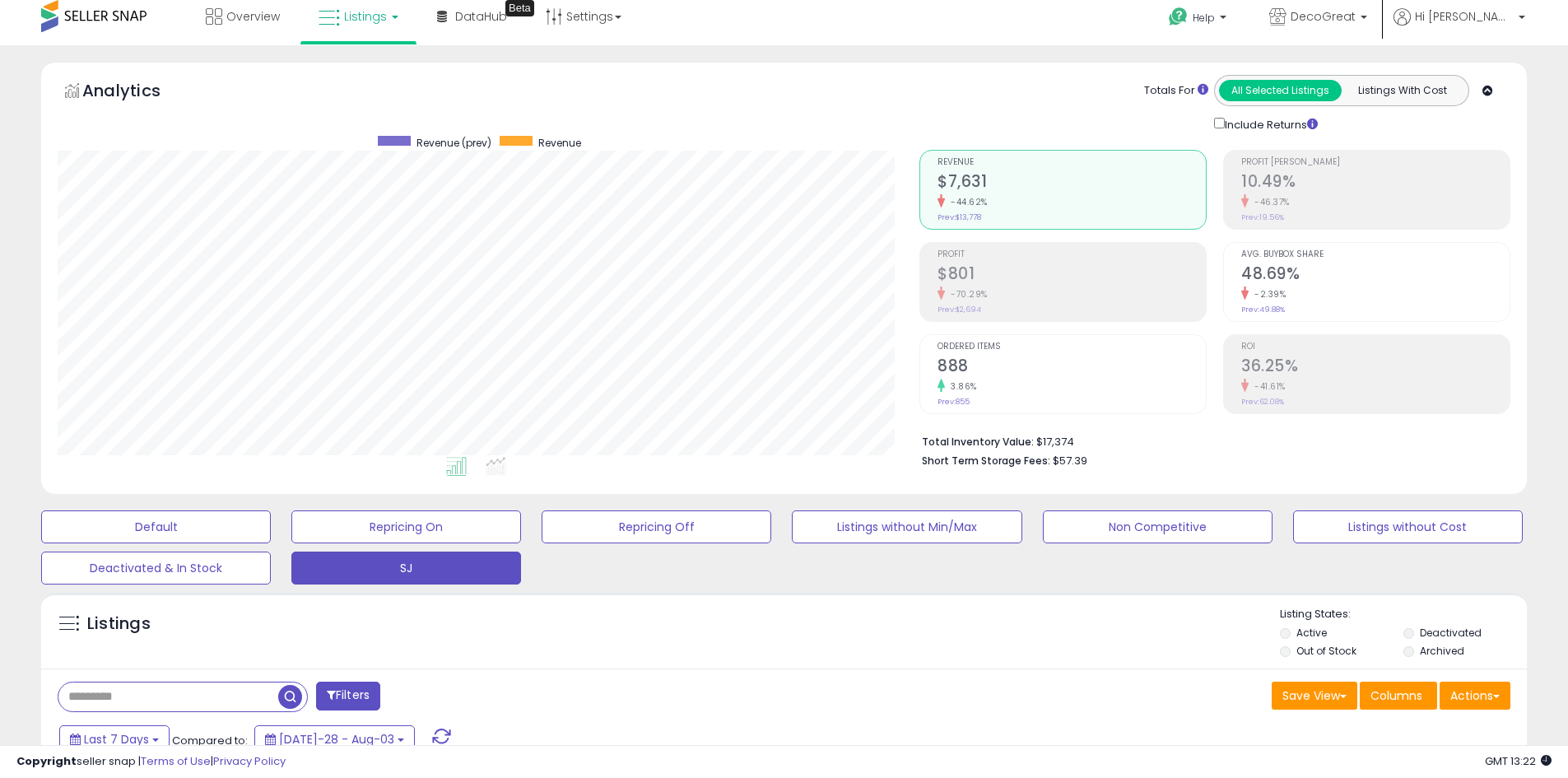
scroll to position [0, 0]
